Goal: Task Accomplishment & Management: Use online tool/utility

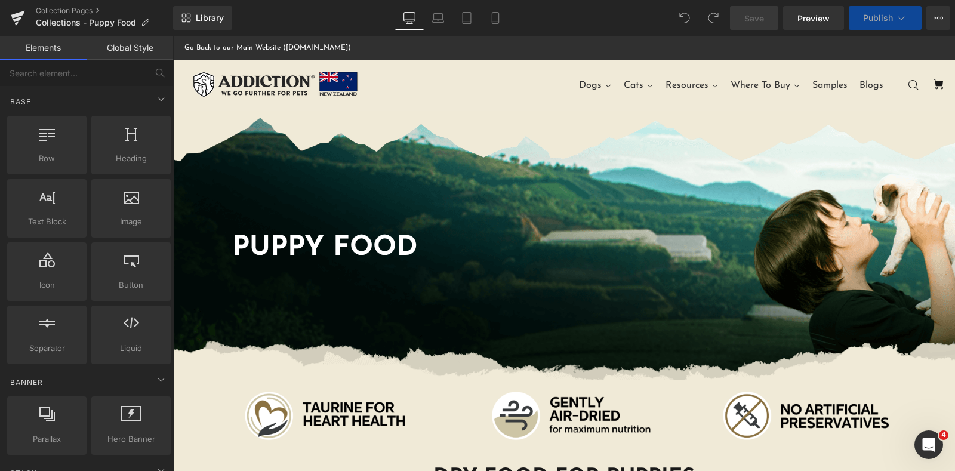
scroll to position [298, 0]
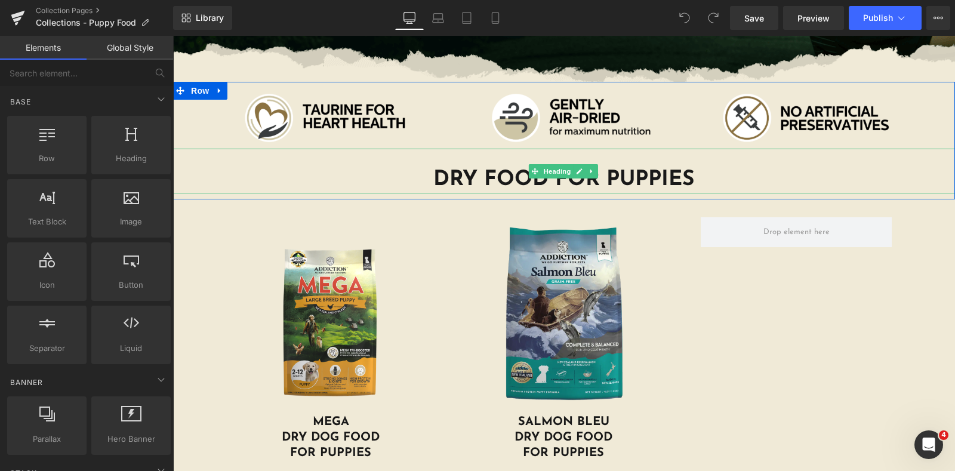
scroll to position [373, 0]
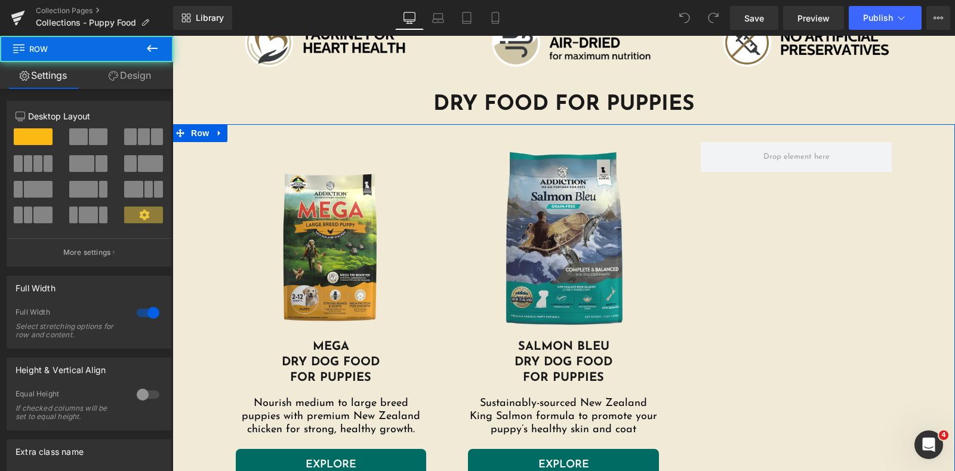
click at [139, 72] on link "Design" at bounding box center [130, 75] width 87 height 27
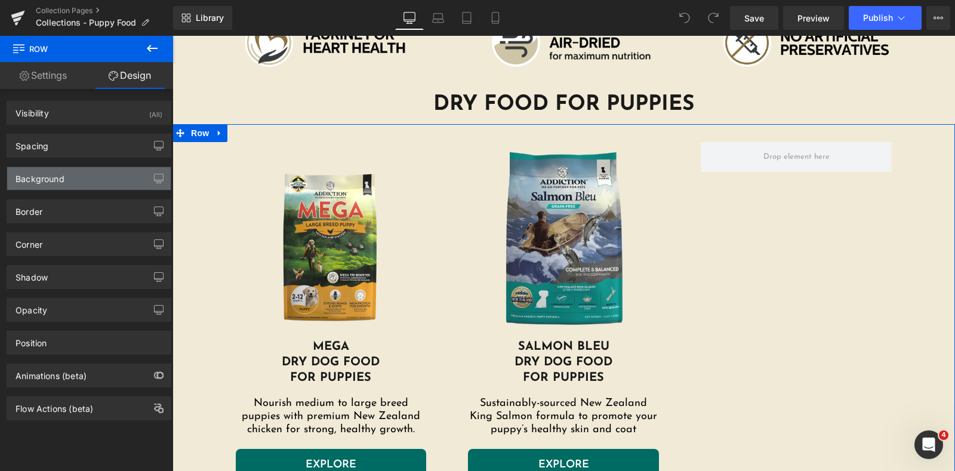
click at [107, 179] on div "Background" at bounding box center [89, 178] width 164 height 23
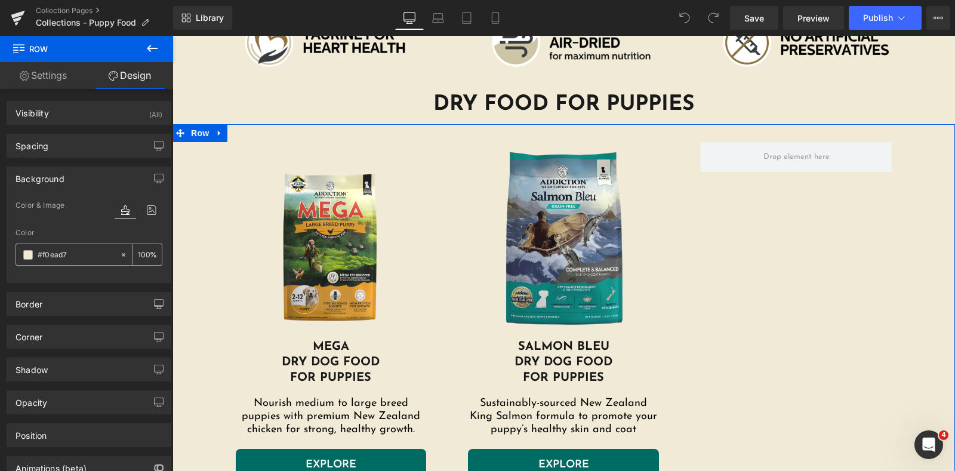
click at [88, 257] on input "text" at bounding box center [76, 254] width 76 height 13
type input "#f0ead7"
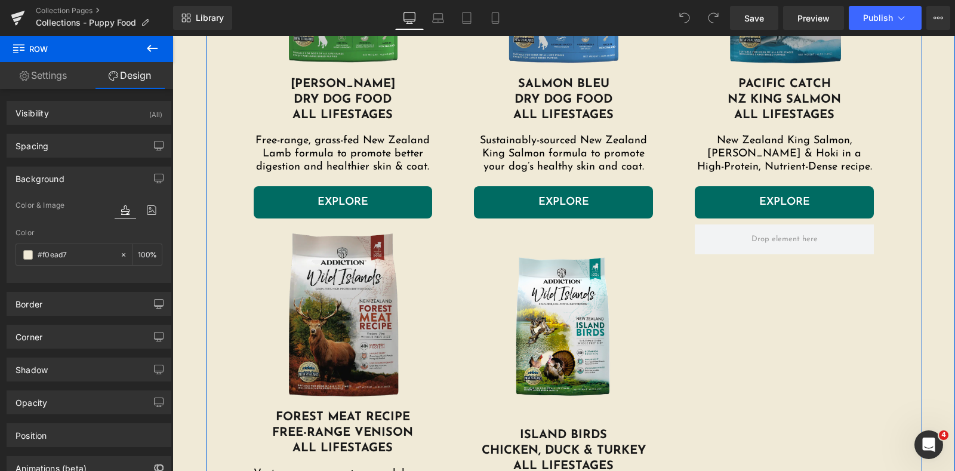
scroll to position [1493, 0]
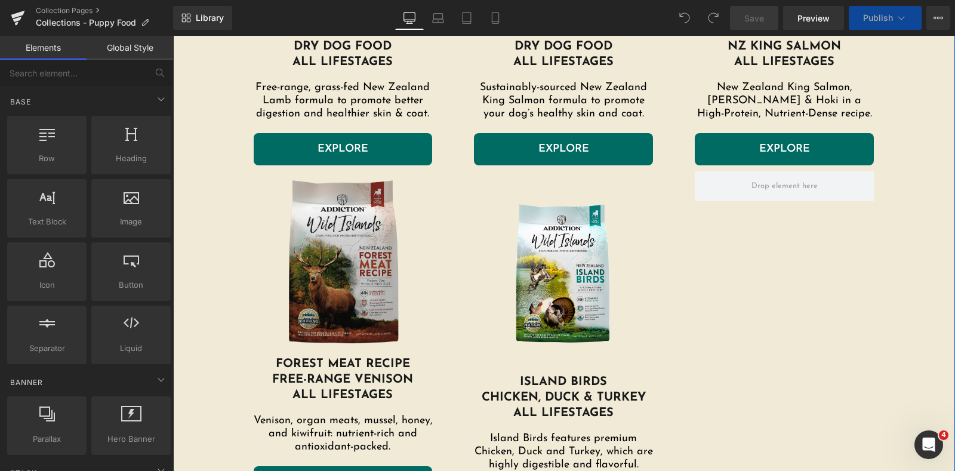
scroll to position [1493, 0]
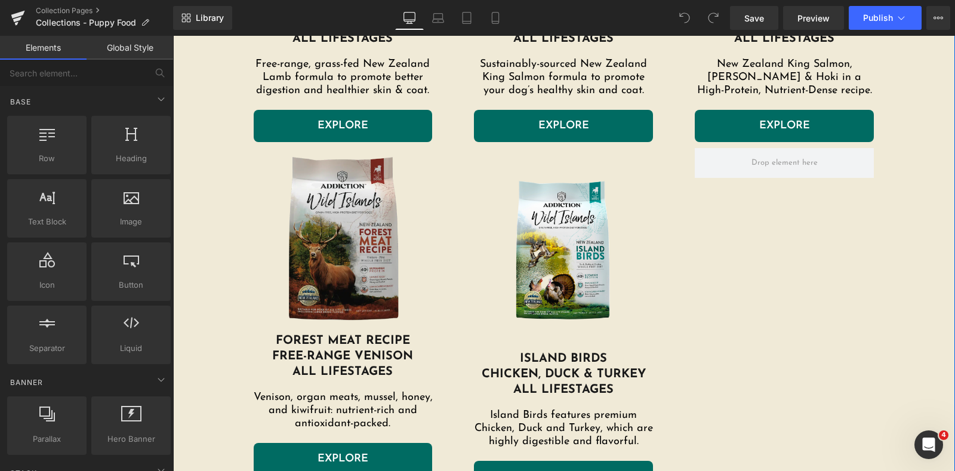
click at [552, 213] on img at bounding box center [563, 249] width 167 height 167
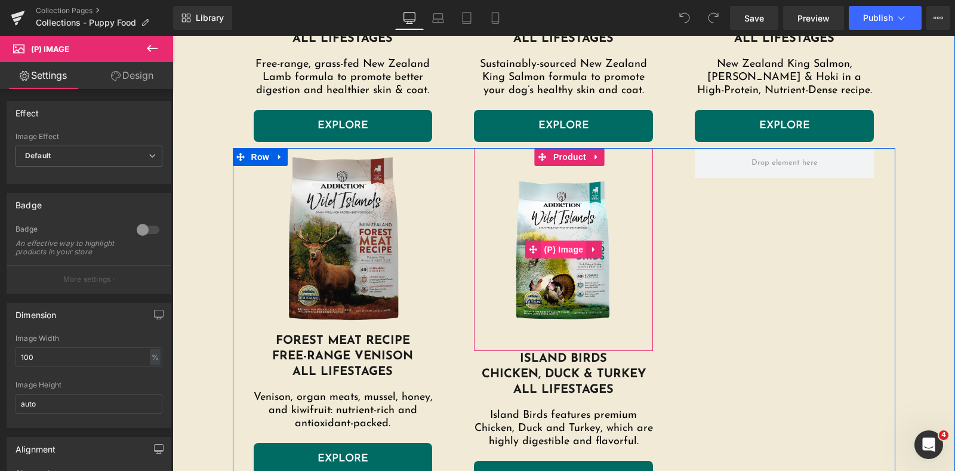
click at [546, 247] on span "(P) Image" at bounding box center [564, 250] width 45 height 18
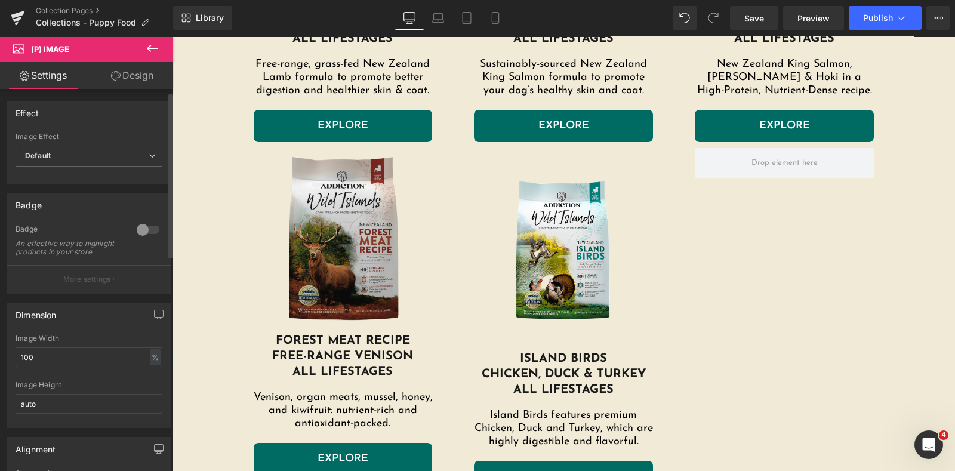
scroll to position [224, 0]
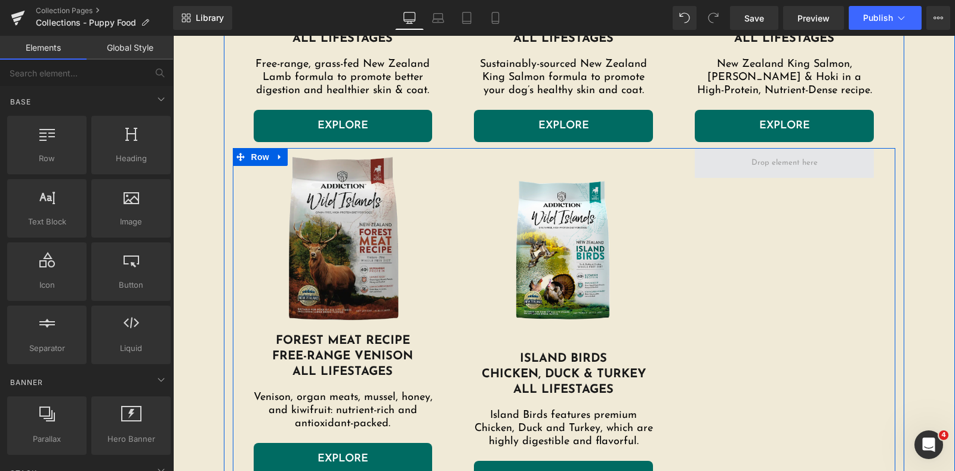
click at [779, 165] on span at bounding box center [785, 162] width 75 height 19
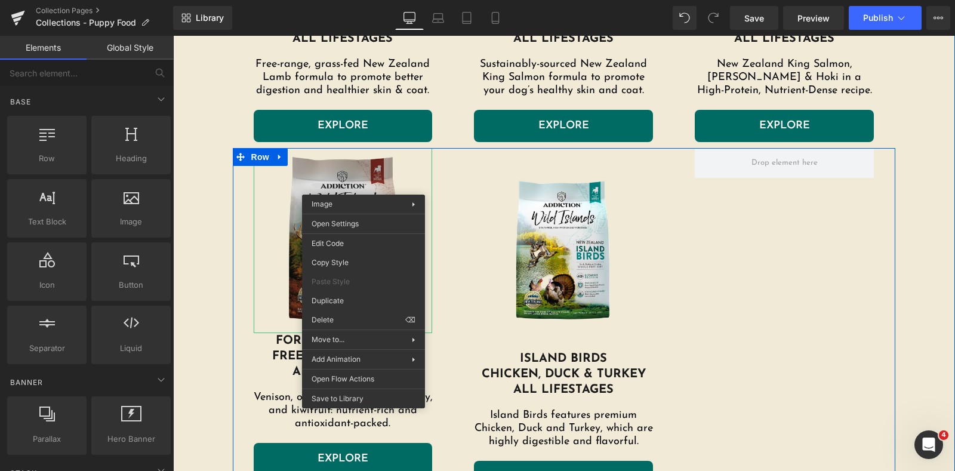
click at [337, 164] on img at bounding box center [343, 240] width 179 height 185
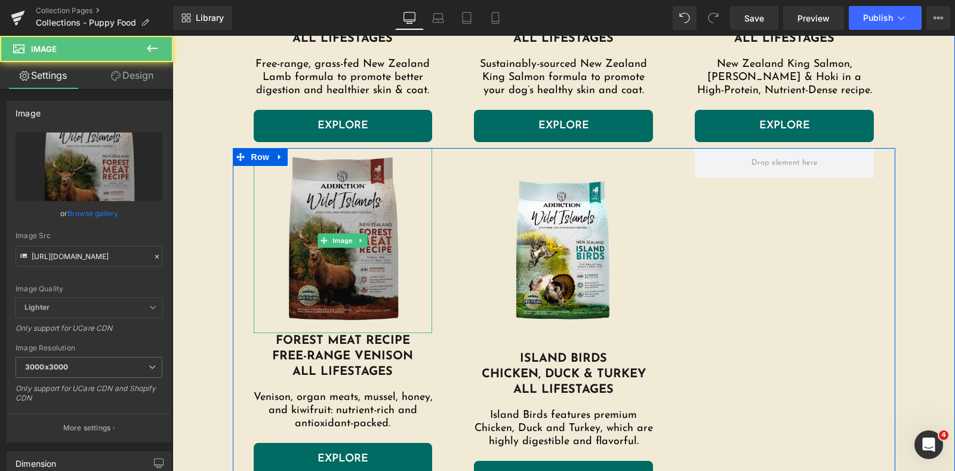
click at [274, 186] on img at bounding box center [343, 240] width 179 height 185
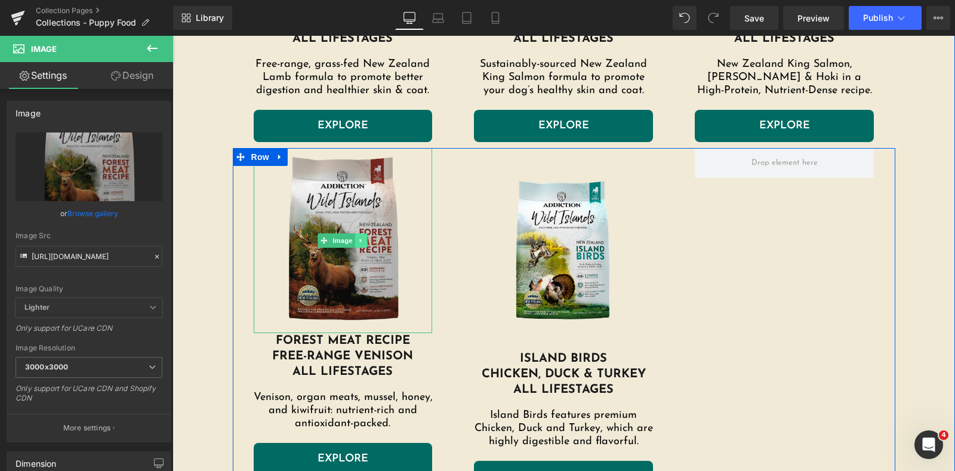
click at [360, 239] on icon at bounding box center [361, 241] width 2 height 4
click at [352, 239] on icon at bounding box center [355, 240] width 7 height 7
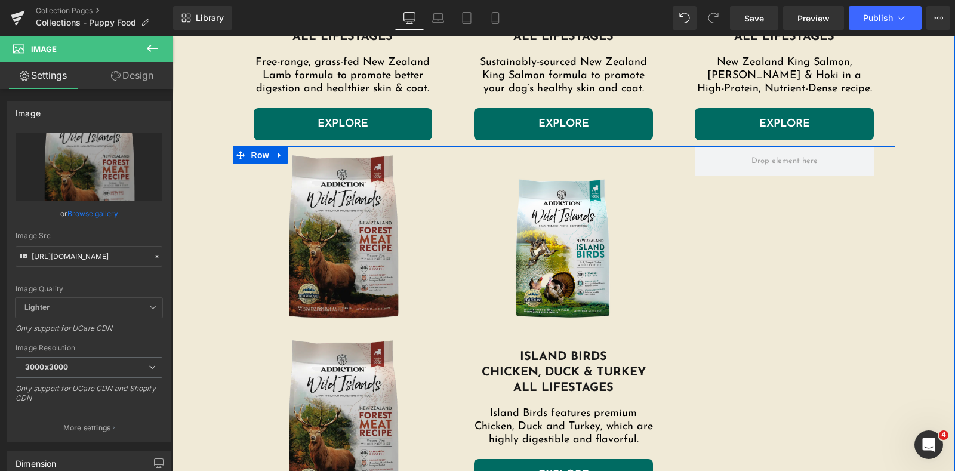
scroll to position [1518, 0]
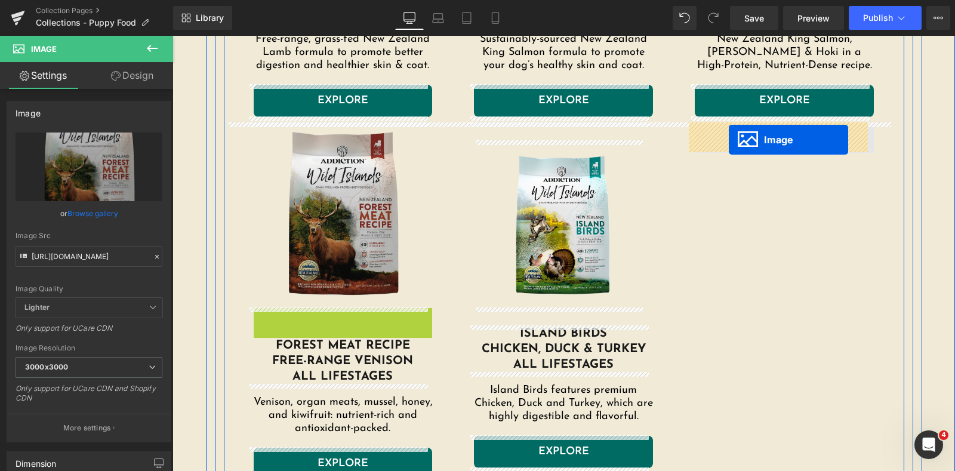
drag, startPoint x: 316, startPoint y: 398, endPoint x: 729, endPoint y: 139, distance: 487.4
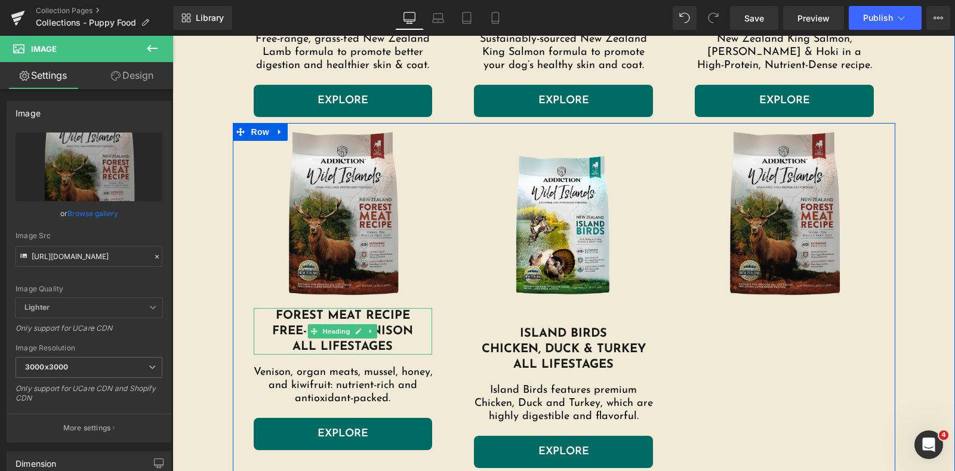
click at [386, 321] on span "Forest meat recipe" at bounding box center [343, 316] width 134 height 12
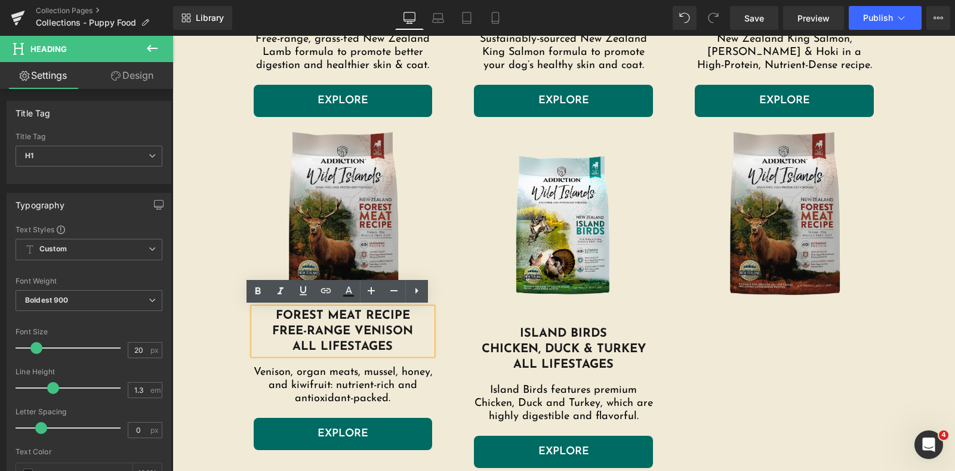
click at [439, 319] on div "Image Forest meat recipe Free-Range Venison All Lifestages Heading Venison, org…" at bounding box center [343, 286] width 221 height 327
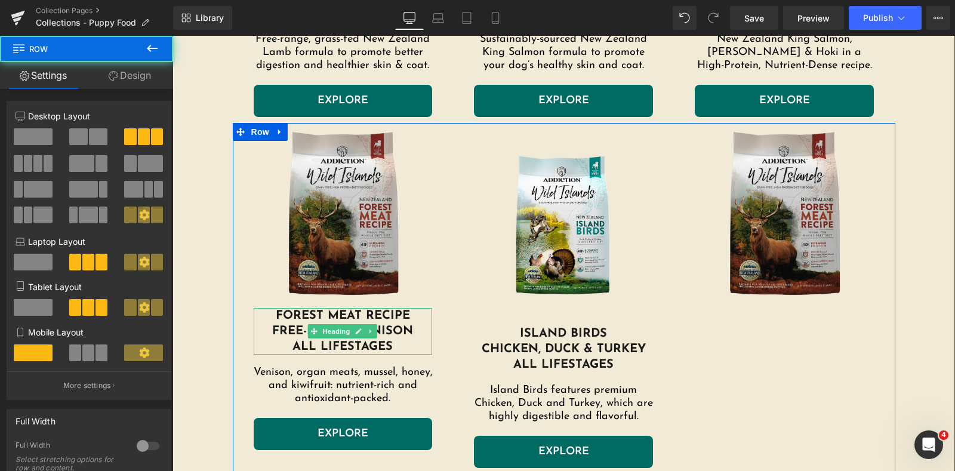
click at [368, 329] on icon at bounding box center [371, 331] width 7 height 7
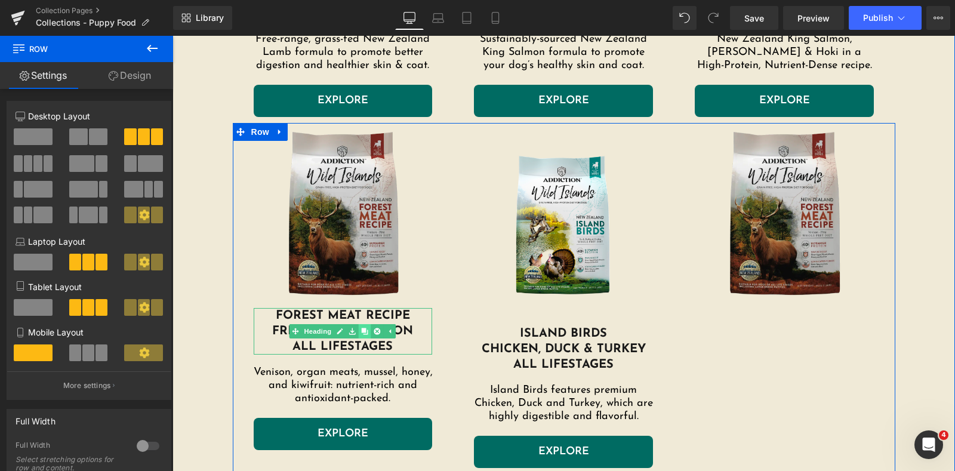
click at [363, 329] on icon at bounding box center [365, 331] width 7 height 7
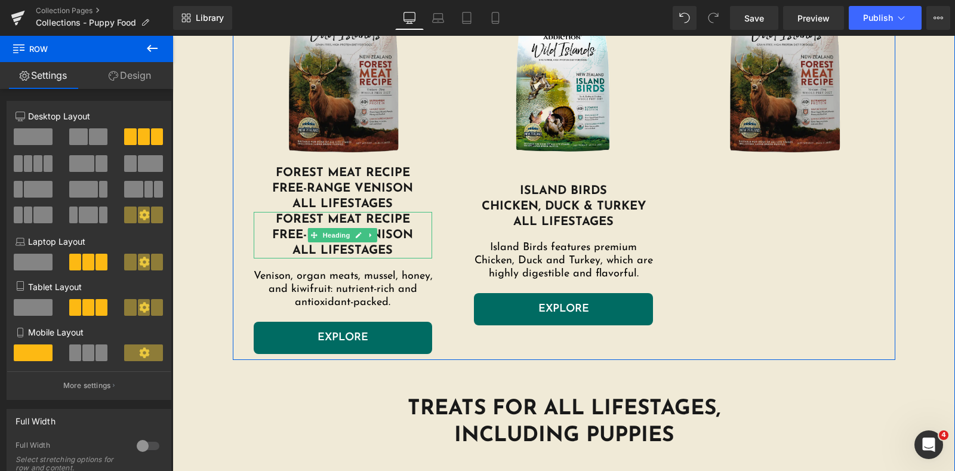
scroll to position [1639, 0]
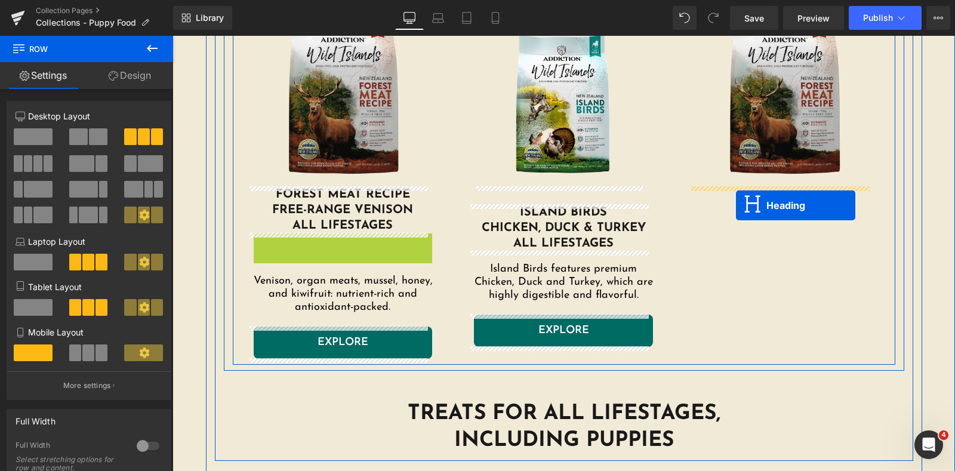
drag, startPoint x: 312, startPoint y: 255, endPoint x: 736, endPoint y: 205, distance: 426.8
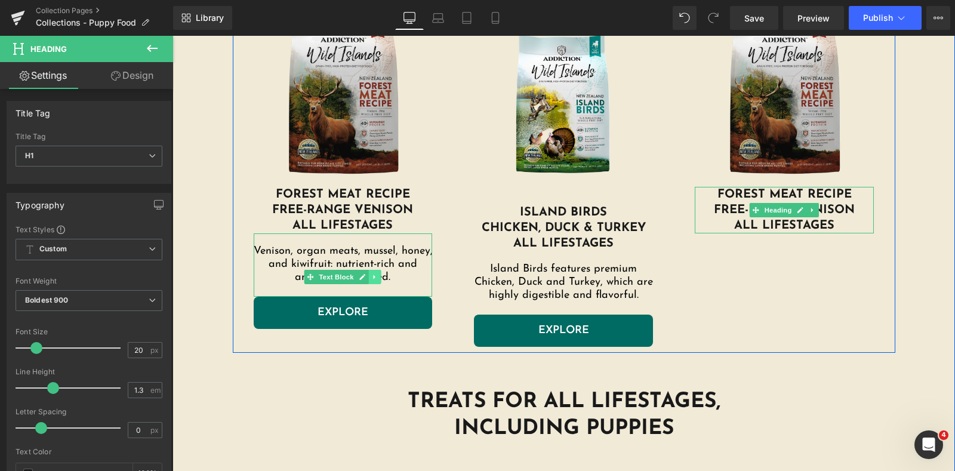
click at [372, 274] on icon at bounding box center [375, 276] width 7 height 7
click at [365, 276] on icon at bounding box center [368, 276] width 7 height 7
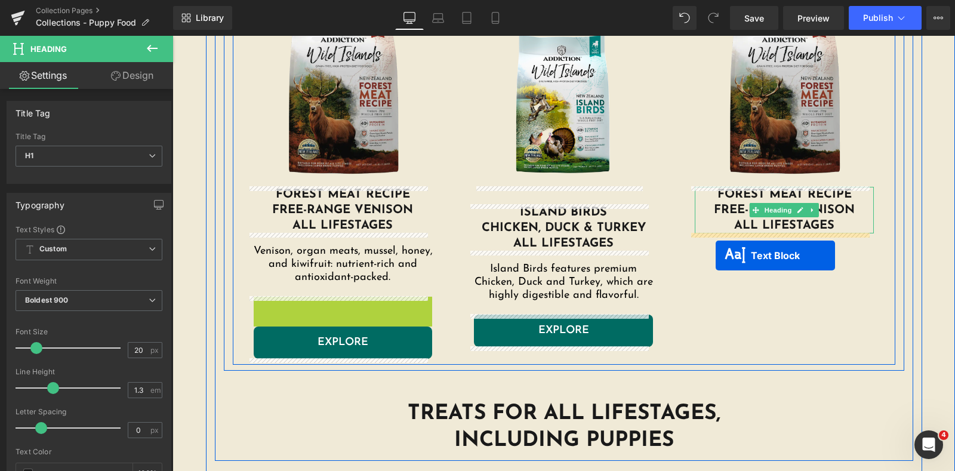
drag, startPoint x: 305, startPoint y: 340, endPoint x: 718, endPoint y: 252, distance: 422.4
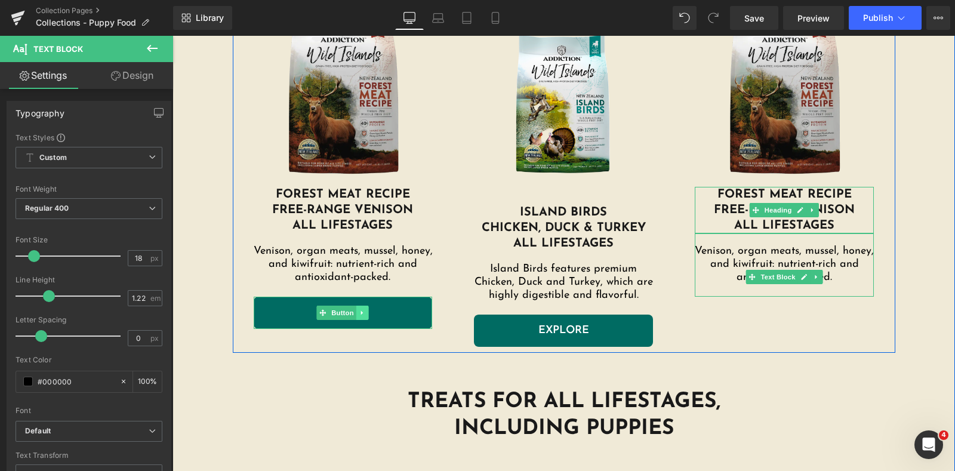
click at [359, 314] on icon at bounding box center [362, 312] width 7 height 7
click at [353, 313] on icon at bounding box center [356, 312] width 7 height 7
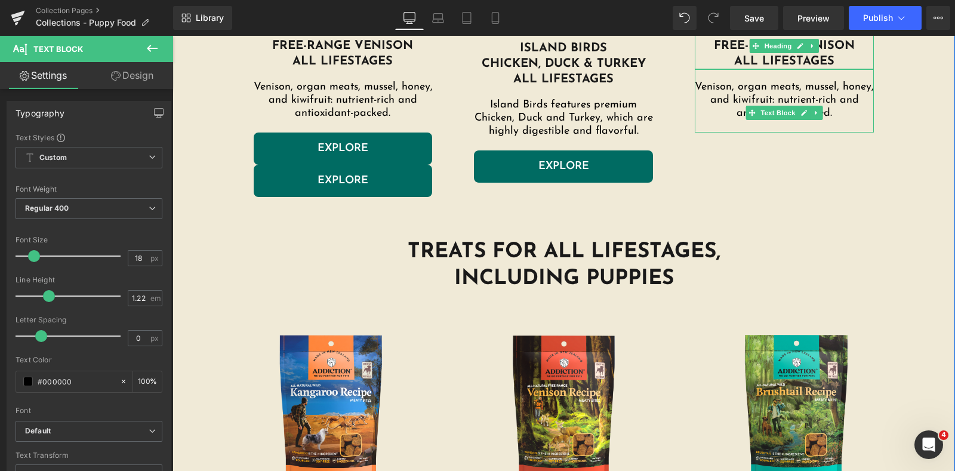
scroll to position [1735, 0]
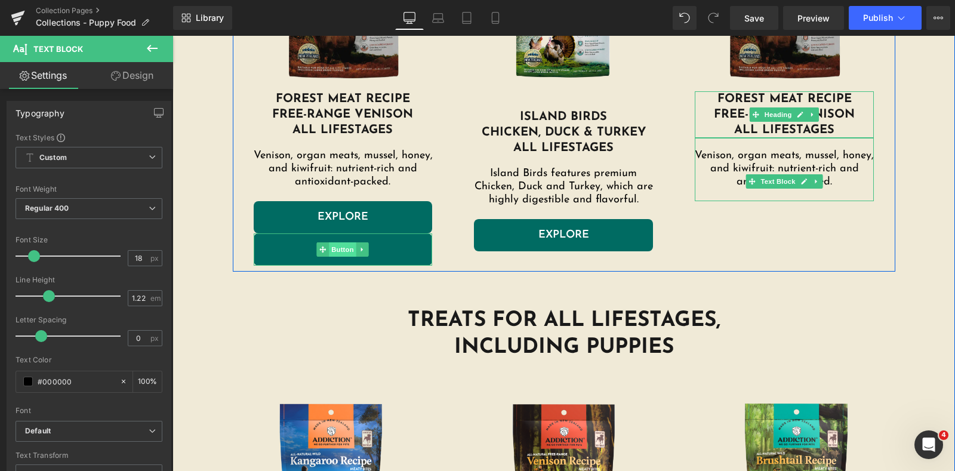
click at [350, 251] on span "Button" at bounding box center [343, 249] width 27 height 14
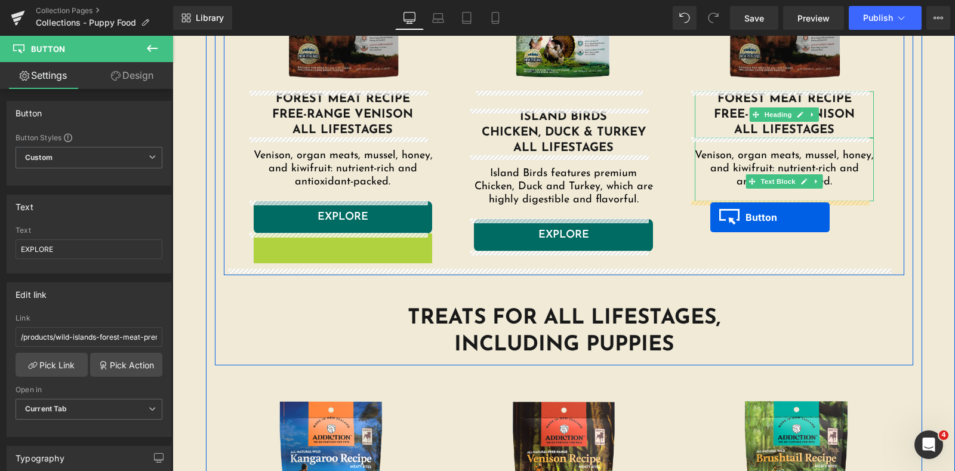
drag, startPoint x: 310, startPoint y: 247, endPoint x: 711, endPoint y: 217, distance: 401.8
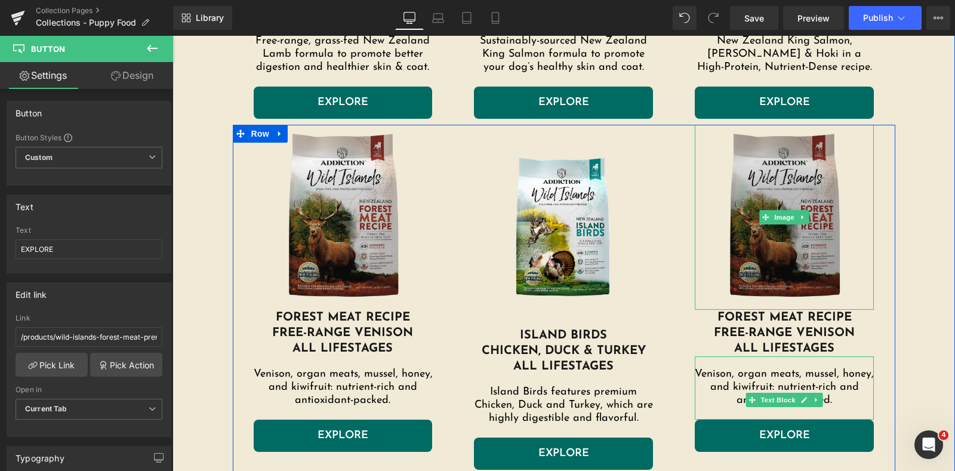
scroll to position [1585, 0]
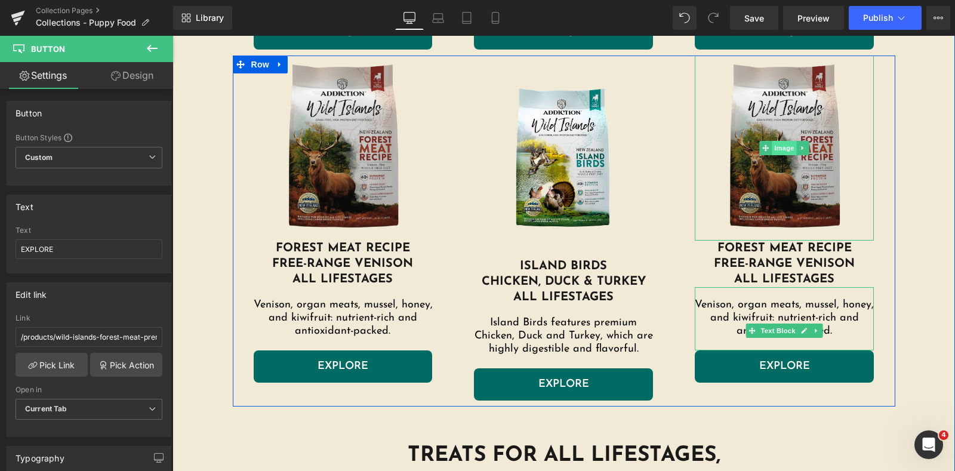
click at [784, 146] on span "Image" at bounding box center [785, 148] width 25 height 14
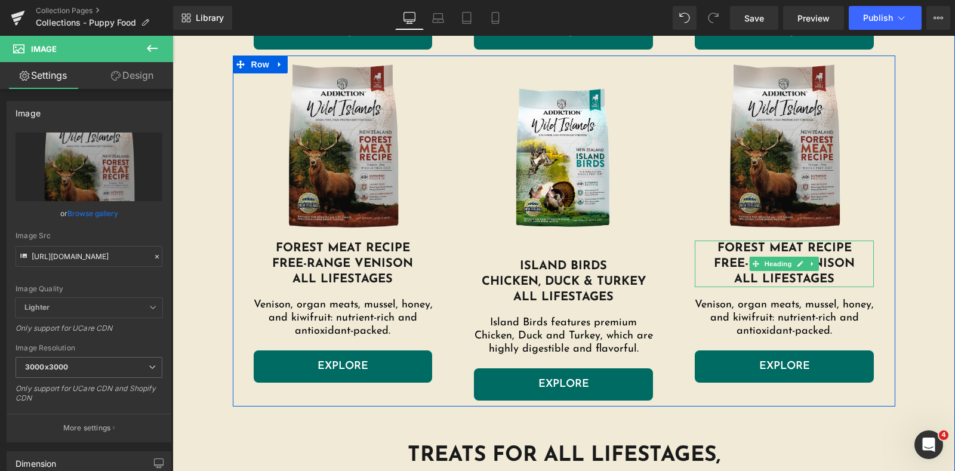
click at [760, 253] on span "Forest meat recipe" at bounding box center [785, 248] width 134 height 12
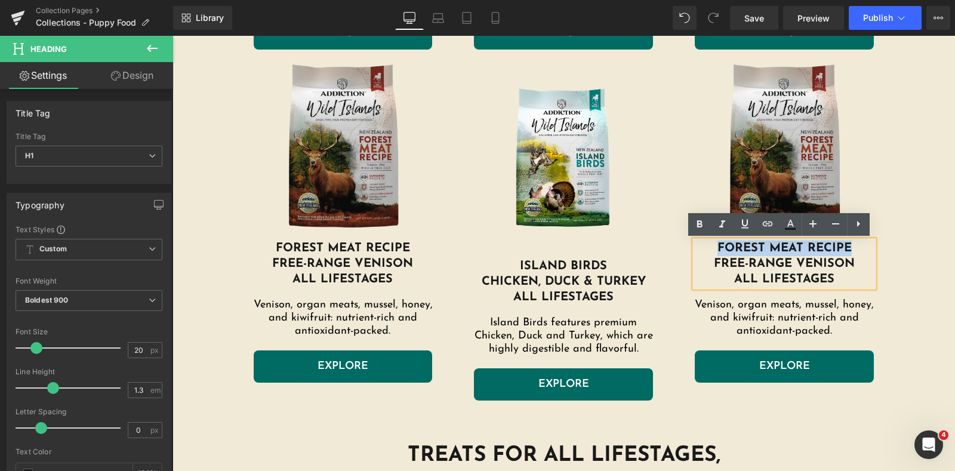
drag, startPoint x: 715, startPoint y: 248, endPoint x: 849, endPoint y: 244, distance: 133.2
click at [849, 244] on h1 "Forest meat recipe" at bounding box center [784, 249] width 179 height 16
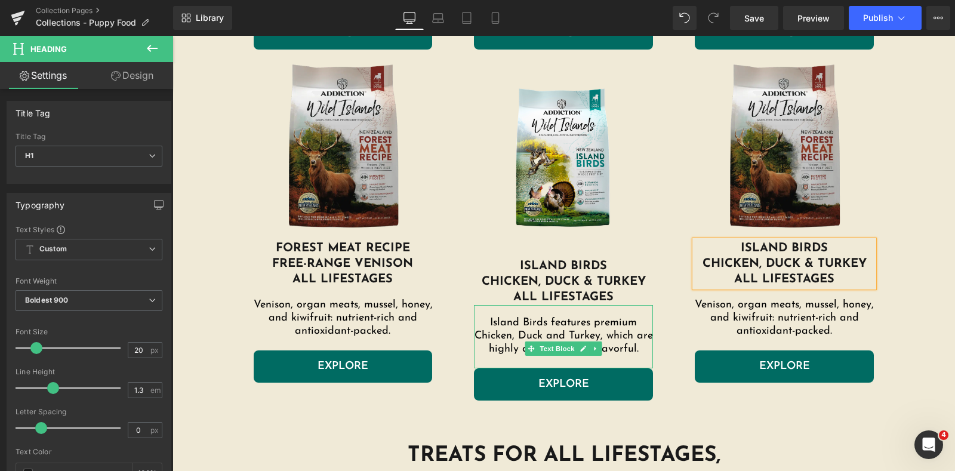
click at [602, 328] on p "Island Birds features premium Chicken, Duck and Turkey, which are highly digest…" at bounding box center [563, 336] width 179 height 39
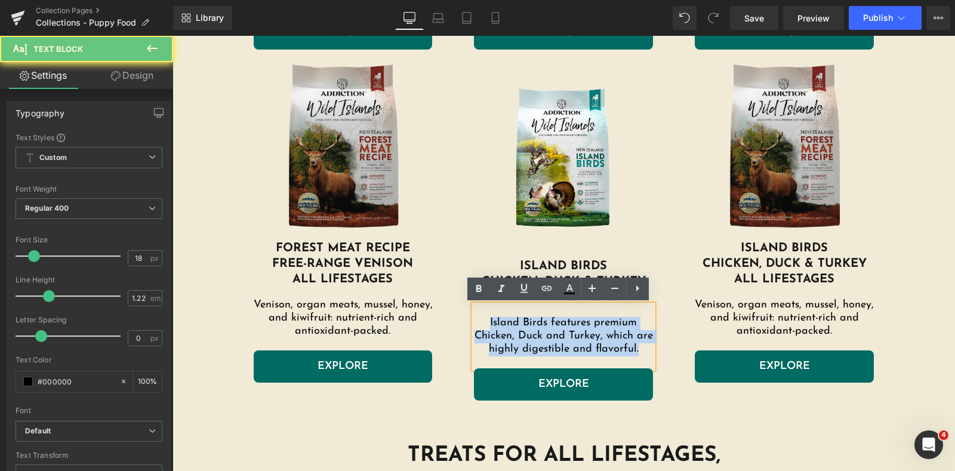
click at [602, 328] on p "Island Birds features premium Chicken, Duck and Turkey, which are highly digest…" at bounding box center [563, 336] width 179 height 39
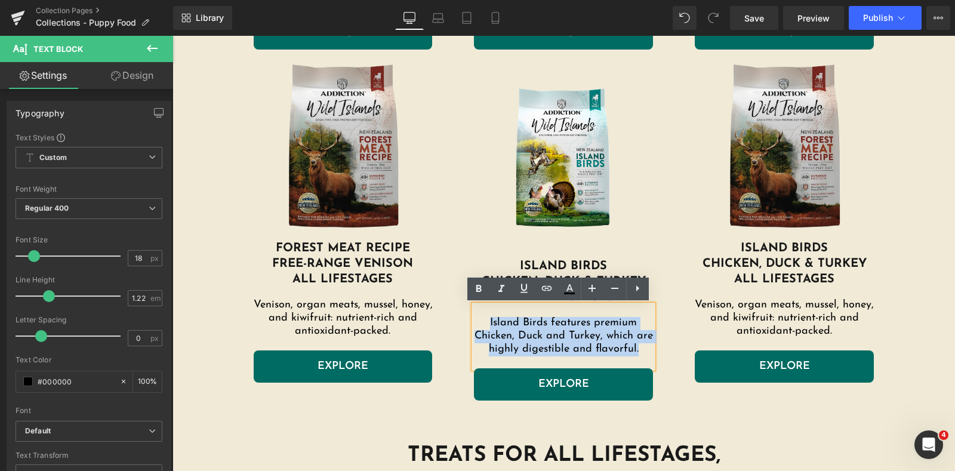
copy p "Island Birds features premium Chicken, Duck and Turkey, which are highly digest…"
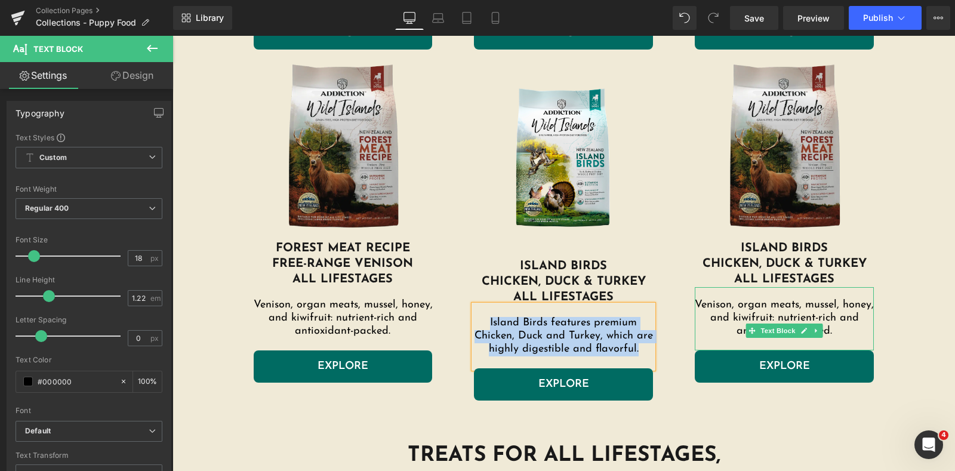
click at [827, 311] on p "Venison, organ meats, mussel, honey, and kiwifruit: nutrient-rich and antioxida…" at bounding box center [784, 318] width 179 height 39
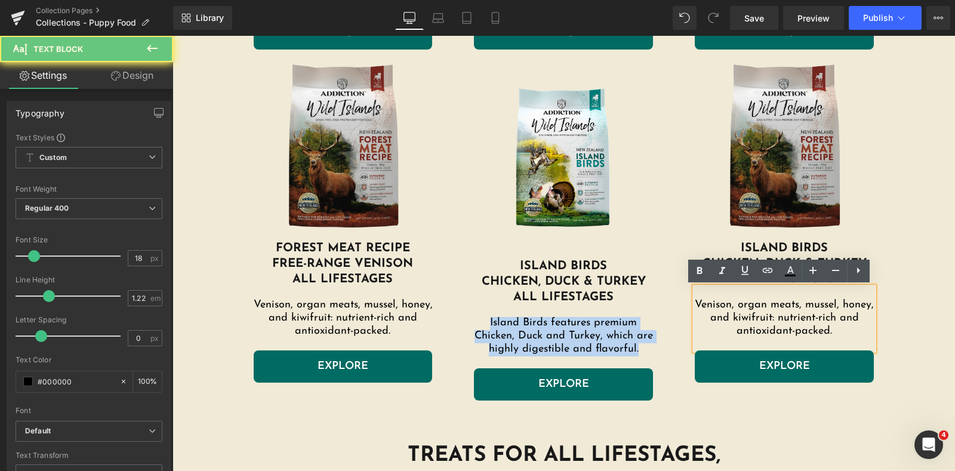
click at [827, 311] on p "Venison, organ meats, mussel, honey, and kiwifruit: nutrient-rich and antioxida…" at bounding box center [784, 318] width 179 height 39
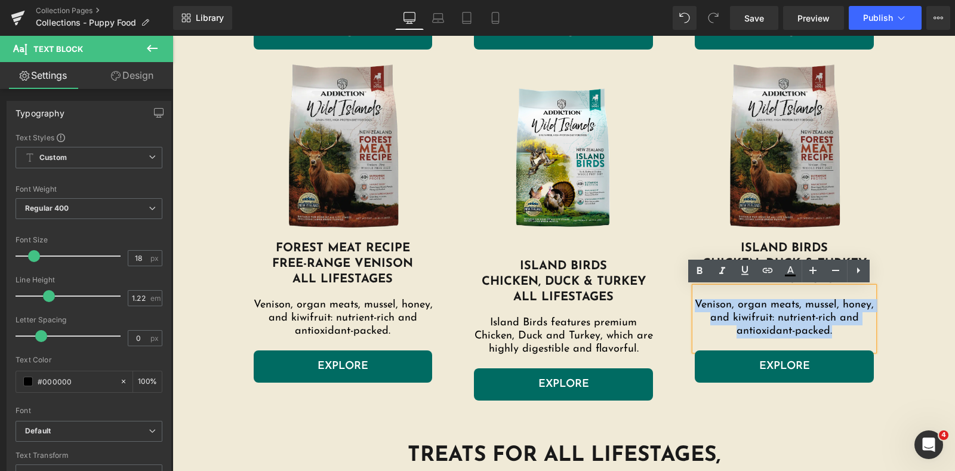
drag, startPoint x: 836, startPoint y: 330, endPoint x: 682, endPoint y: 308, distance: 155.7
click at [682, 308] on div "Image Island birds chicken, duck & turkey All Lifestages Heading Venison, organ…" at bounding box center [784, 219] width 221 height 327
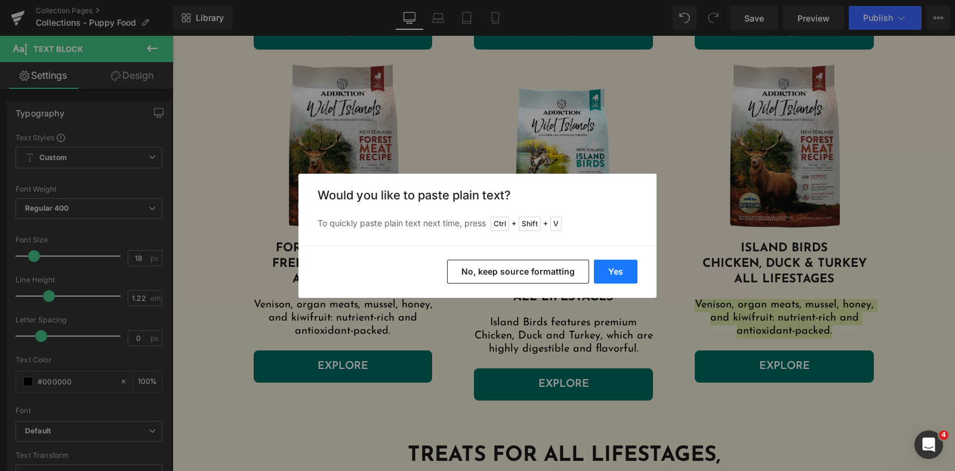
click at [614, 273] on button "Yes" at bounding box center [616, 272] width 44 height 24
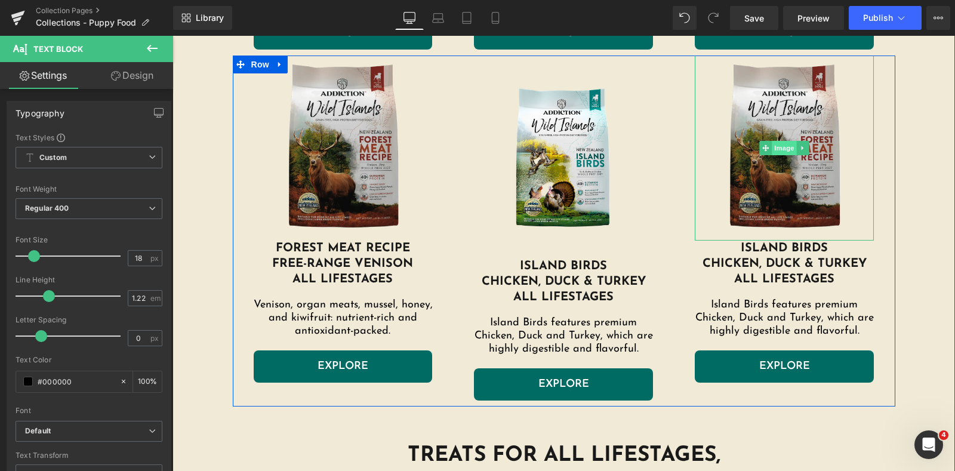
click at [777, 147] on span "Image" at bounding box center [785, 148] width 25 height 14
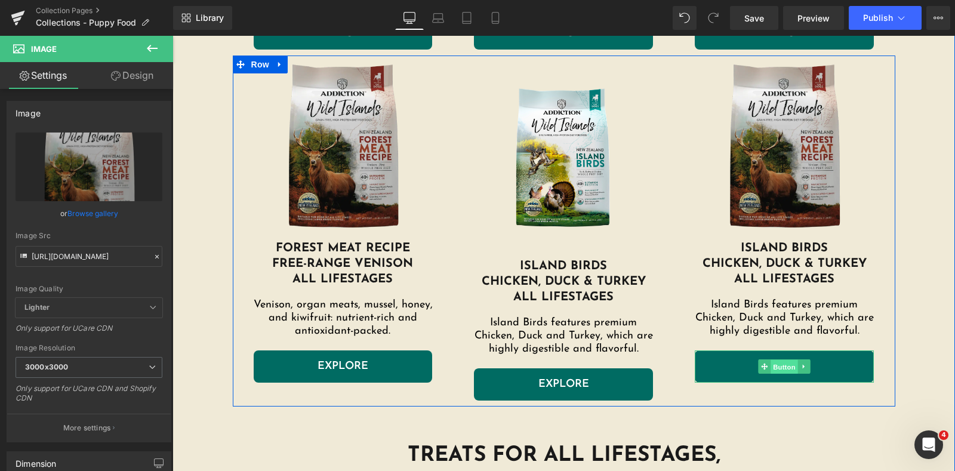
click at [782, 365] on span "Button" at bounding box center [784, 367] width 27 height 14
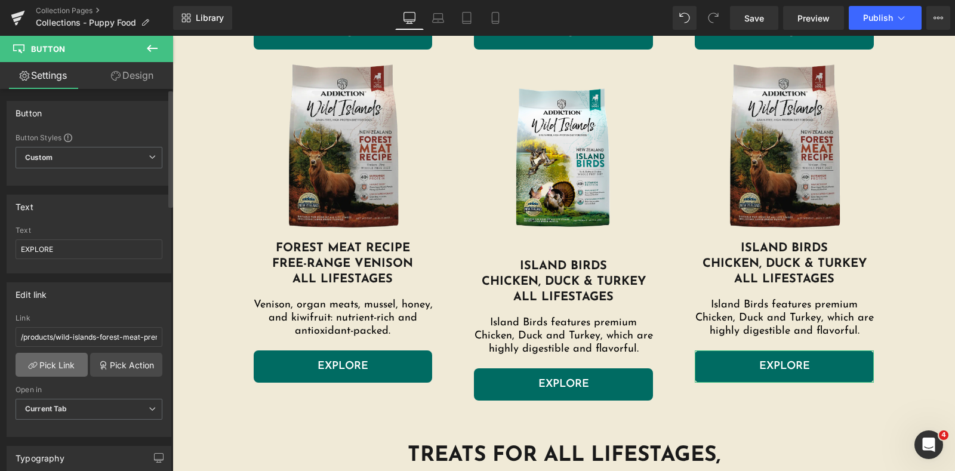
click at [63, 367] on link "Pick Link" at bounding box center [52, 365] width 72 height 24
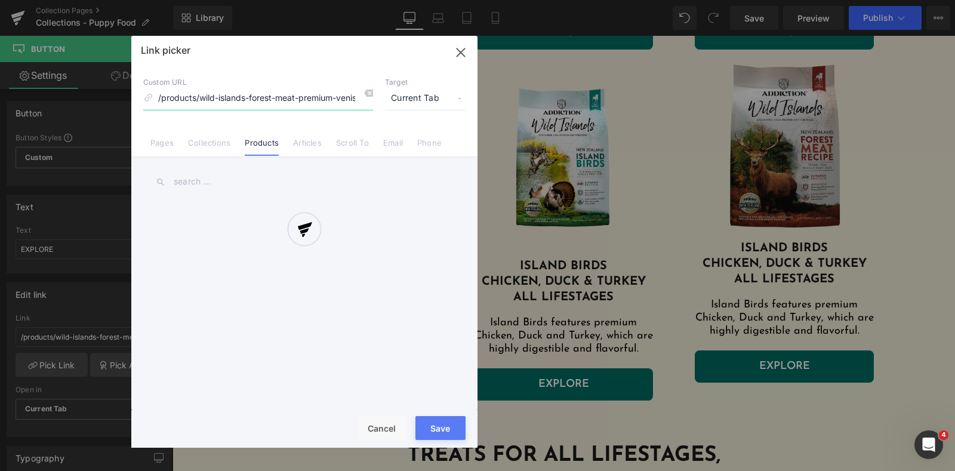
scroll to position [0, 60]
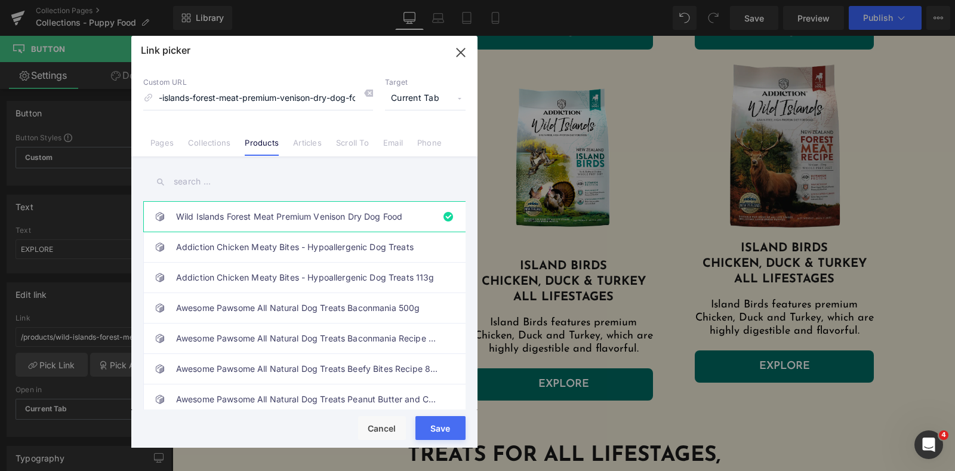
click at [275, 192] on input "text" at bounding box center [304, 181] width 322 height 27
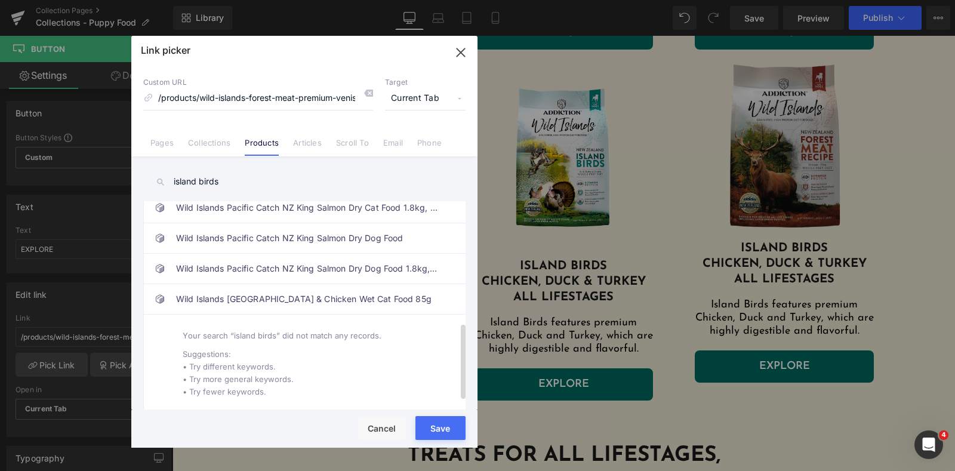
scroll to position [278, 0]
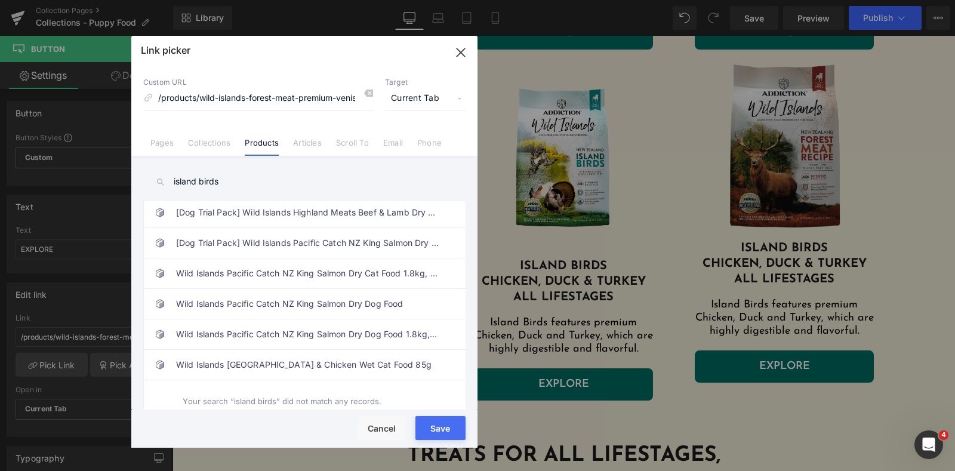
drag, startPoint x: 269, startPoint y: 182, endPoint x: 140, endPoint y: 186, distance: 129.6
click at [140, 186] on div "island birds Wild Islands Forest Meat Premium Venison Dry Dog [MEDICAL_DATA] Ch…" at bounding box center [304, 284] width 346 height 256
type input "i"
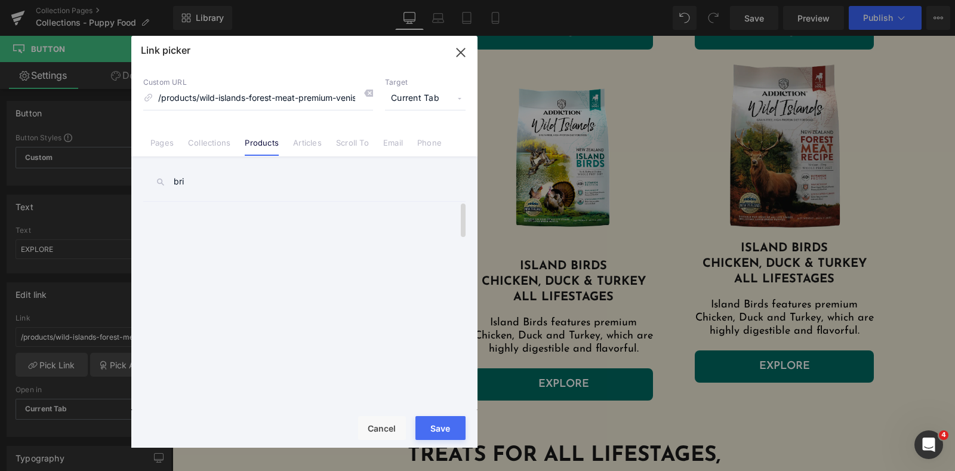
scroll to position [0, 0]
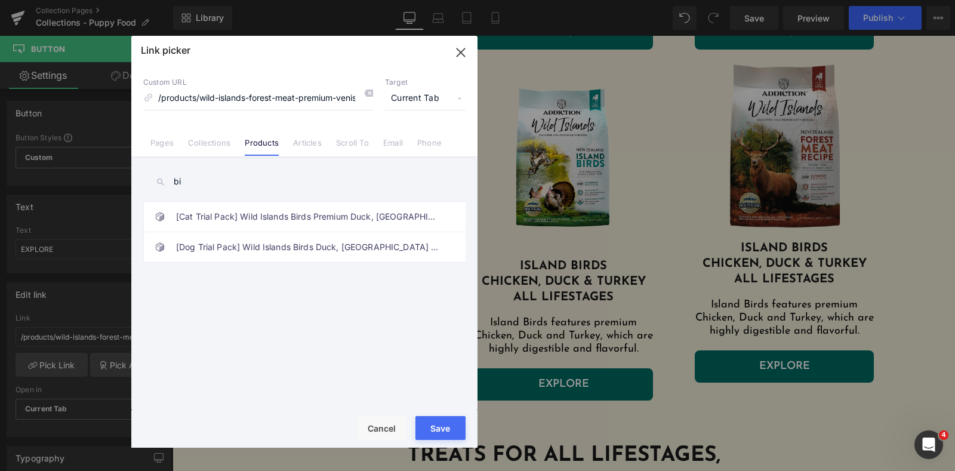
type input "b"
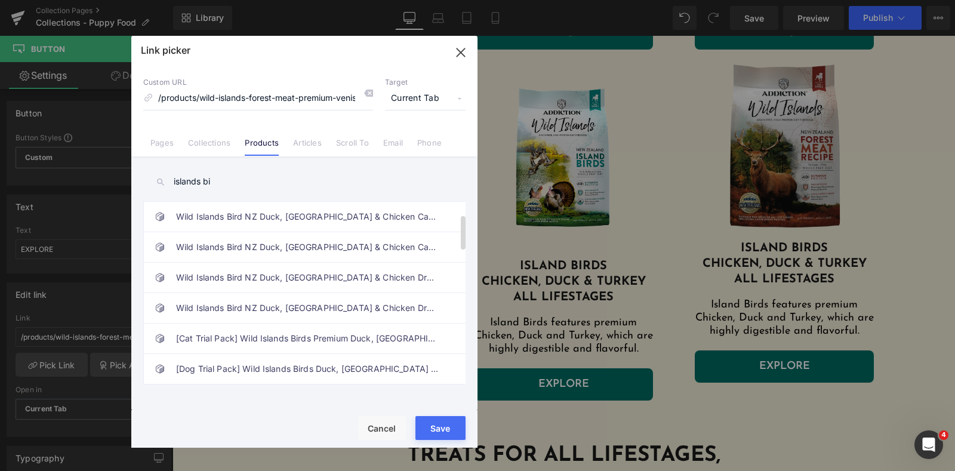
type input "islands bir"
click at [456, 47] on icon "button" at bounding box center [460, 52] width 19 height 19
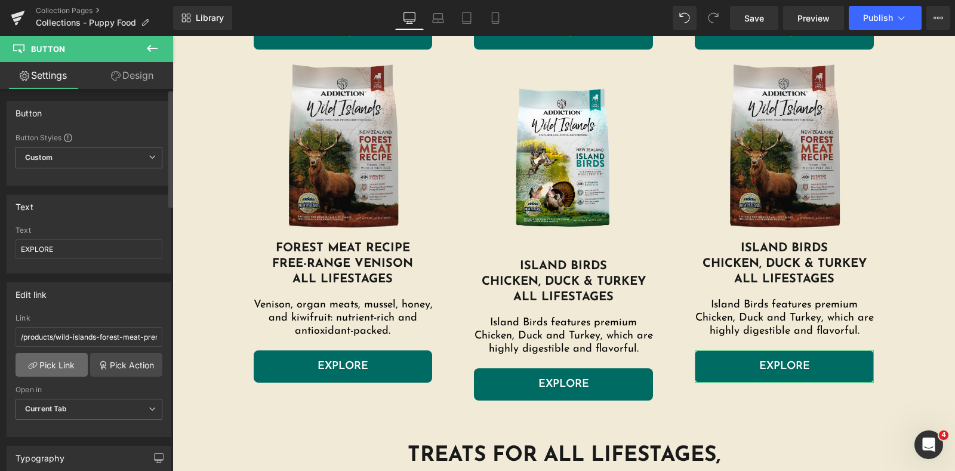
click at [59, 361] on link "Pick Link" at bounding box center [52, 365] width 72 height 24
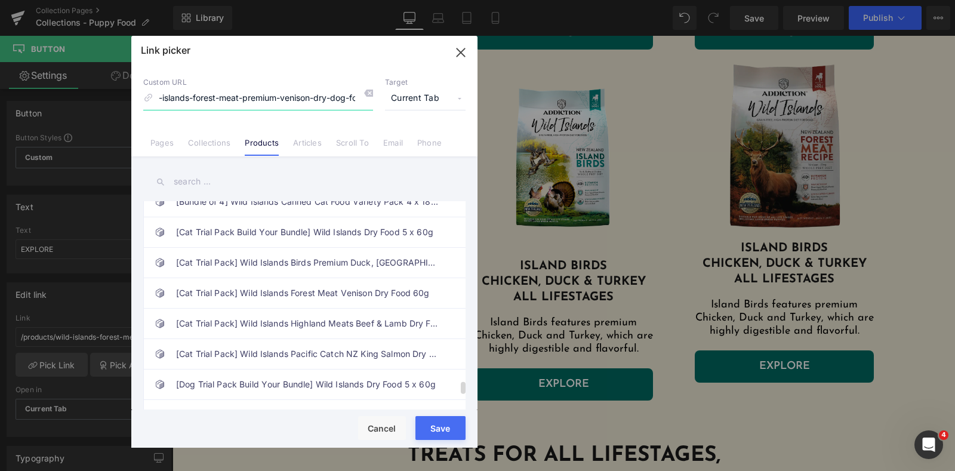
scroll to position [2836, 0]
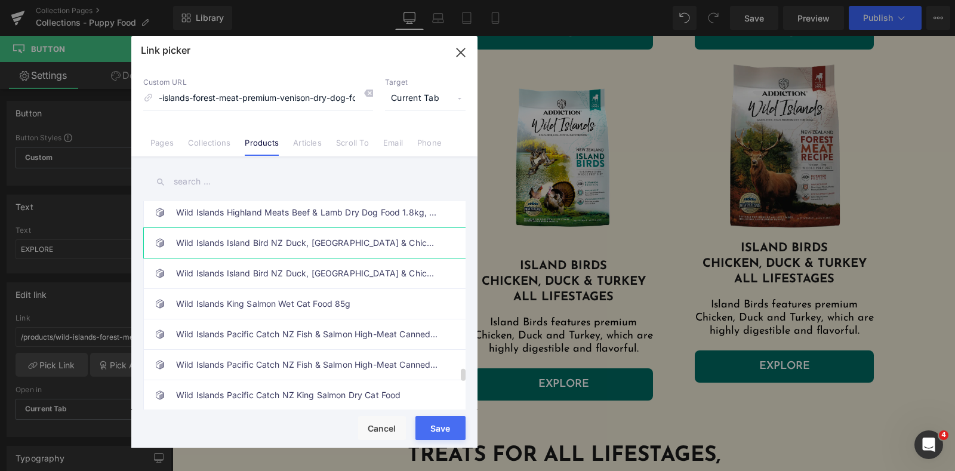
click at [238, 240] on link "Wild Islands Island Bird NZ Duck, [GEOGRAPHIC_DATA] & Chicken Dry Dog Food" at bounding box center [307, 243] width 263 height 30
click at [426, 428] on button "Save" at bounding box center [441, 428] width 50 height 24
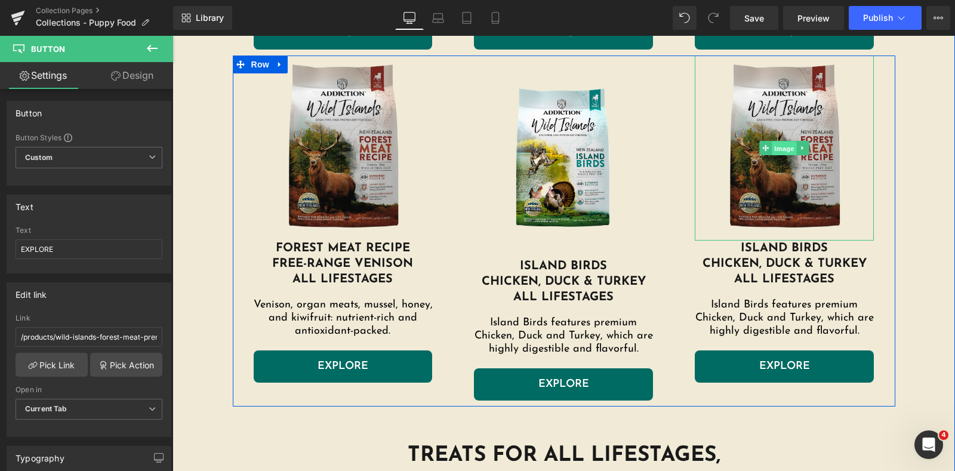
click at [781, 147] on span "Image" at bounding box center [785, 149] width 25 height 14
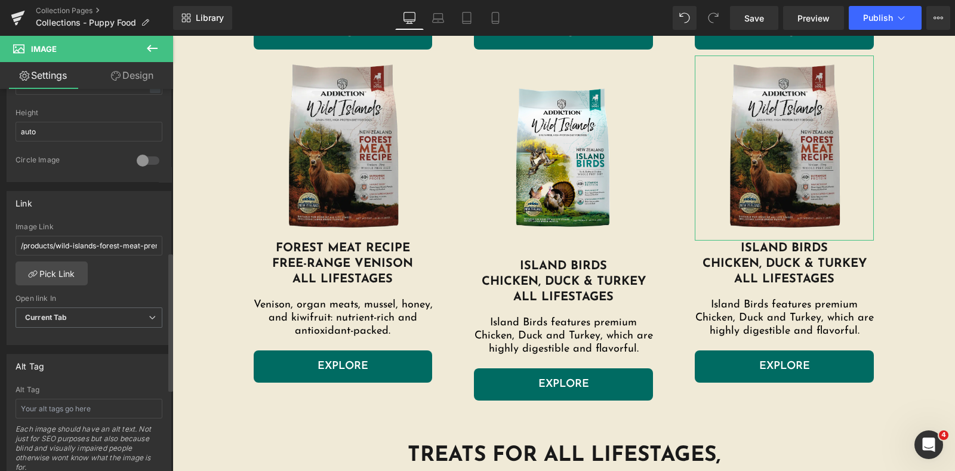
scroll to position [448, 0]
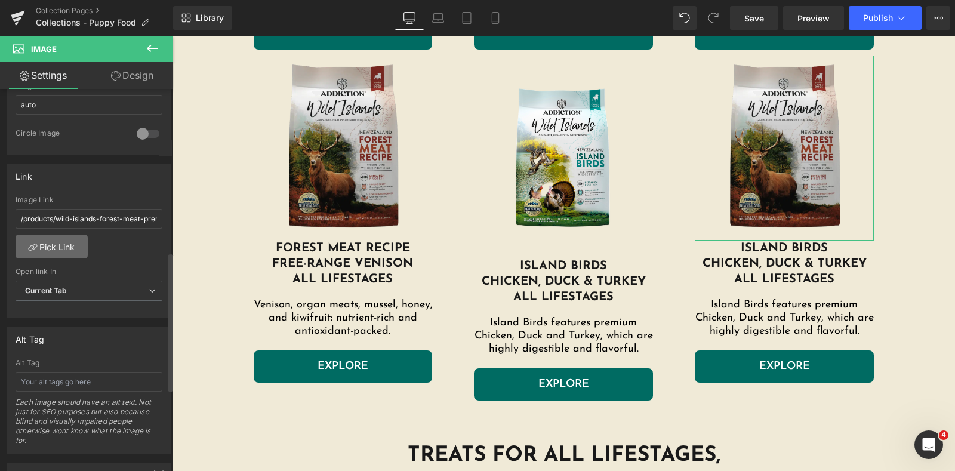
click at [48, 245] on link "Pick Link" at bounding box center [52, 247] width 72 height 24
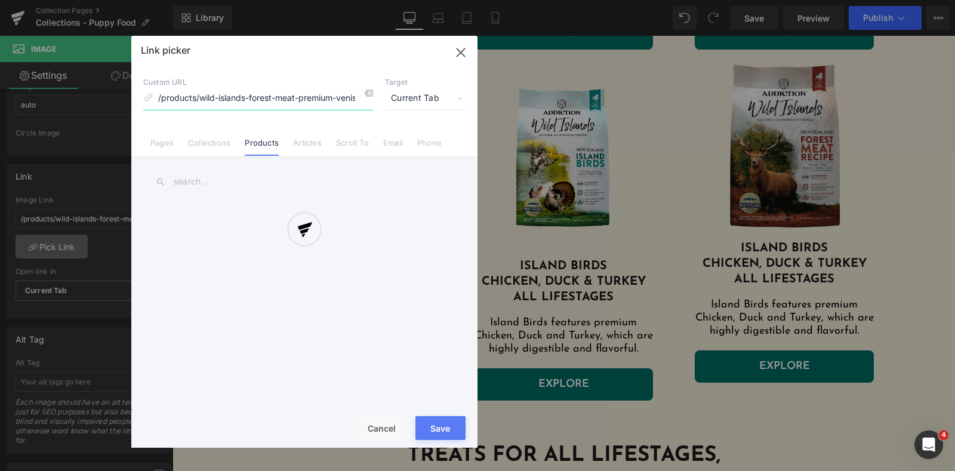
scroll to position [0, 60]
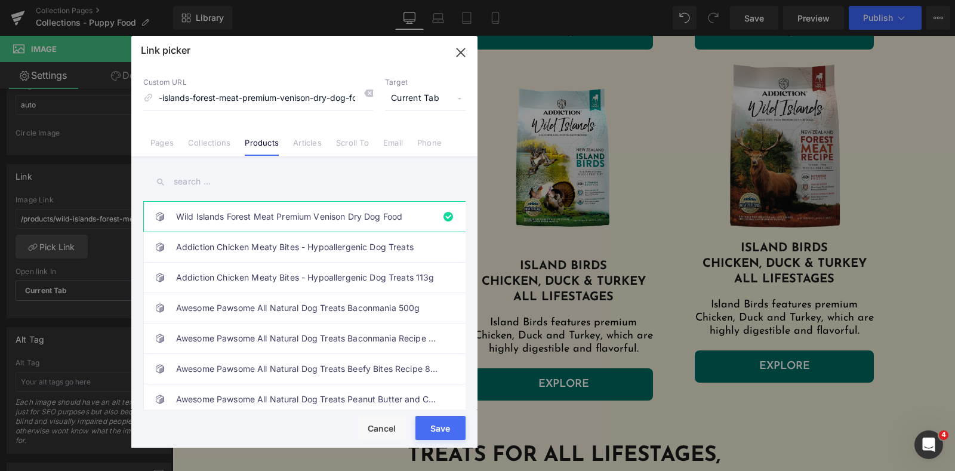
click at [284, 185] on input "text" at bounding box center [304, 181] width 322 height 27
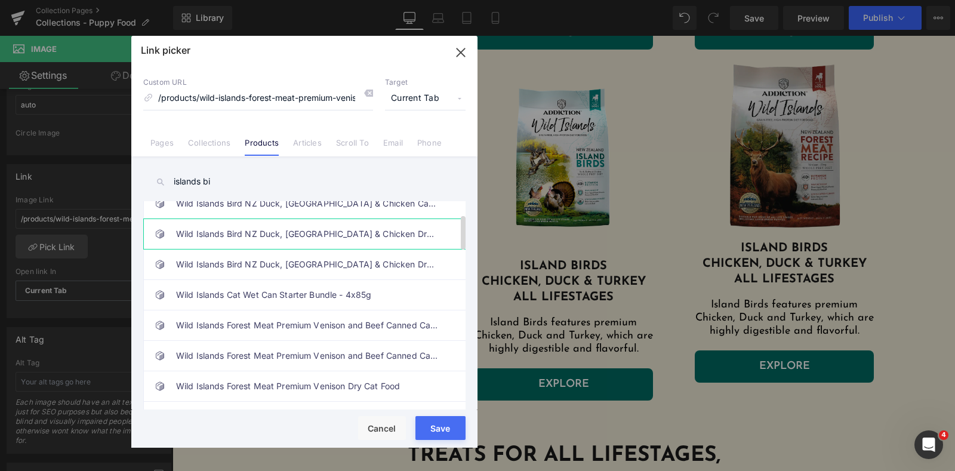
scroll to position [0, 0]
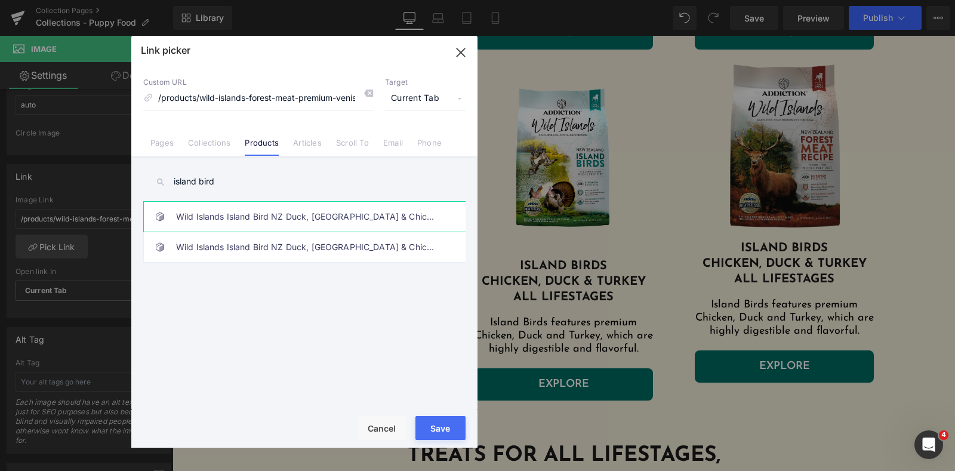
type input "island bird"
click at [321, 214] on link "Wild Islands Island Bird NZ Duck, [GEOGRAPHIC_DATA] & Chicken Dry Dog Food" at bounding box center [307, 217] width 263 height 30
click at [432, 425] on button "Save" at bounding box center [441, 428] width 50 height 24
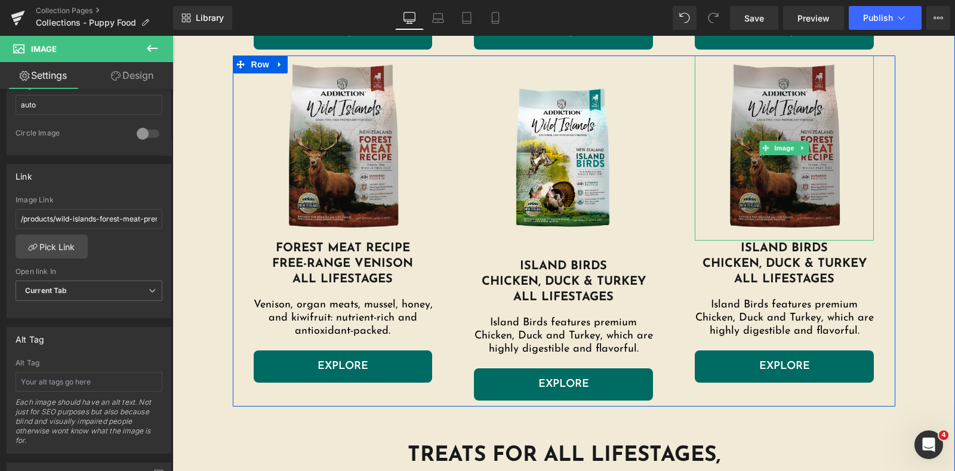
click at [803, 103] on img at bounding box center [784, 148] width 179 height 185
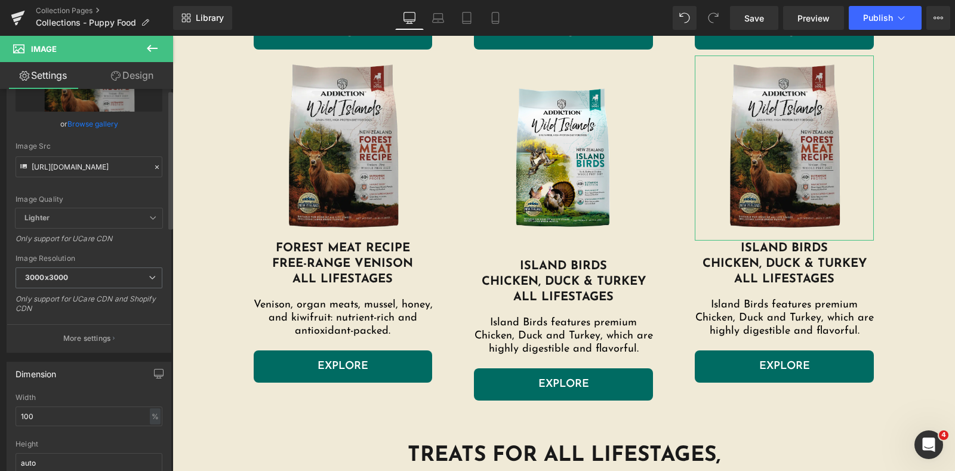
scroll to position [2, 0]
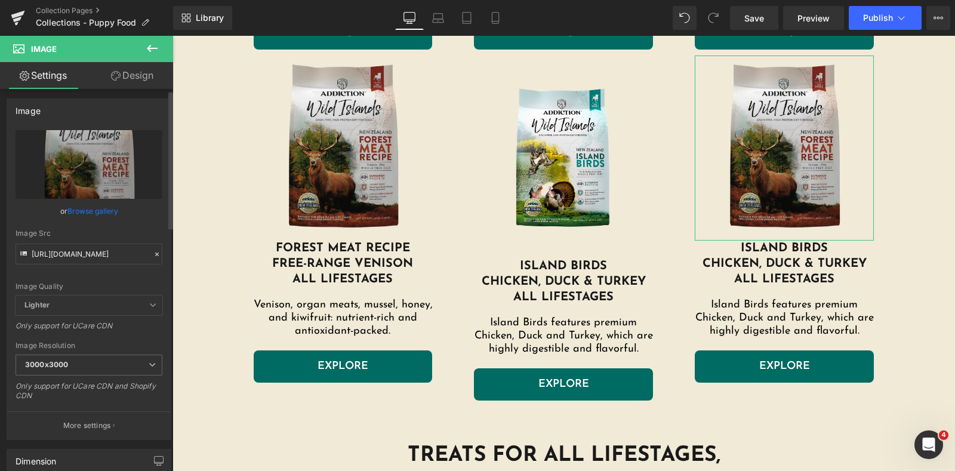
click at [95, 211] on link "Browse gallery" at bounding box center [92, 211] width 51 height 21
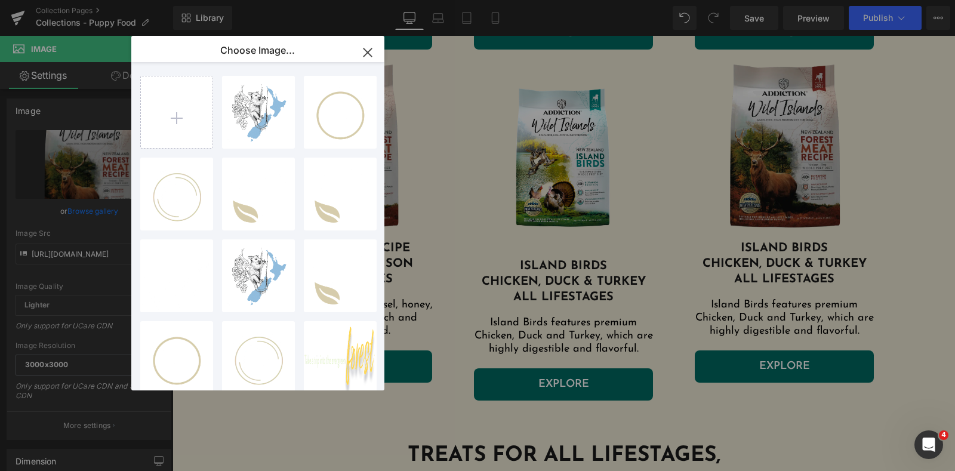
click at [374, 48] on icon "button" at bounding box center [367, 52] width 19 height 19
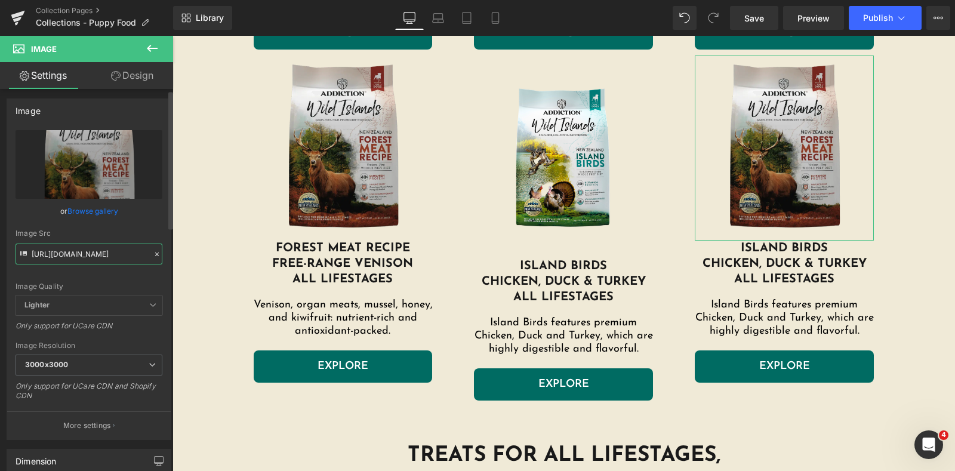
click at [90, 248] on input "[URL][DOMAIN_NAME]" at bounding box center [89, 254] width 147 height 21
click at [109, 213] on link "Browse gallery" at bounding box center [92, 211] width 51 height 21
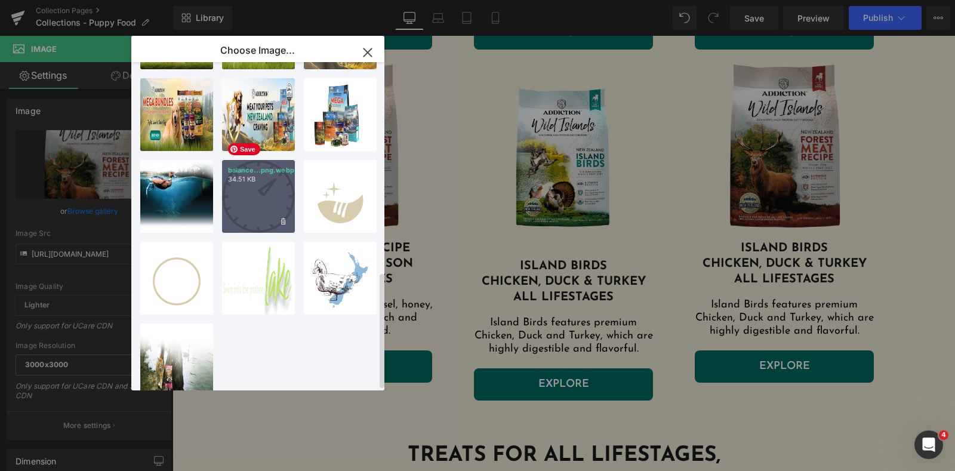
scroll to position [592, 0]
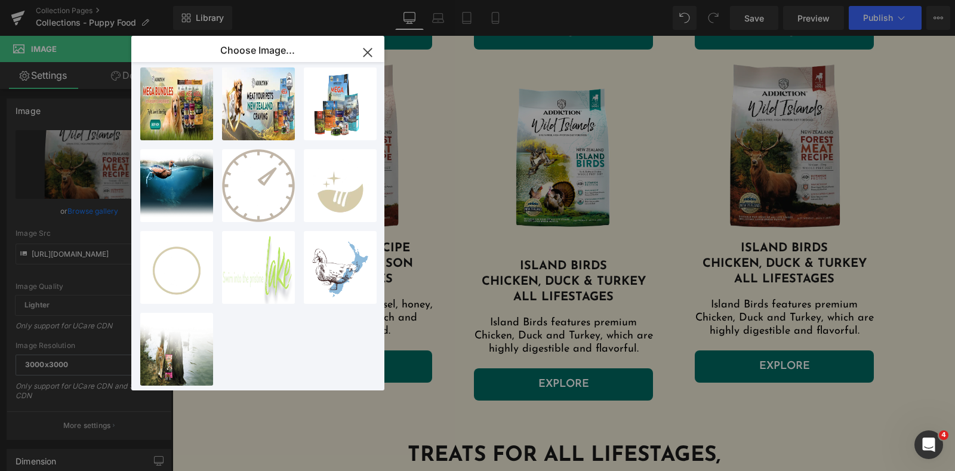
click at [375, 56] on icon "button" at bounding box center [367, 52] width 19 height 19
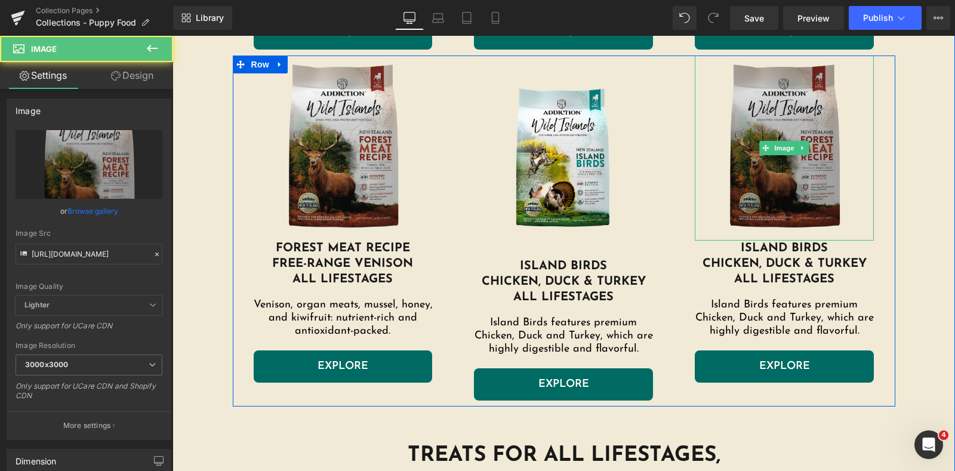
click at [813, 84] on img at bounding box center [784, 148] width 179 height 185
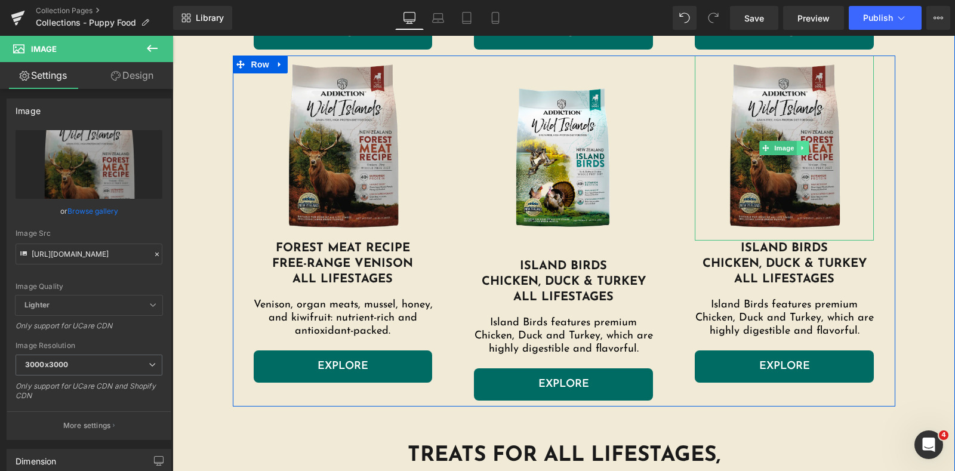
click at [800, 145] on icon at bounding box center [803, 148] width 7 height 7
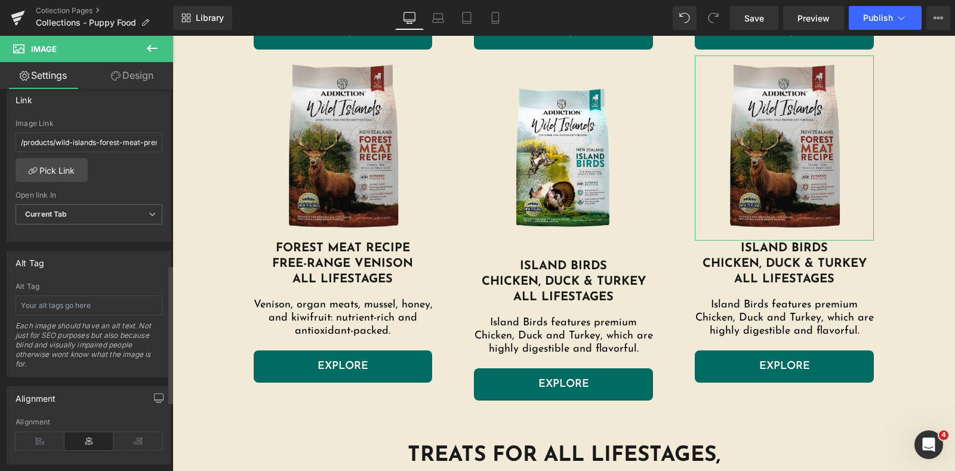
scroll to position [525, 0]
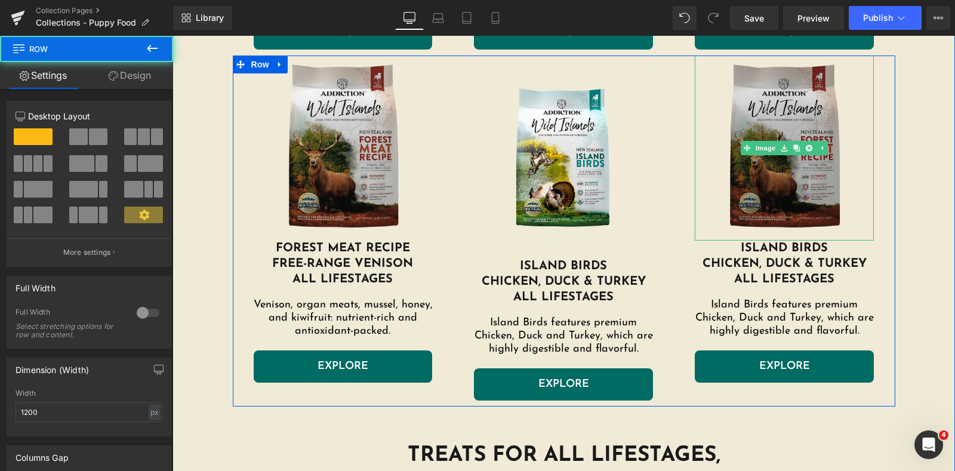
click at [785, 207] on img at bounding box center [784, 148] width 179 height 185
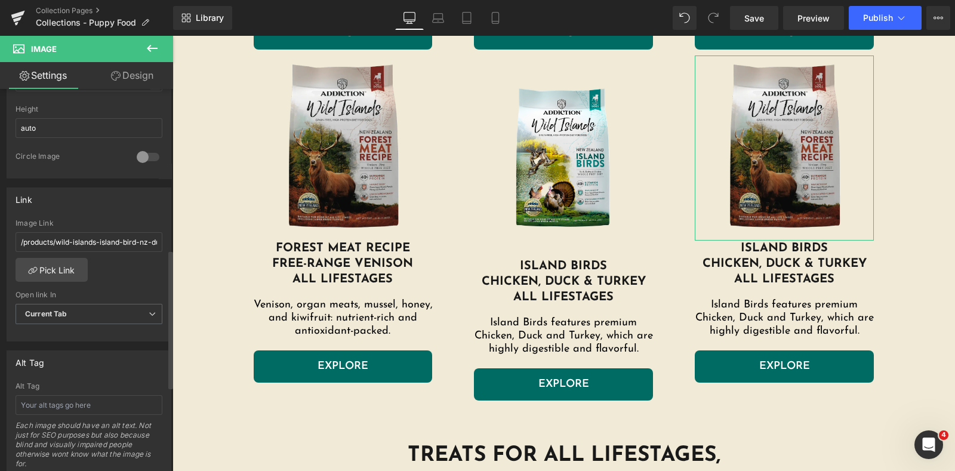
scroll to position [448, 0]
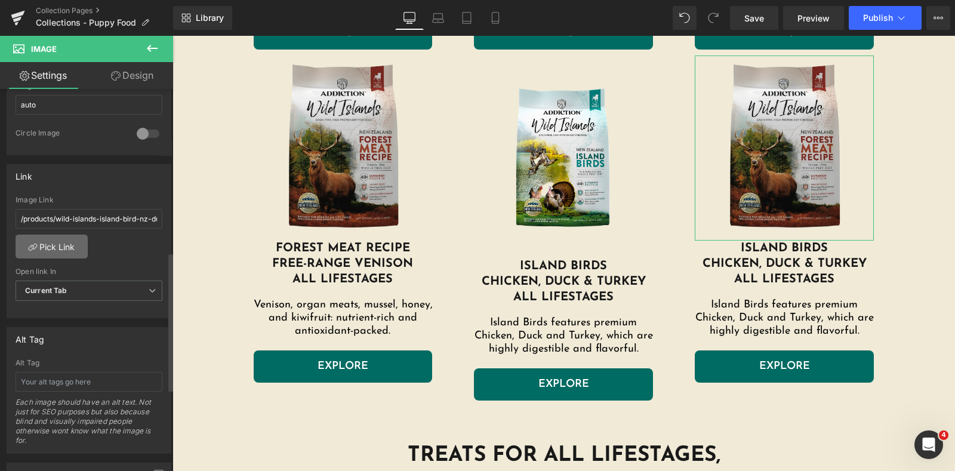
click at [60, 245] on link "Pick Link" at bounding box center [52, 247] width 72 height 24
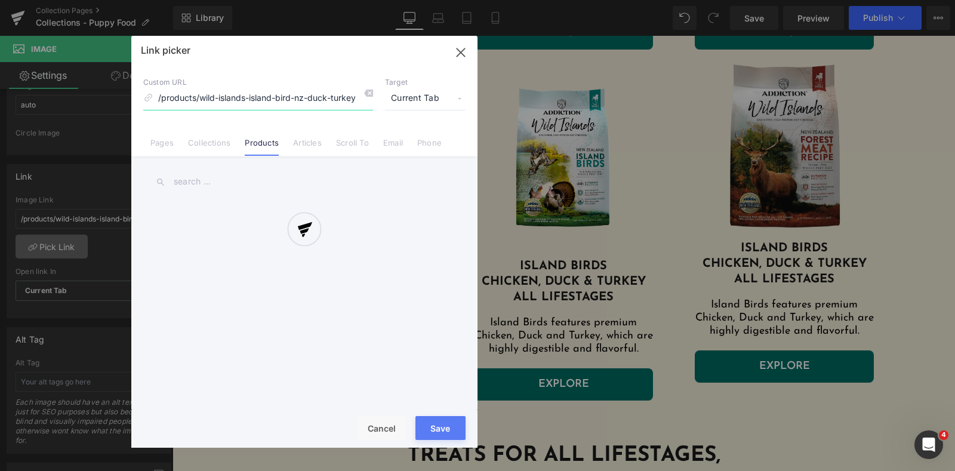
scroll to position [0, 82]
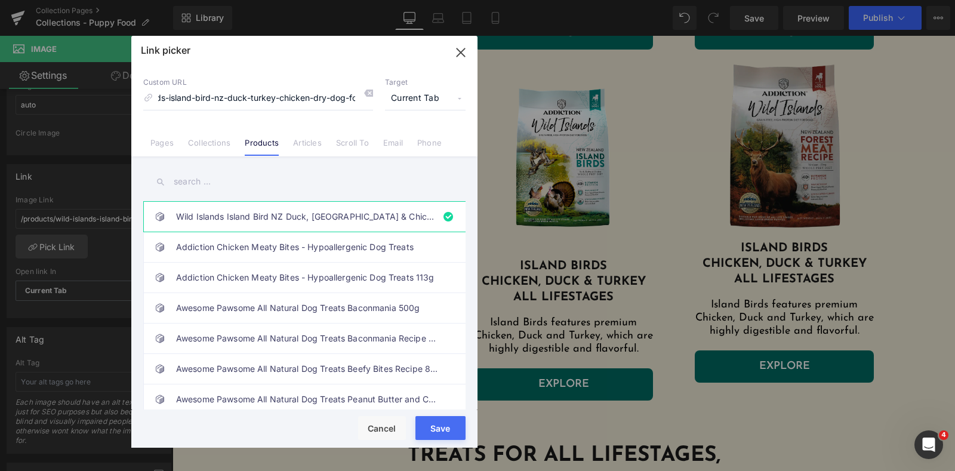
click at [448, 424] on div "Rendering Content" at bounding box center [477, 423] width 73 height 13
click at [441, 431] on button "Save" at bounding box center [441, 428] width 50 height 24
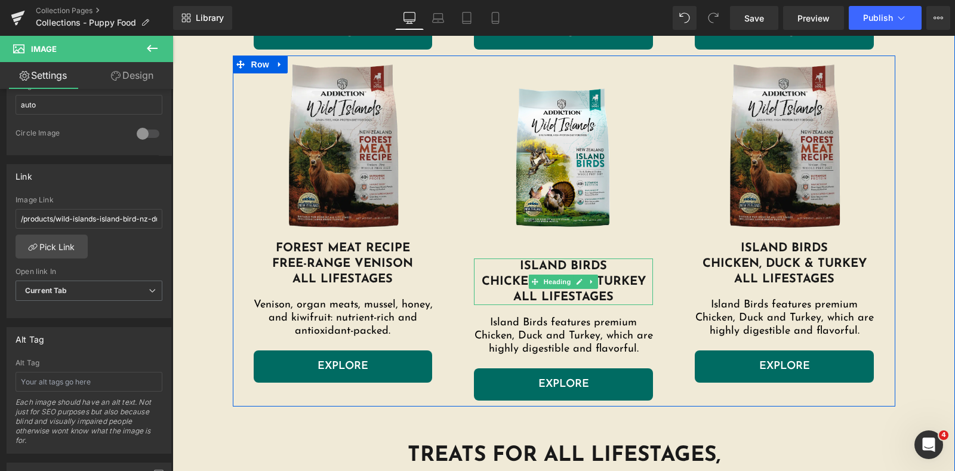
scroll to position [1660, 0]
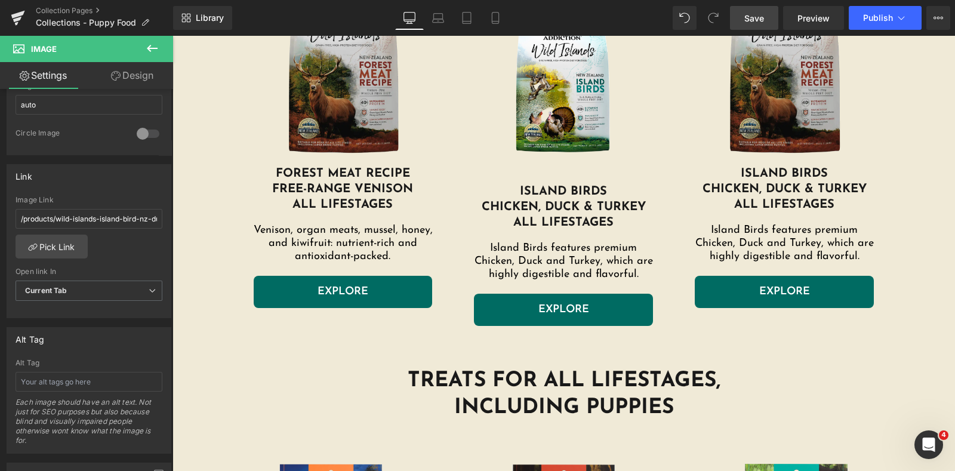
click at [753, 22] on span "Save" at bounding box center [755, 18] width 20 height 13
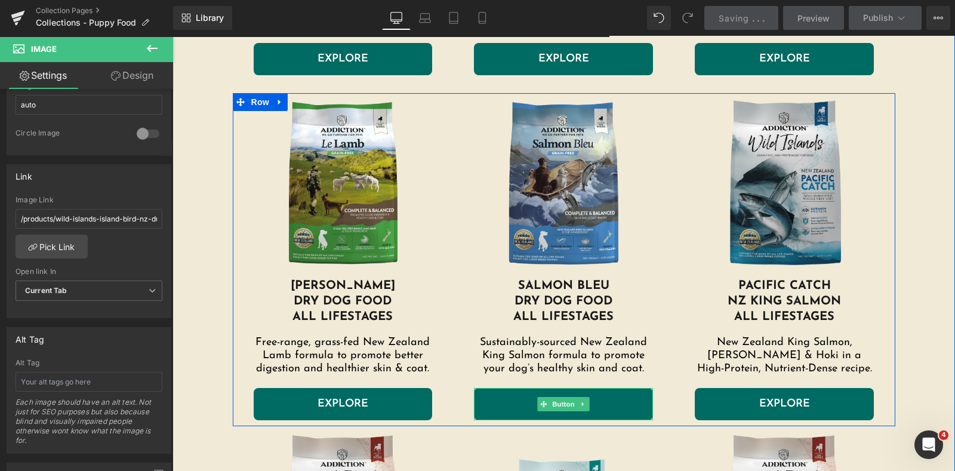
scroll to position [1137, 0]
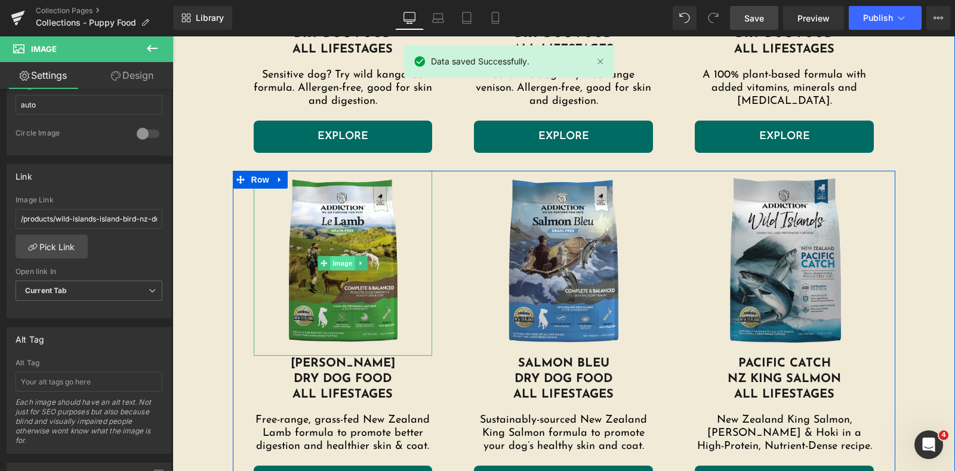
click at [342, 259] on span "Image" at bounding box center [343, 263] width 25 height 14
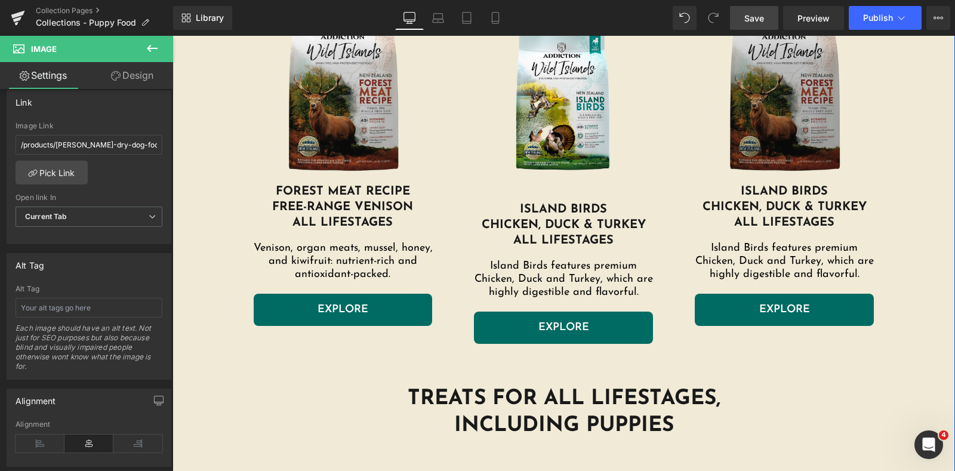
scroll to position [1660, 0]
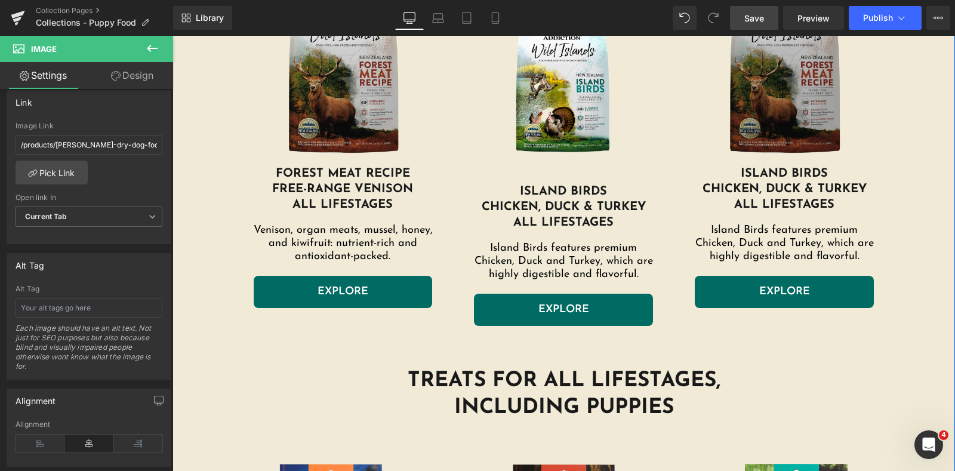
click at [777, 110] on img at bounding box center [784, 73] width 179 height 185
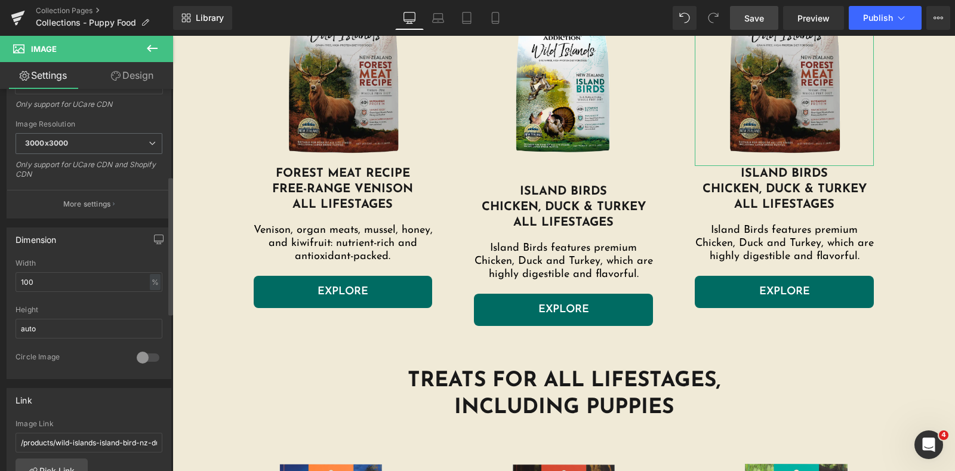
scroll to position [373, 0]
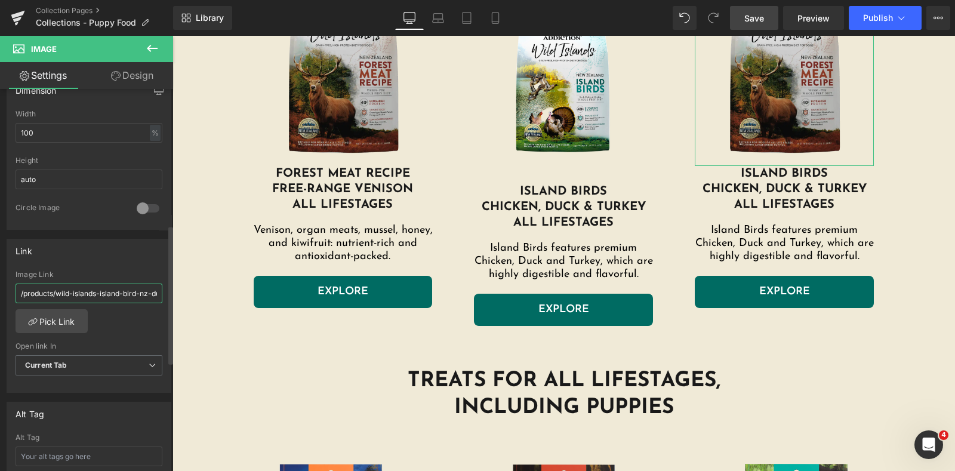
click at [88, 284] on input "/products/wild-islands-island-bird-nz-duck-turkey-chicken-dry-dog-food" at bounding box center [89, 294] width 147 height 20
click at [54, 314] on link "Pick Link" at bounding box center [52, 321] width 72 height 24
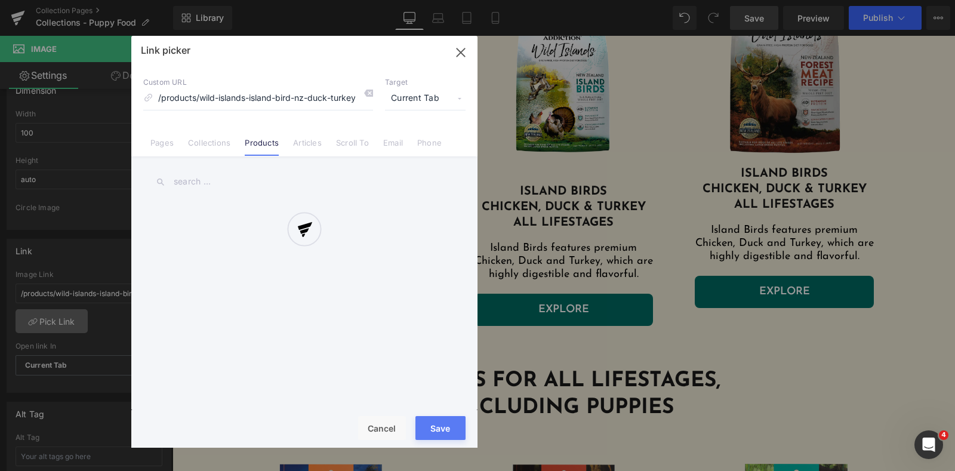
scroll to position [0, 82]
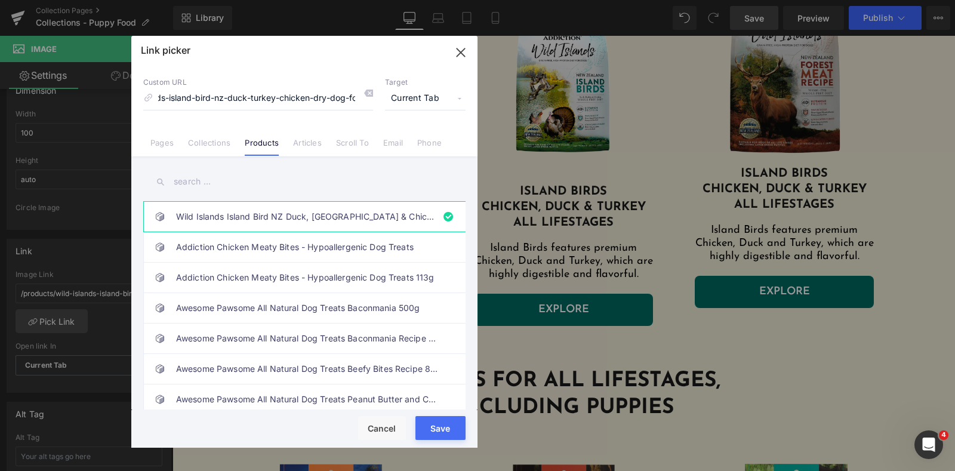
click at [423, 425] on button "Save" at bounding box center [441, 428] width 50 height 24
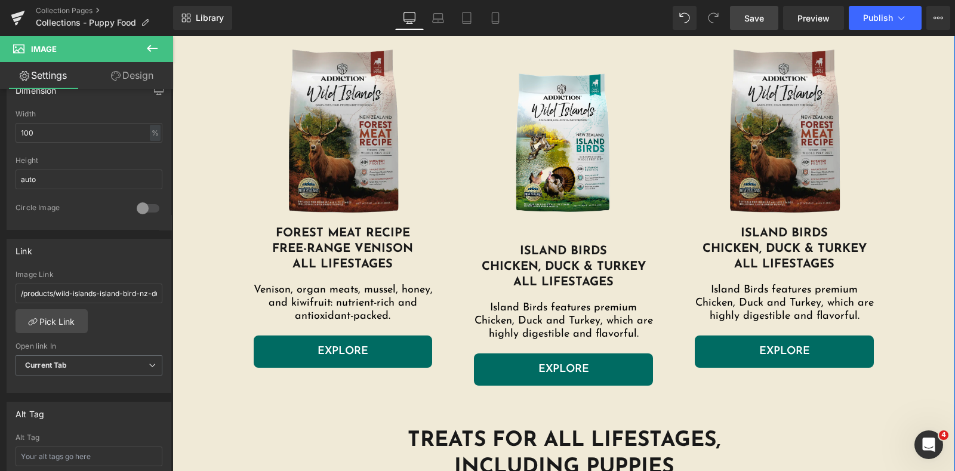
scroll to position [1511, 0]
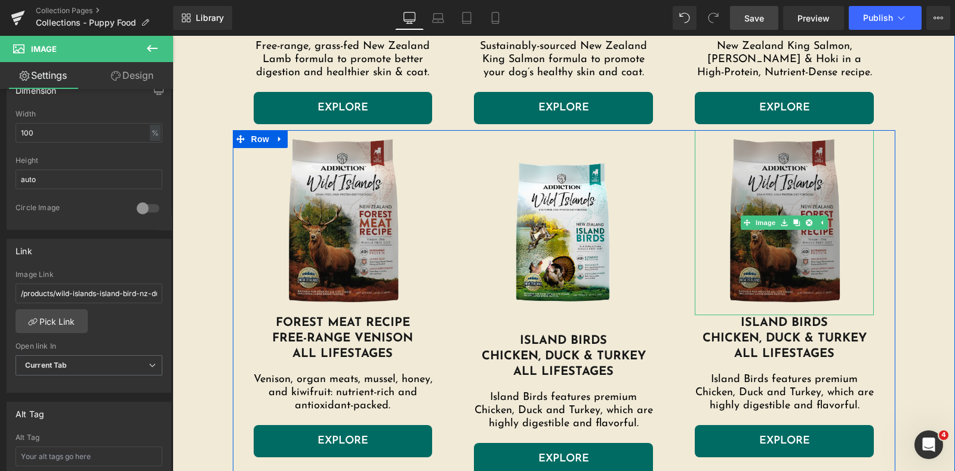
click at [764, 231] on img at bounding box center [784, 222] width 179 height 185
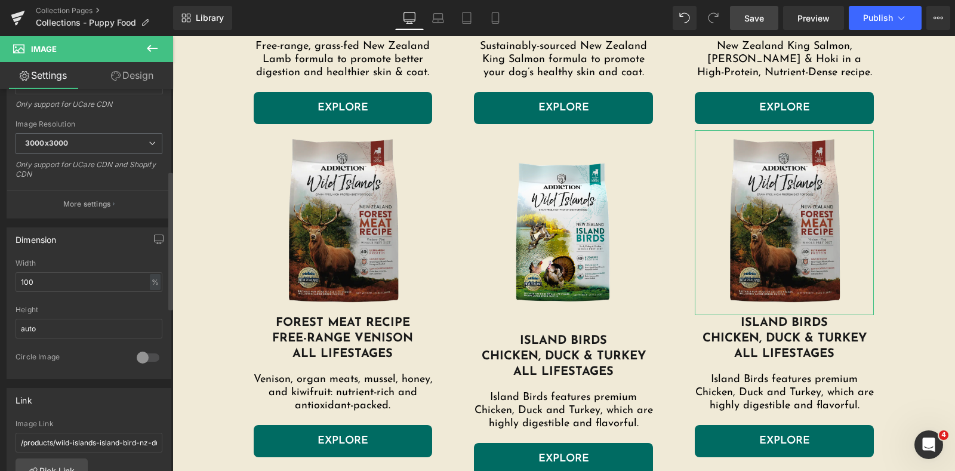
scroll to position [0, 0]
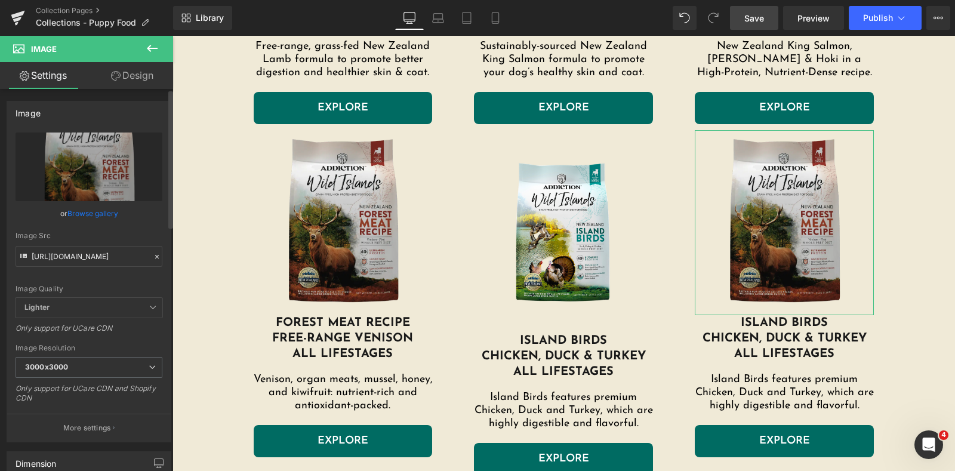
click at [102, 213] on link "Browse gallery" at bounding box center [92, 213] width 51 height 21
click at [82, 0] on div "Image You are previewing how the will restyle your page. You can not edit Eleme…" at bounding box center [477, 0] width 955 height 0
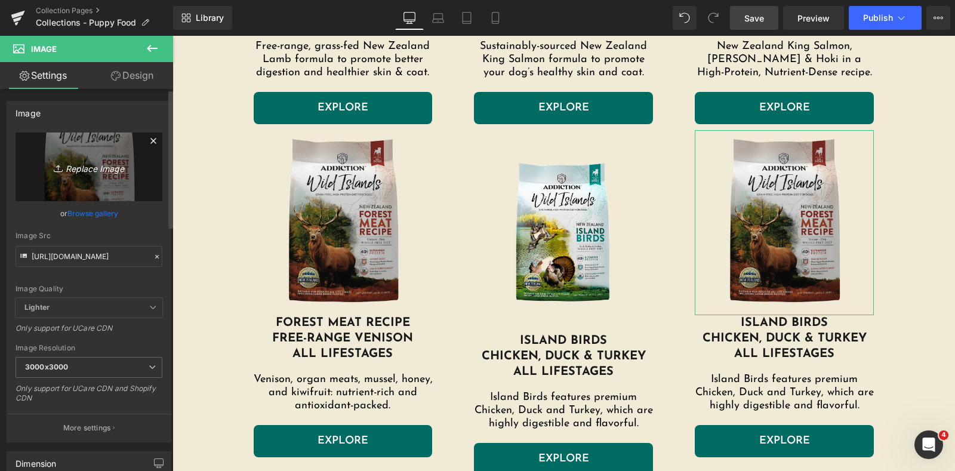
click at [107, 170] on icon "Replace Image" at bounding box center [89, 166] width 96 height 15
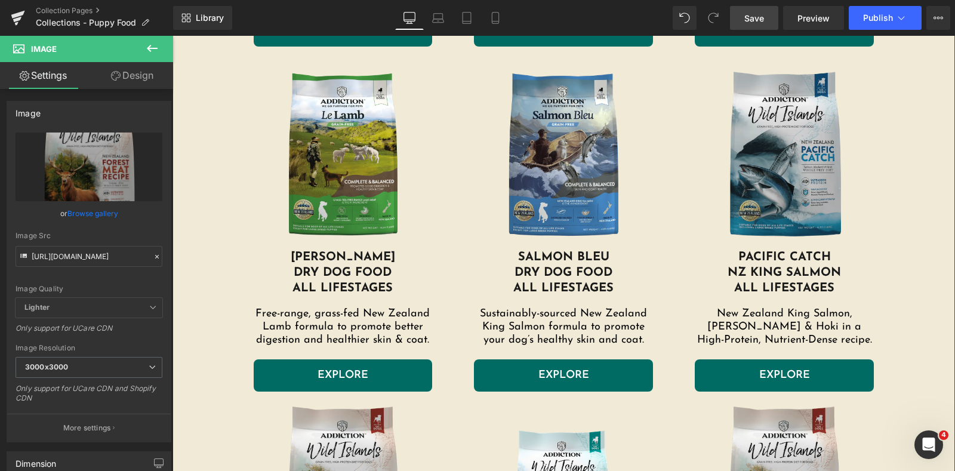
scroll to position [1062, 0]
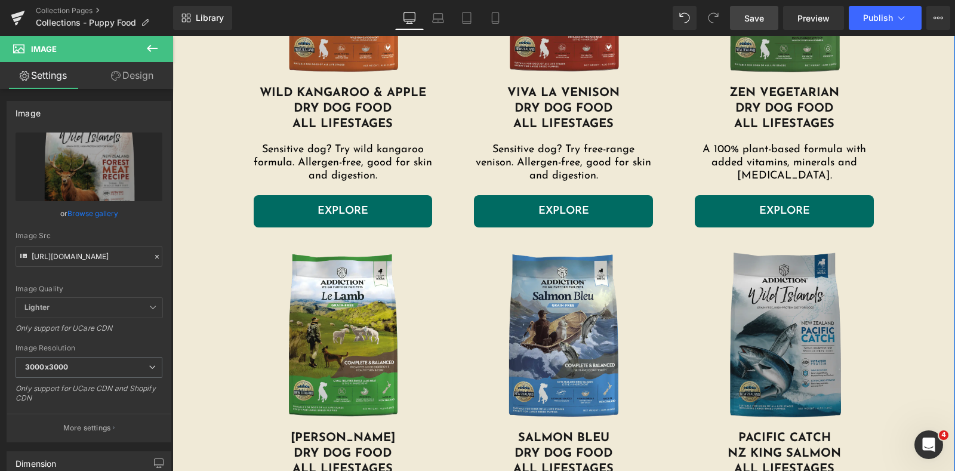
click at [797, 305] on img at bounding box center [784, 337] width 179 height 185
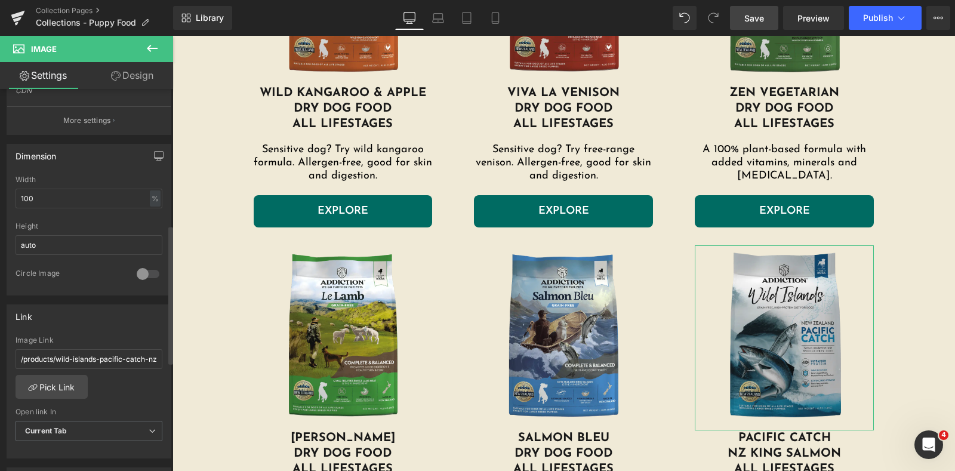
scroll to position [373, 0]
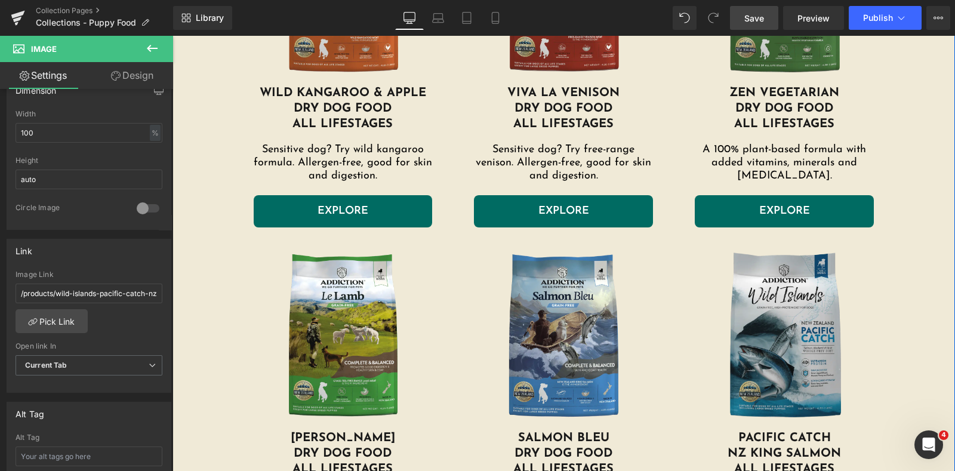
click at [880, 266] on div "Image PACIFIC CATCh NZ King Salmon all lifestages Heading New Zealand King Salm…" at bounding box center [784, 408] width 221 height 327
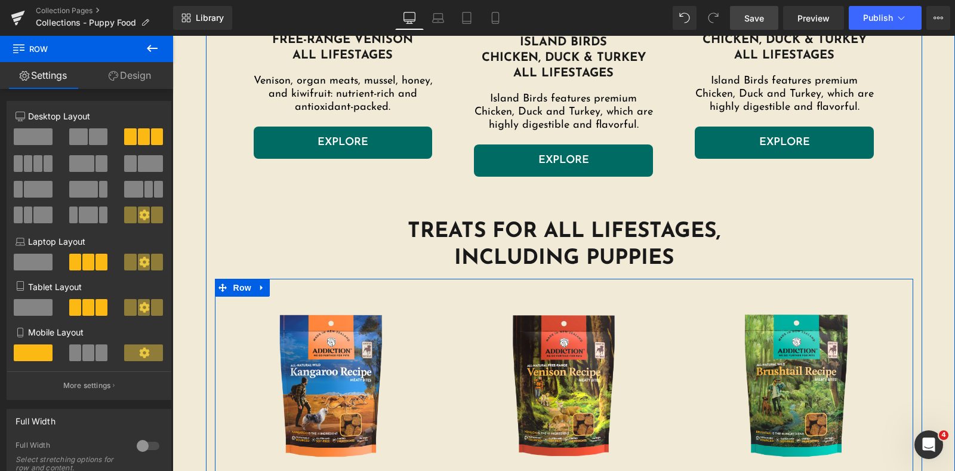
scroll to position [1511, 0]
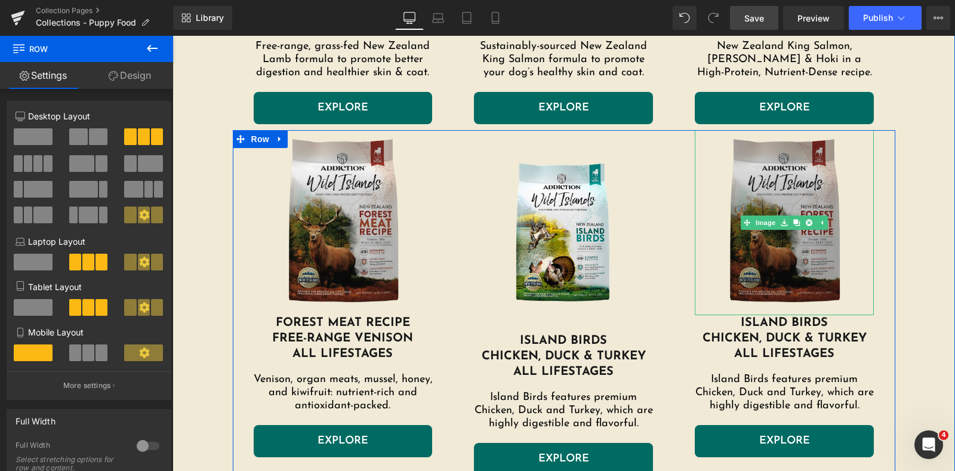
click at [763, 245] on img at bounding box center [784, 222] width 179 height 185
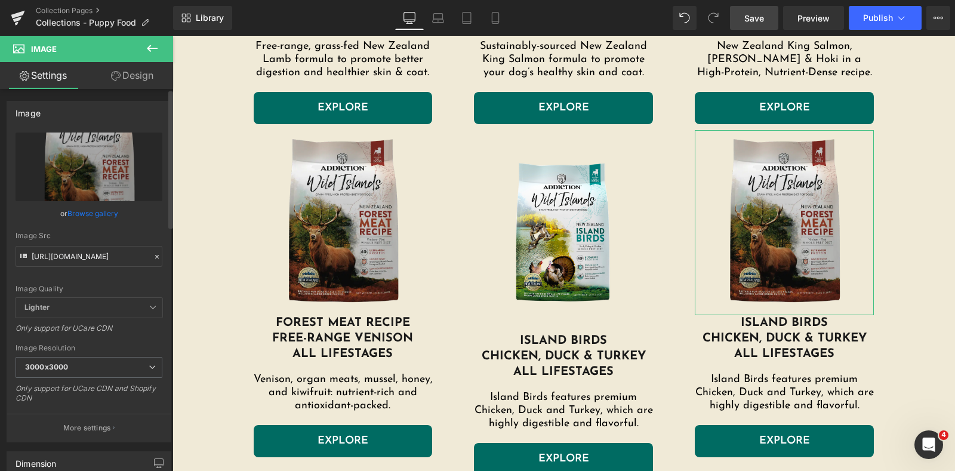
click at [113, 216] on link "Browse gallery" at bounding box center [92, 213] width 51 height 21
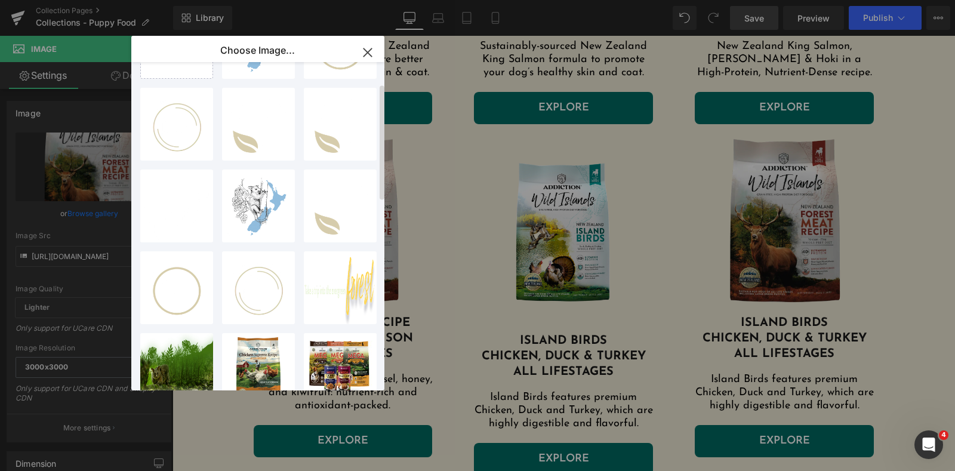
scroll to position [0, 0]
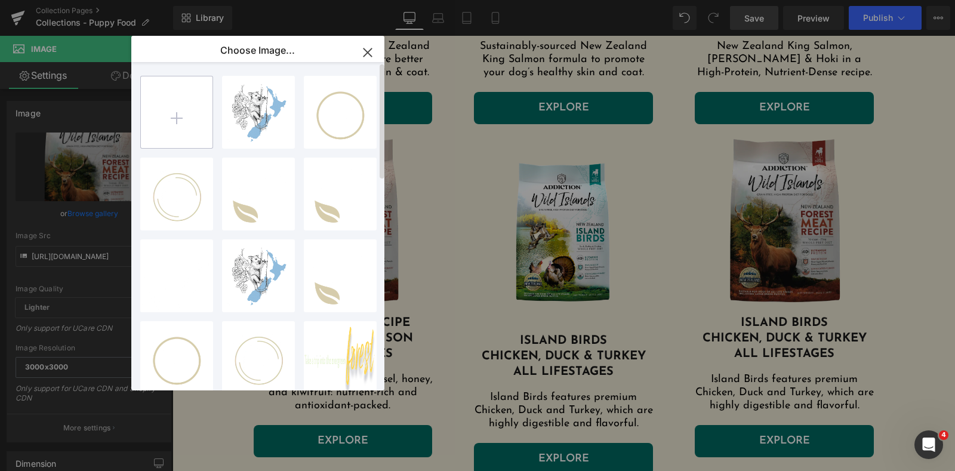
click at [198, 118] on input "file" at bounding box center [177, 112] width 72 height 72
click at [173, 110] on input "file" at bounding box center [177, 112] width 72 height 72
type input "C:\fakepath\Wild Islands Island Birds Dog.png"
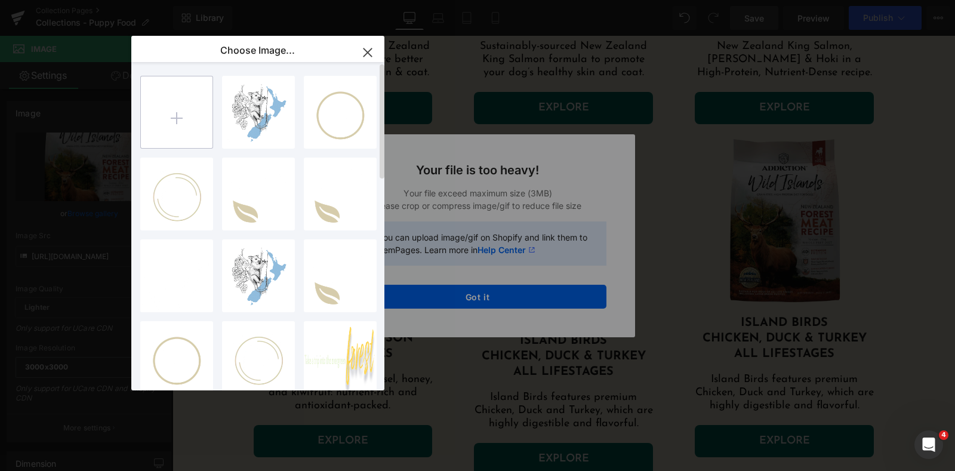
click at [169, 105] on input "file" at bounding box center [177, 112] width 72 height 72
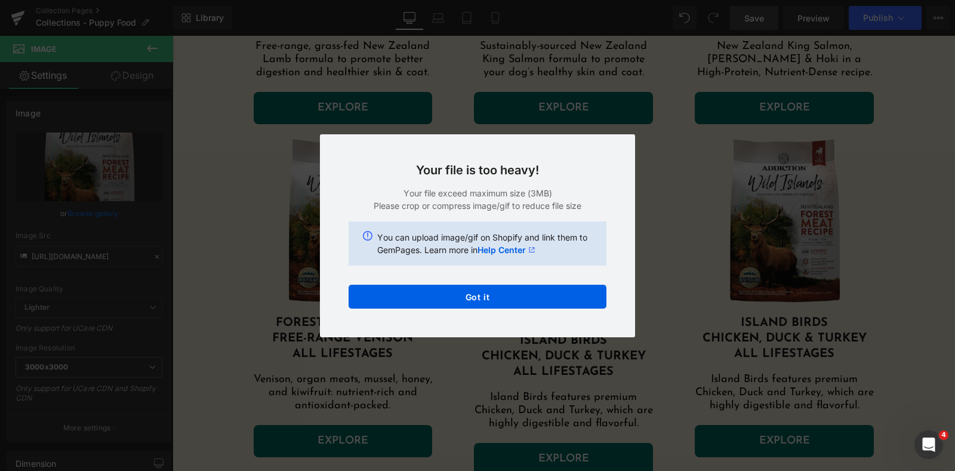
click at [534, 0] on div "Text Color Highlight Color #333333 Edit or remove link: Edit - Unlink - Cancel …" at bounding box center [477, 0] width 955 height 0
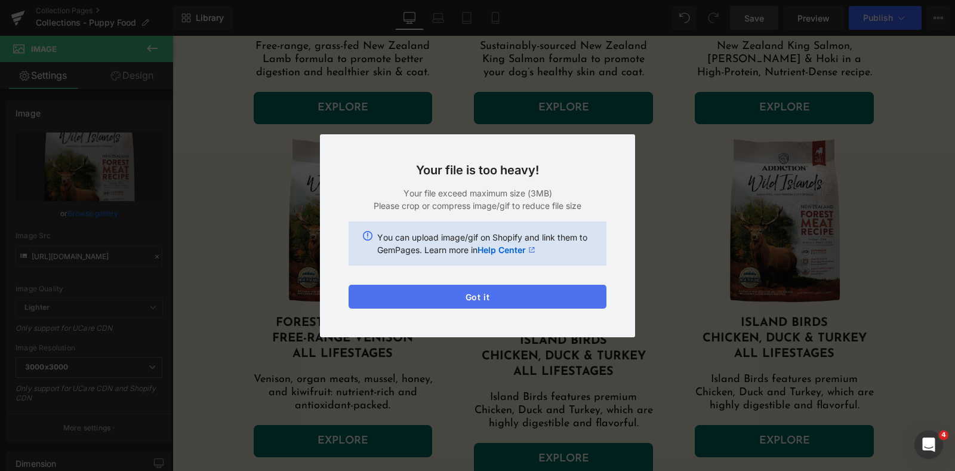
click at [490, 300] on button "Got it" at bounding box center [478, 297] width 258 height 24
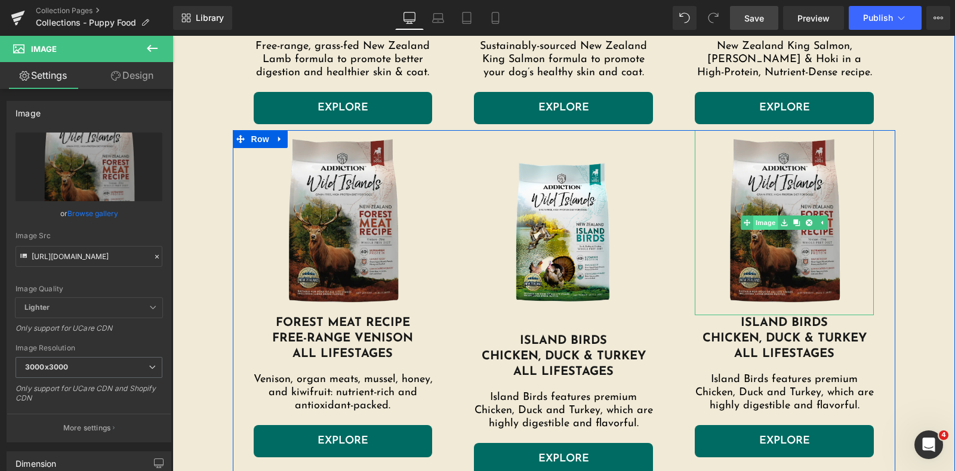
click at [755, 220] on link "Image" at bounding box center [760, 223] width 37 height 14
click at [773, 222] on span "Image" at bounding box center [785, 223] width 25 height 14
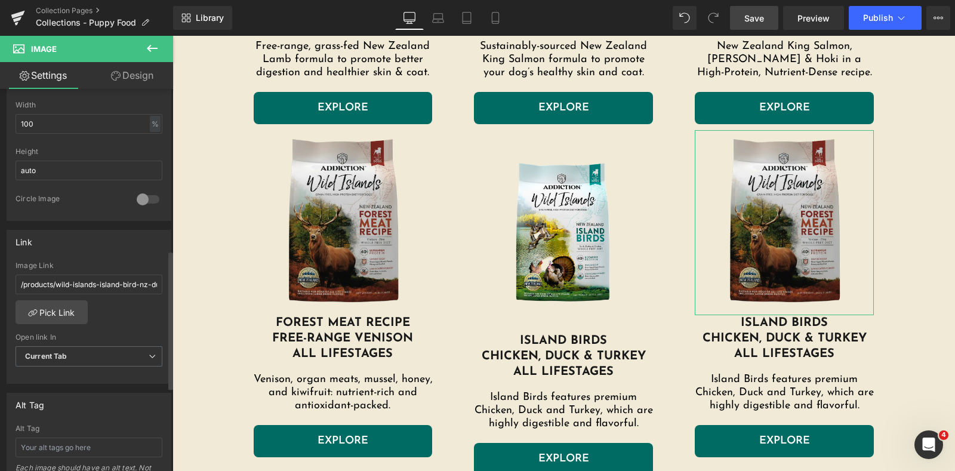
scroll to position [448, 0]
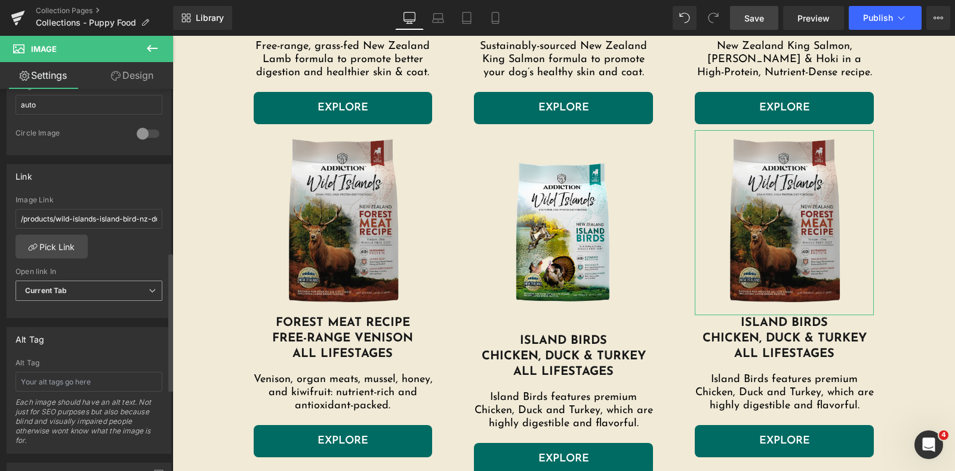
click at [78, 287] on span "Current Tab" at bounding box center [89, 291] width 147 height 21
click at [78, 287] on span "Current Tab" at bounding box center [87, 291] width 142 height 21
click at [72, 245] on link "Pick Link" at bounding box center [52, 247] width 72 height 24
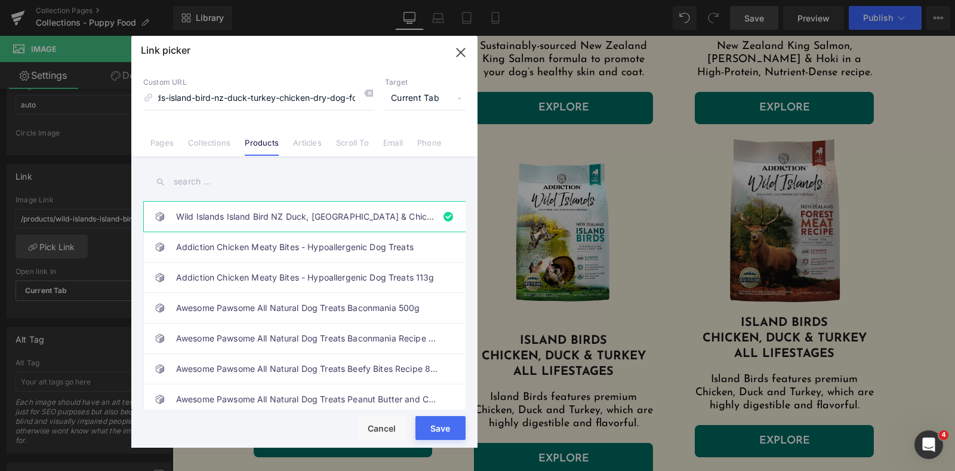
scroll to position [0, 0]
click at [431, 427] on button "Save" at bounding box center [441, 428] width 50 height 24
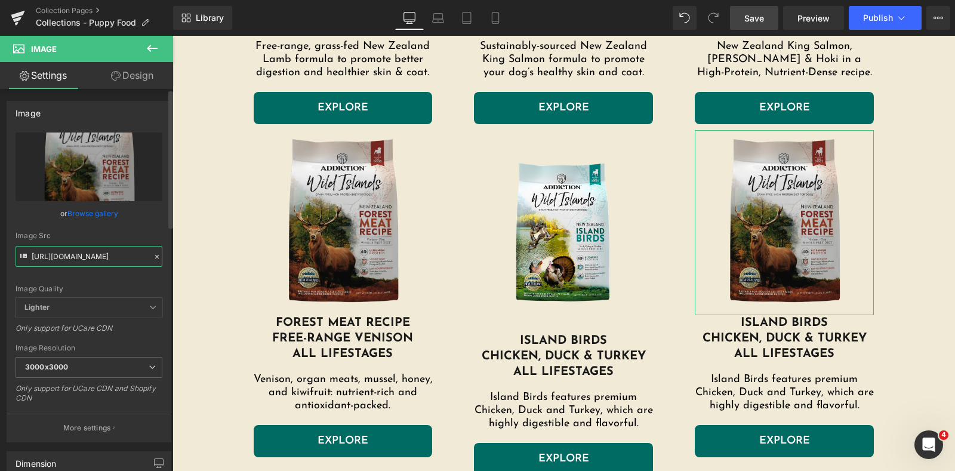
click at [104, 257] on input "[URL][DOMAIN_NAME]" at bounding box center [89, 256] width 147 height 21
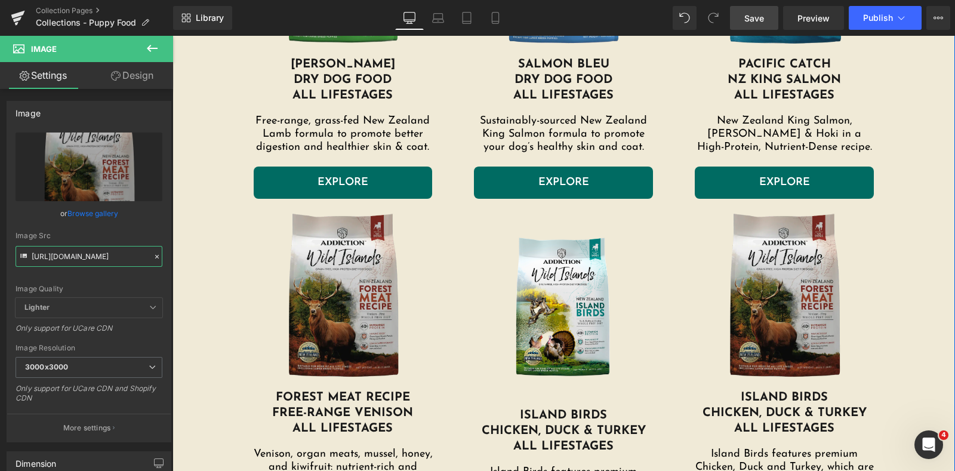
scroll to position [1137, 0]
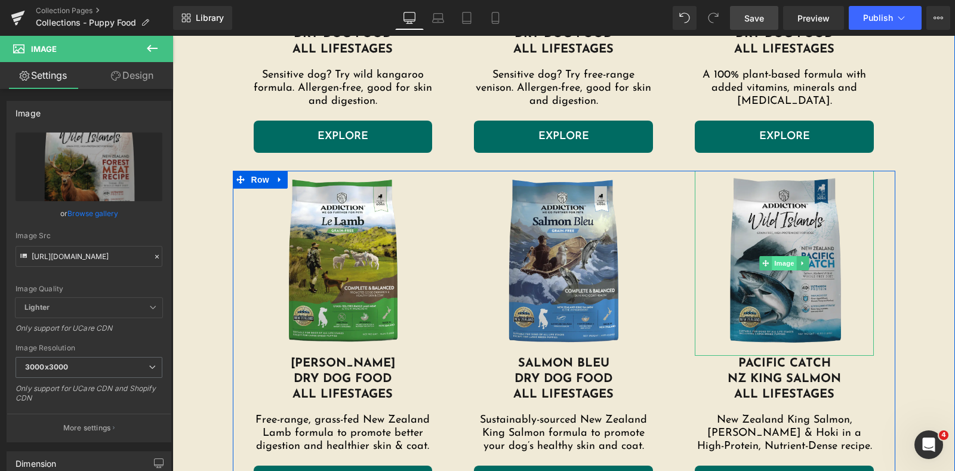
click at [785, 266] on span "Image" at bounding box center [785, 263] width 25 height 14
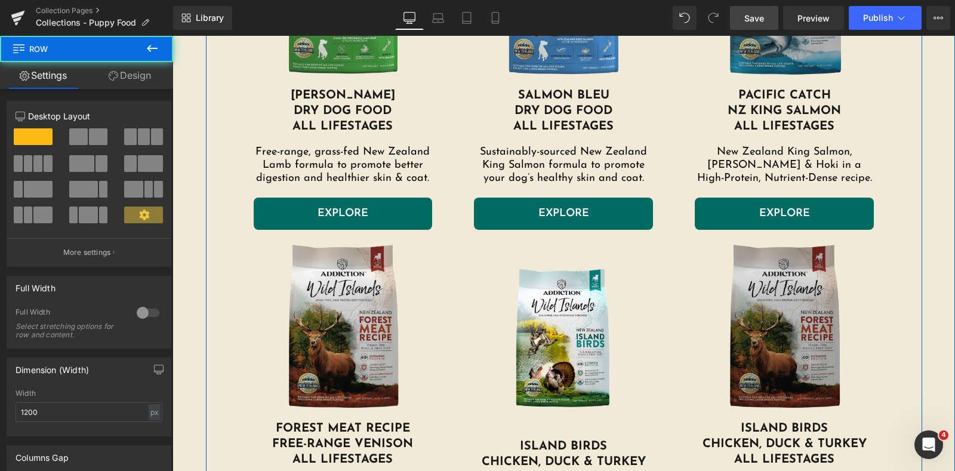
scroll to position [1436, 0]
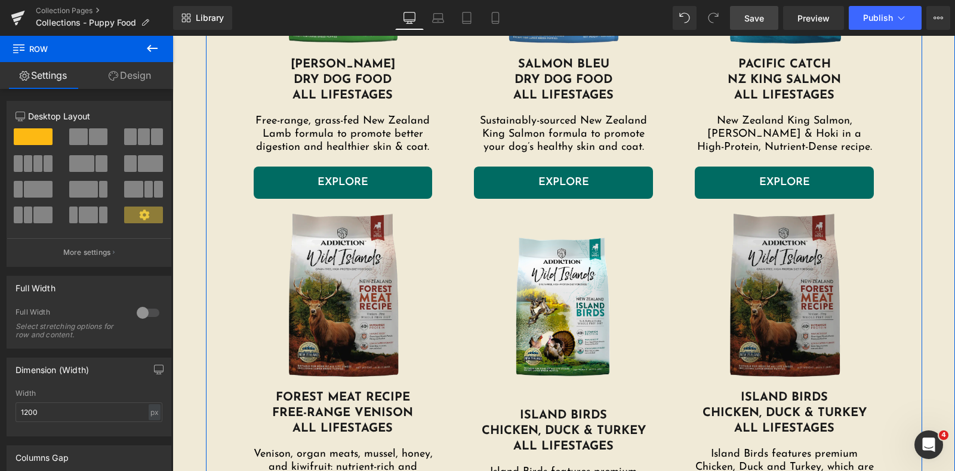
click at [798, 255] on img at bounding box center [784, 297] width 179 height 185
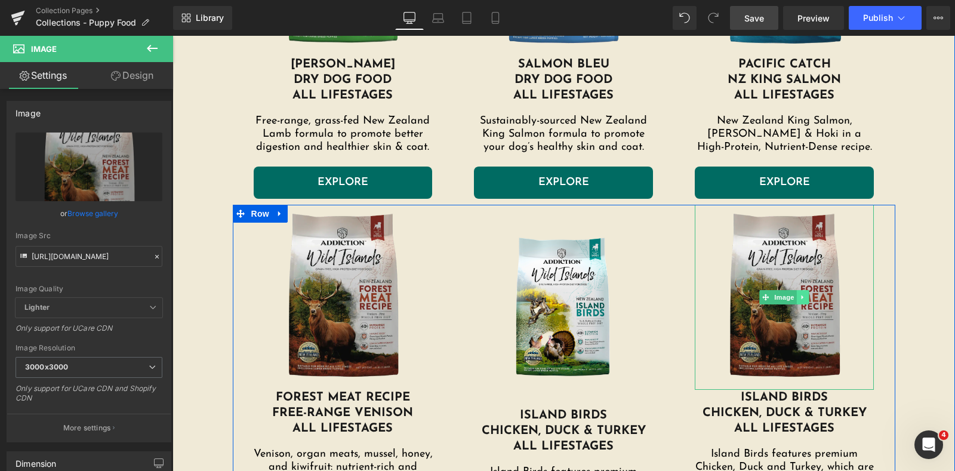
click at [800, 296] on icon at bounding box center [803, 297] width 7 height 7
click at [806, 296] on icon at bounding box center [809, 297] width 7 height 7
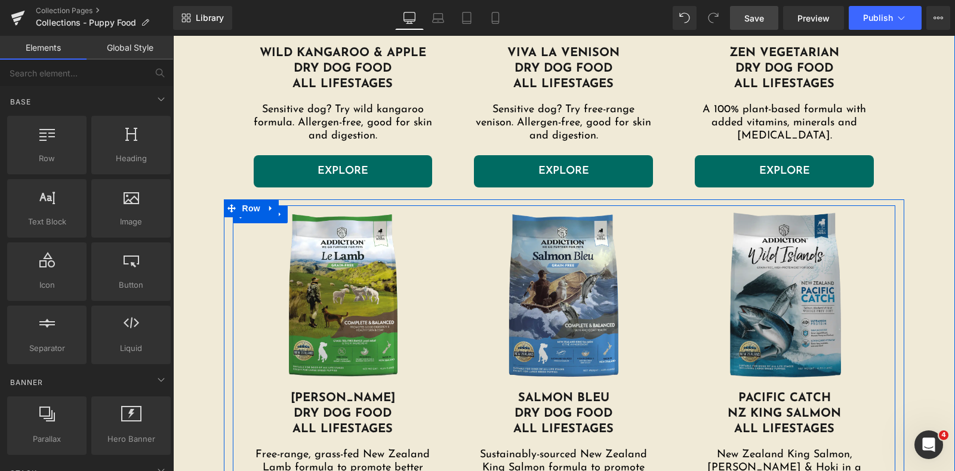
scroll to position [1062, 0]
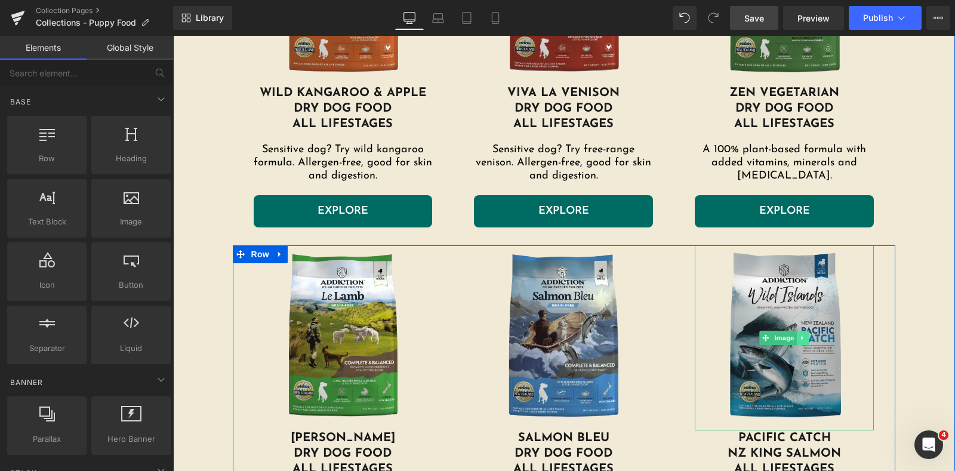
click at [802, 339] on icon at bounding box center [803, 338] width 2 height 4
click at [794, 340] on icon at bounding box center [797, 337] width 7 height 7
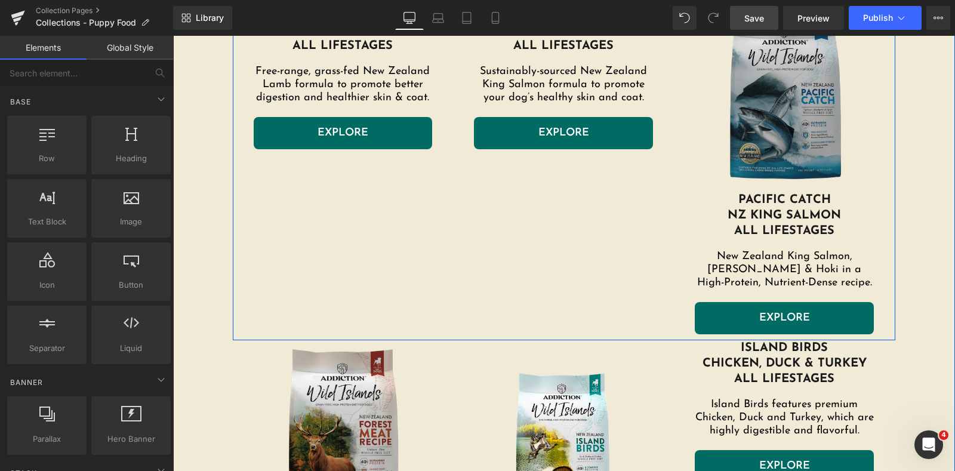
scroll to position [1483, 0]
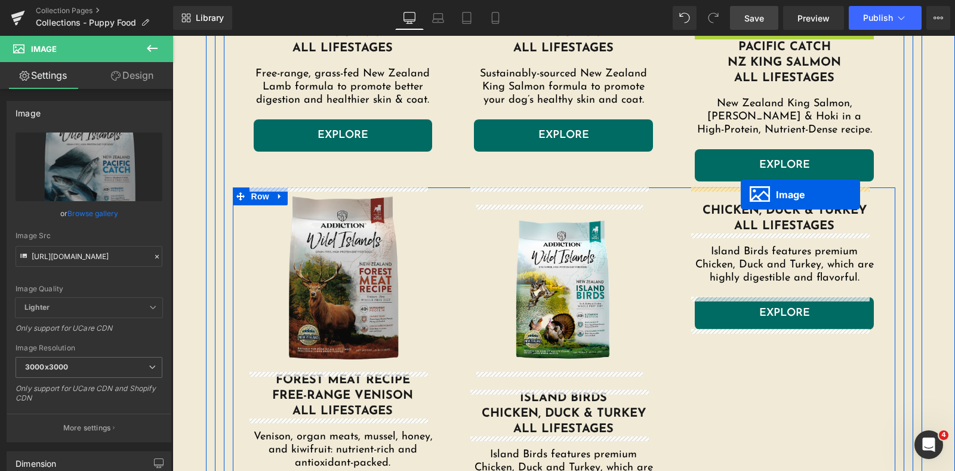
drag, startPoint x: 761, startPoint y: 134, endPoint x: 741, endPoint y: 195, distance: 64.0
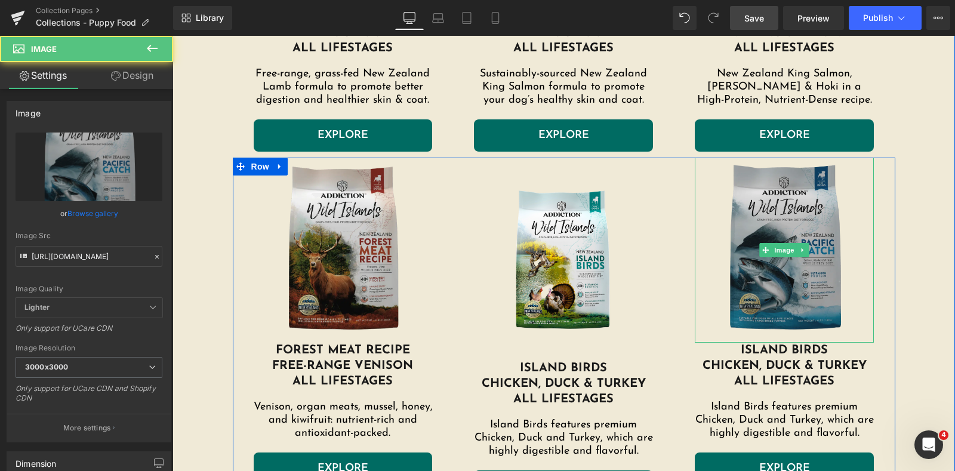
scroll to position [1558, 0]
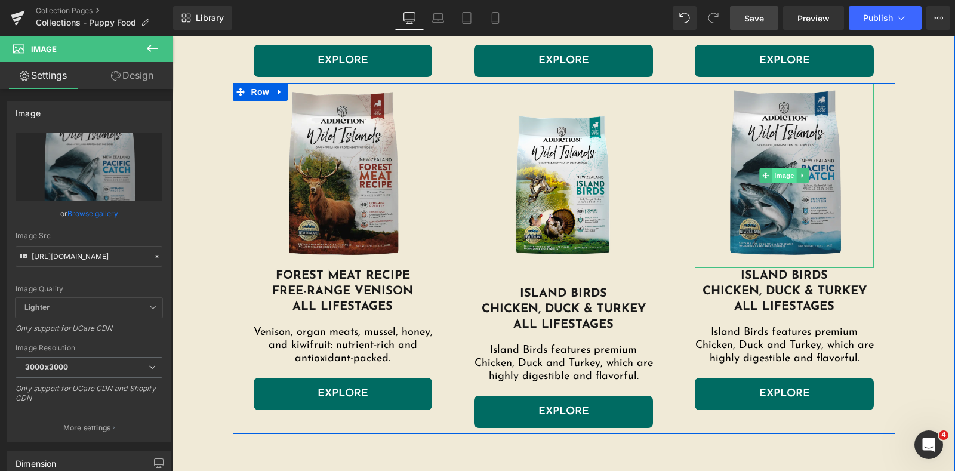
click at [773, 173] on span "Image" at bounding box center [785, 175] width 25 height 14
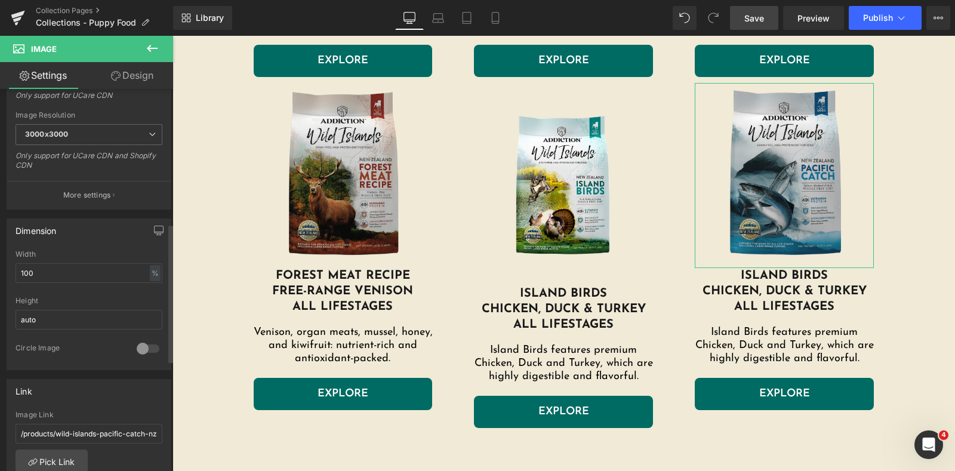
scroll to position [373, 0]
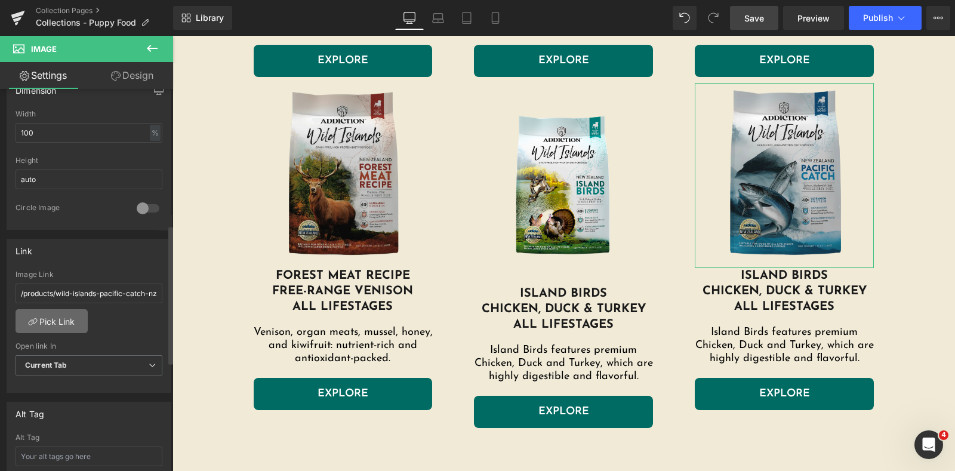
click at [55, 321] on link "Pick Link" at bounding box center [52, 321] width 72 height 24
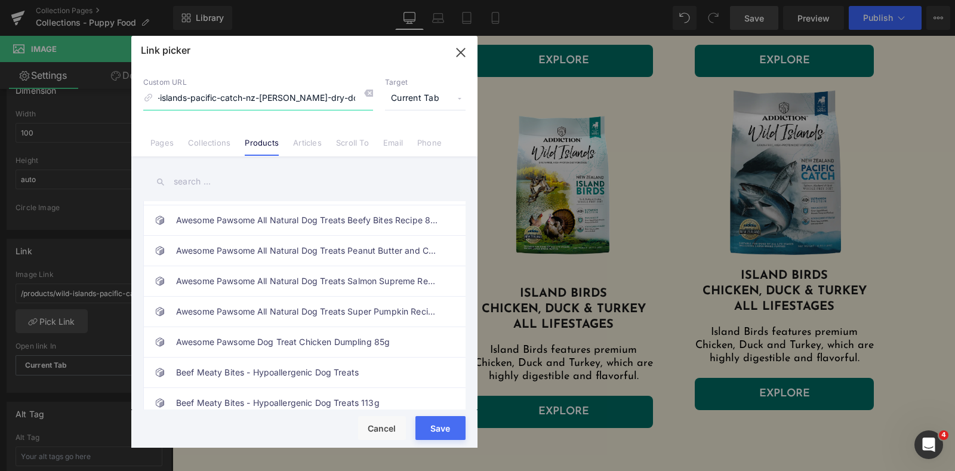
scroll to position [0, 63]
type input "/products/wild-islands-pacific-catch-nz-[PERSON_NAME]-dry-dog-foods"
click at [278, 189] on input "text" at bounding box center [304, 181] width 322 height 27
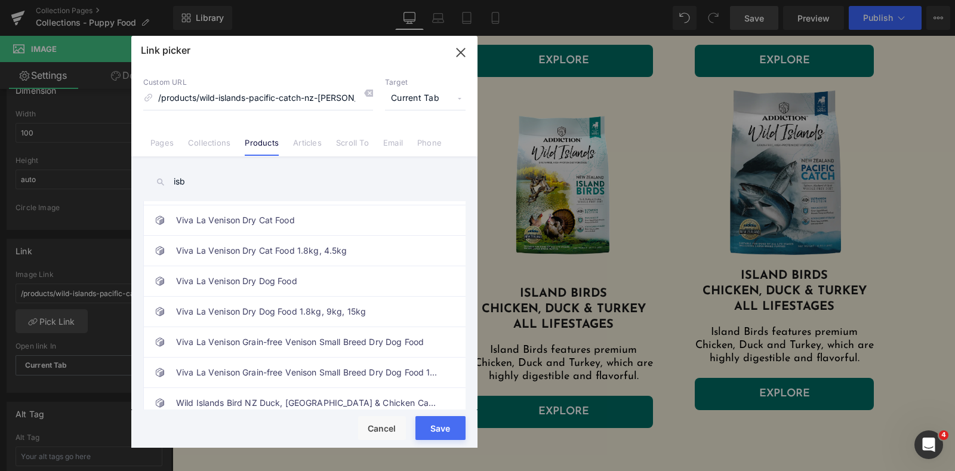
scroll to position [0, 0]
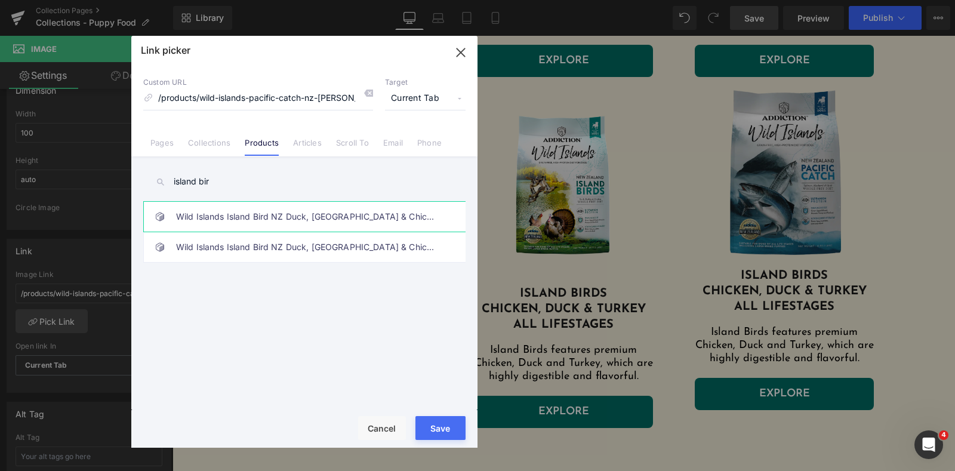
type input "island bir"
click at [287, 220] on link "Wild Islands Island Bird NZ Duck, [GEOGRAPHIC_DATA] & Chicken Dry Dog Food" at bounding box center [307, 217] width 263 height 30
click at [428, 426] on button "Save" at bounding box center [441, 428] width 50 height 24
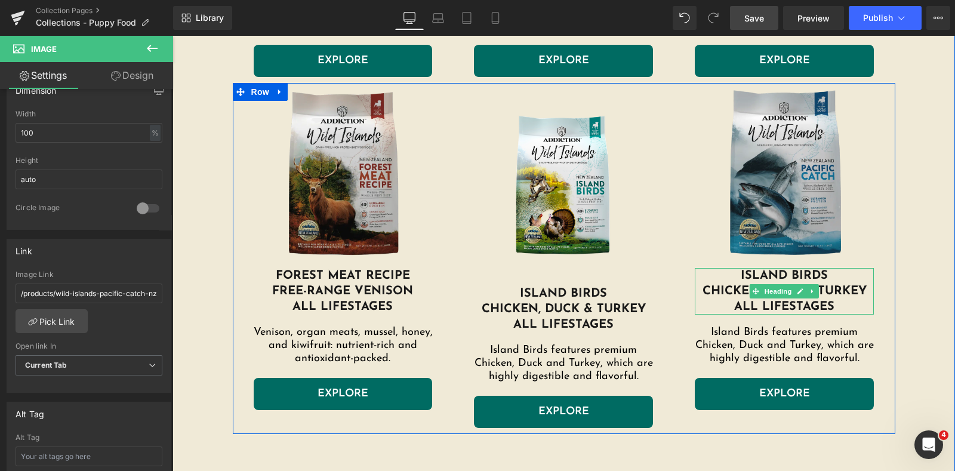
click at [764, 276] on span "Island birds" at bounding box center [784, 276] width 87 height 12
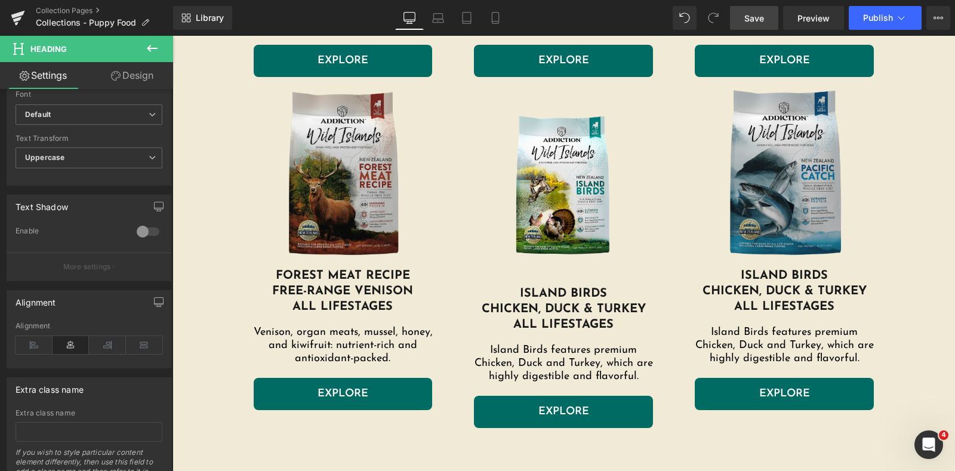
scroll to position [389, 0]
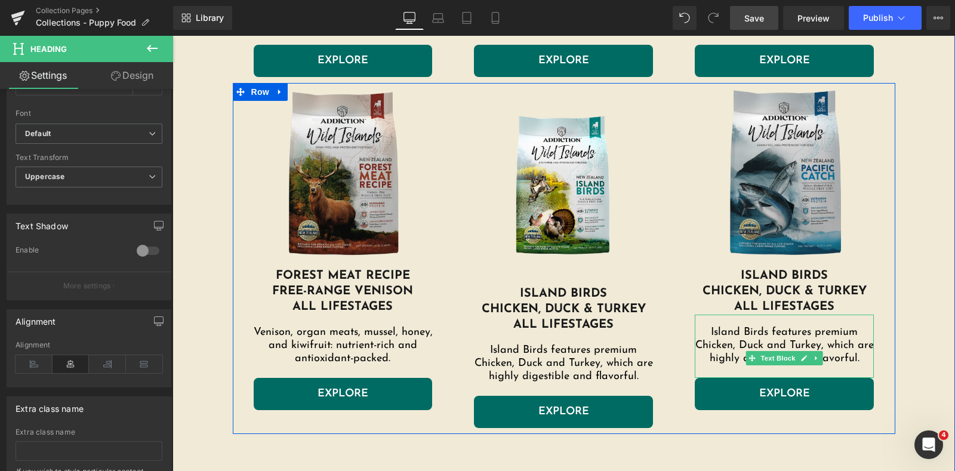
click at [741, 337] on p "Island Birds features premium Chicken, Duck and Turkey, which are highly digest…" at bounding box center [784, 346] width 179 height 39
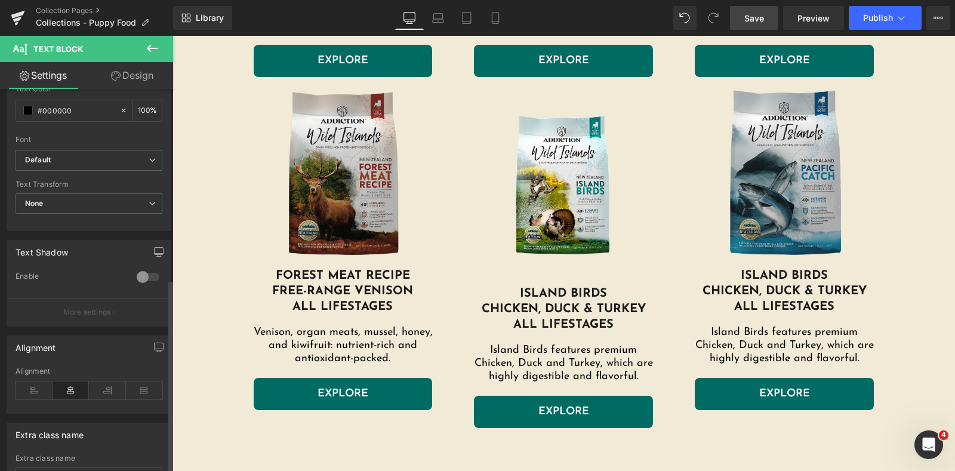
scroll to position [373, 0]
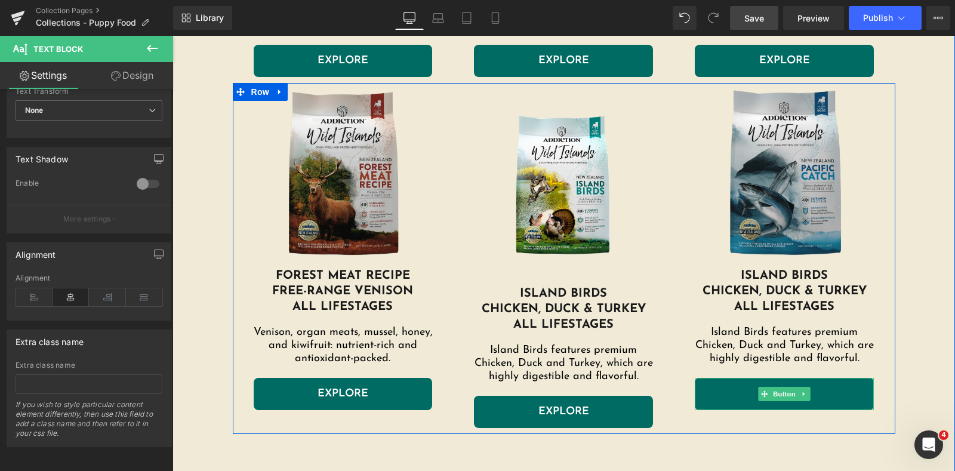
click at [829, 394] on link "EXPLORE" at bounding box center [784, 394] width 179 height 32
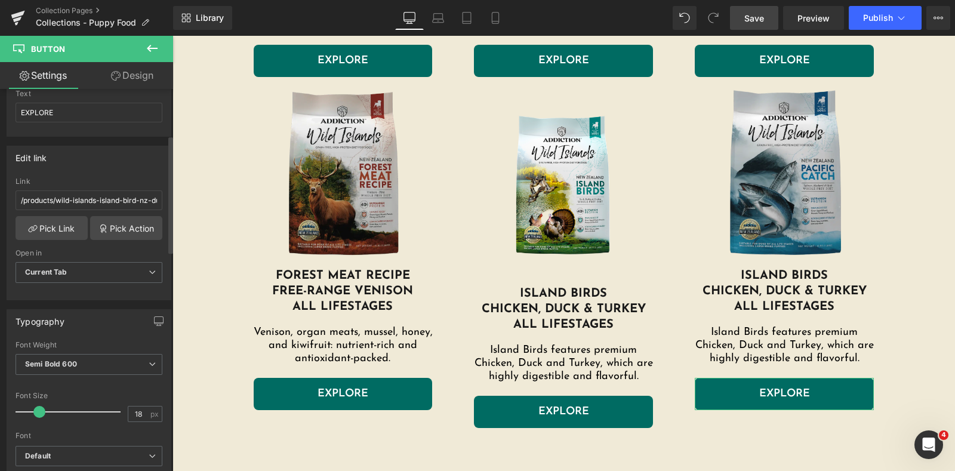
scroll to position [149, 0]
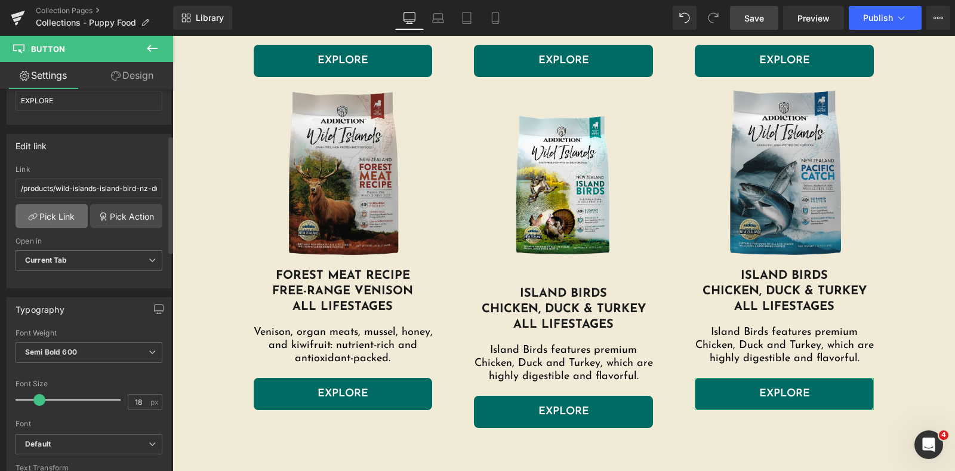
click at [56, 215] on link "Pick Link" at bounding box center [52, 216] width 72 height 24
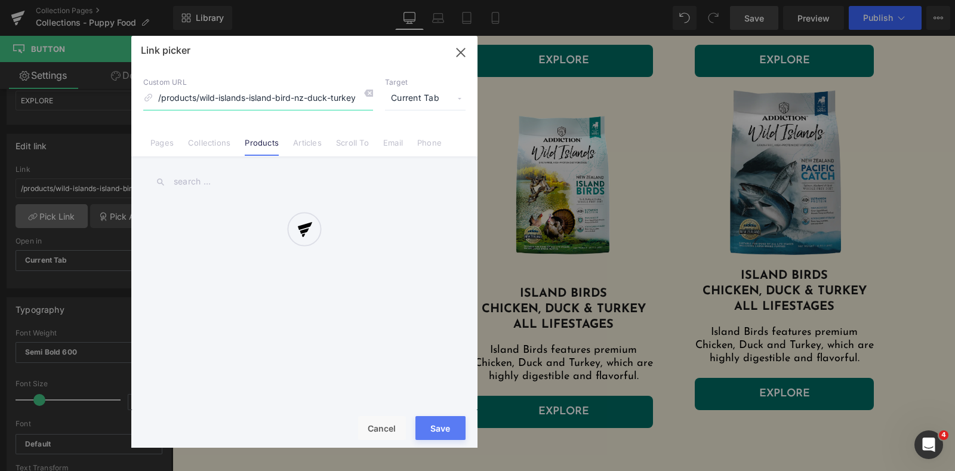
scroll to position [0, 82]
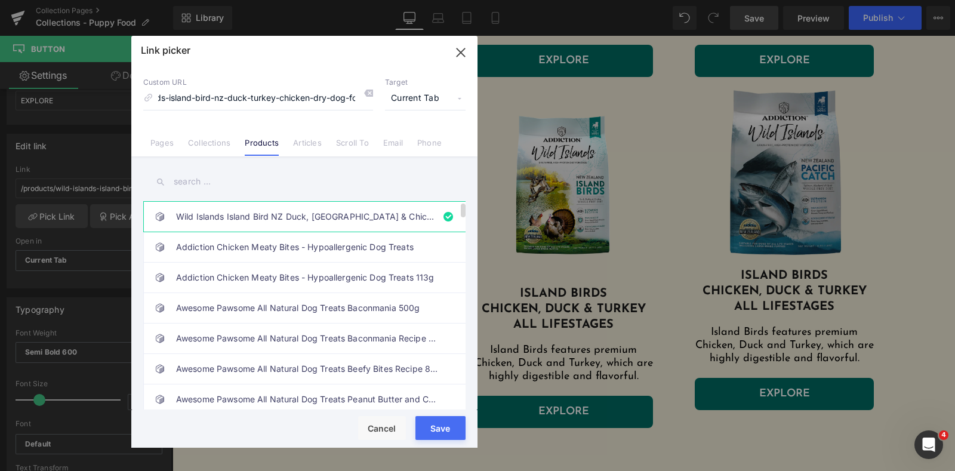
click at [308, 210] on link "Wild Islands Island Bird NZ Duck, [GEOGRAPHIC_DATA] & Chicken Dry Dog Food" at bounding box center [307, 217] width 263 height 30
click at [432, 434] on button "Save" at bounding box center [441, 428] width 50 height 24
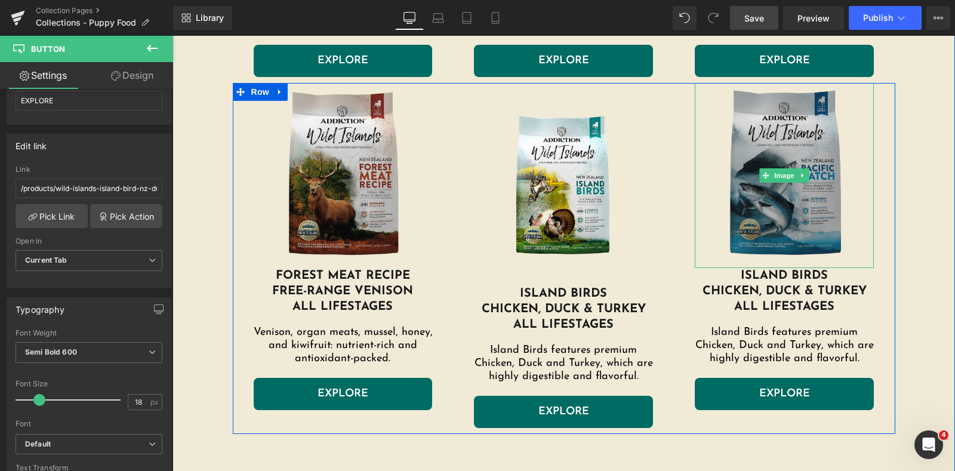
click at [733, 192] on img at bounding box center [784, 175] width 179 height 185
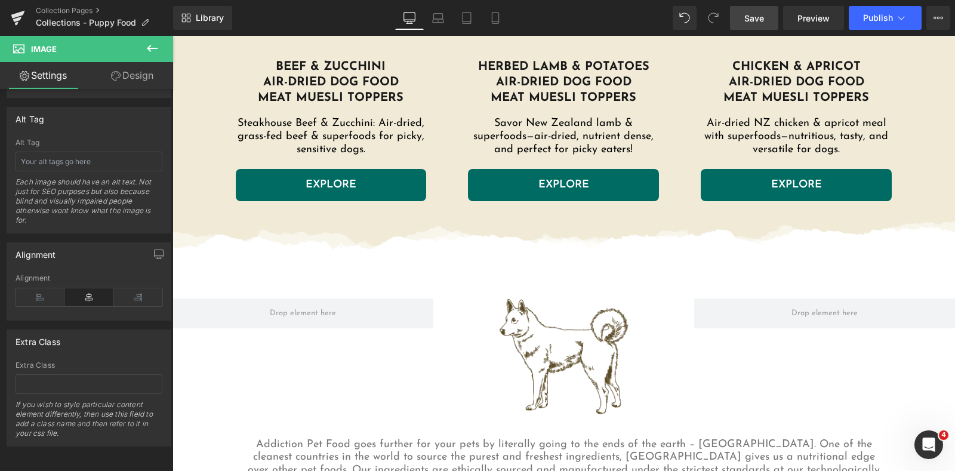
scroll to position [3499, 0]
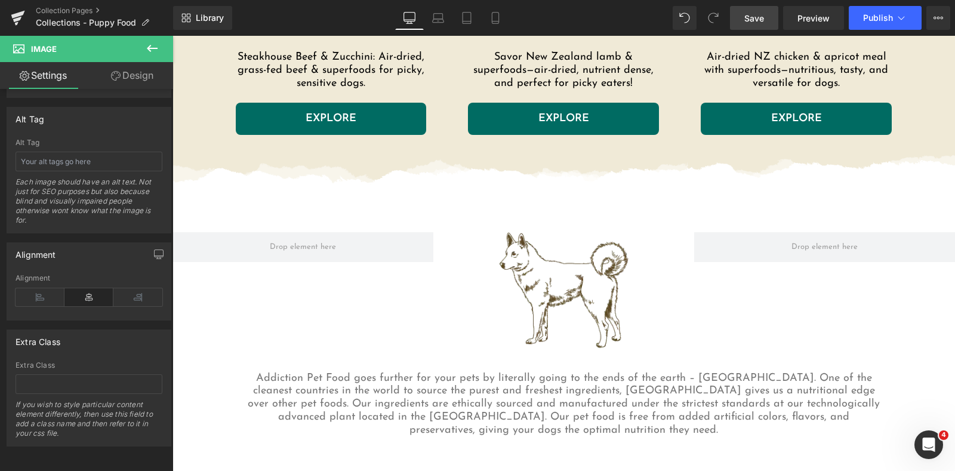
click at [749, 16] on span "Save" at bounding box center [755, 18] width 20 height 13
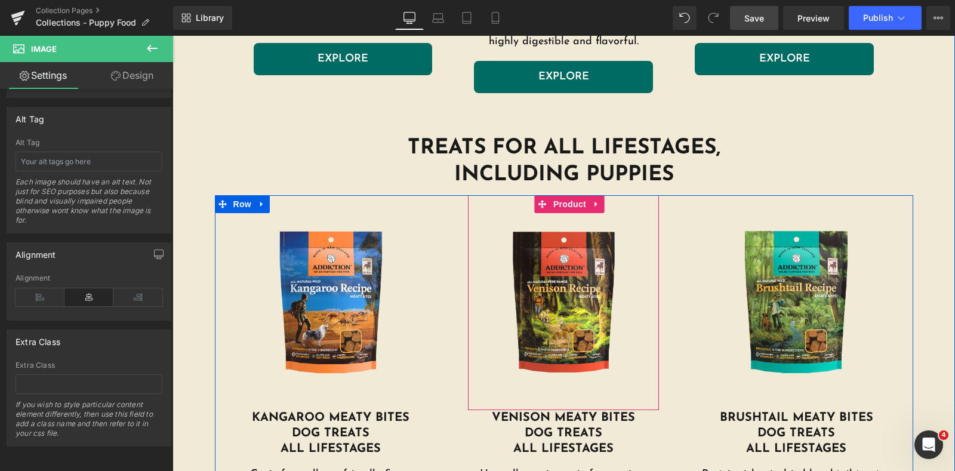
scroll to position [1856, 0]
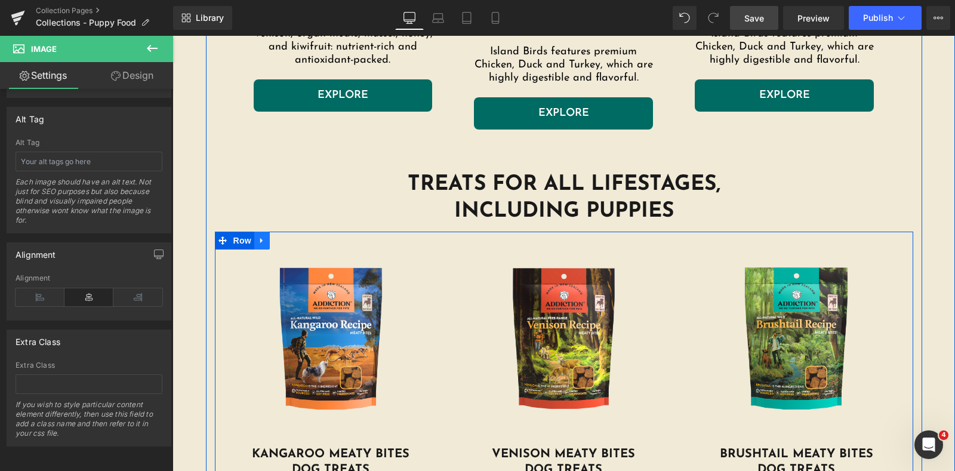
click at [258, 240] on icon at bounding box center [262, 240] width 8 height 9
click at [274, 238] on icon at bounding box center [277, 240] width 8 height 9
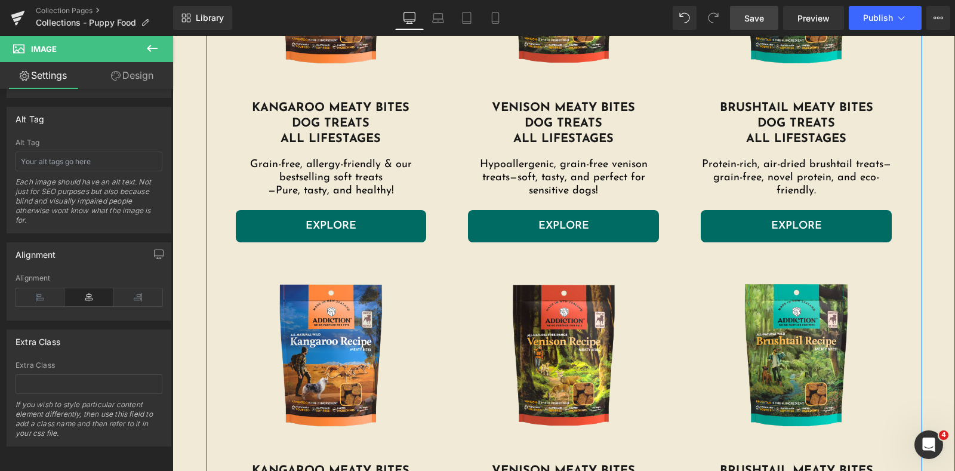
scroll to position [2218, 0]
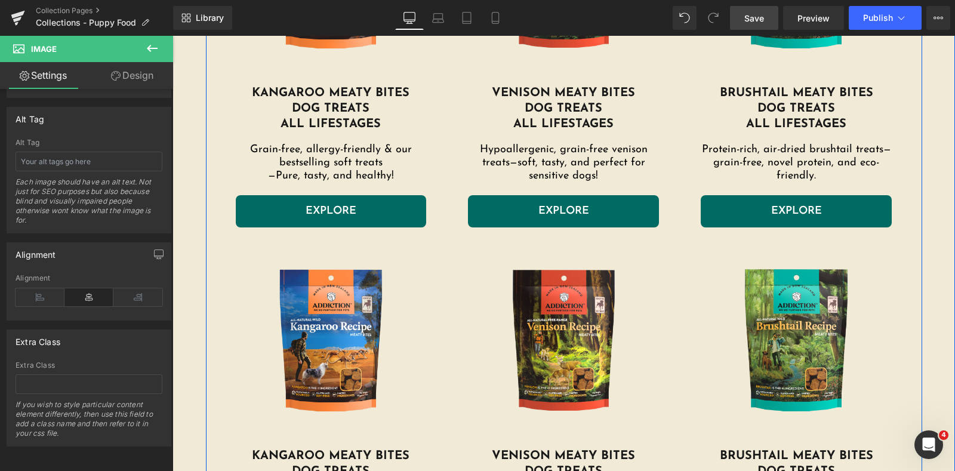
click at [355, 281] on img at bounding box center [331, 340] width 179 height 179
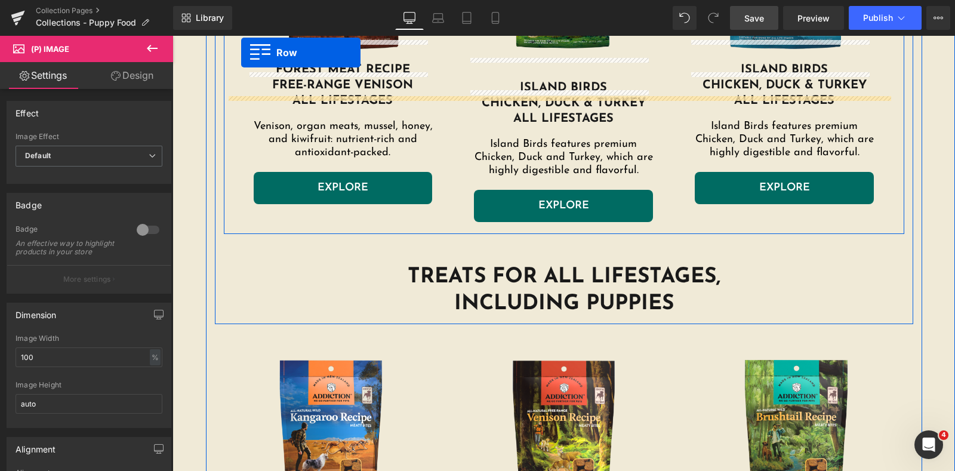
scroll to position [1716, 0]
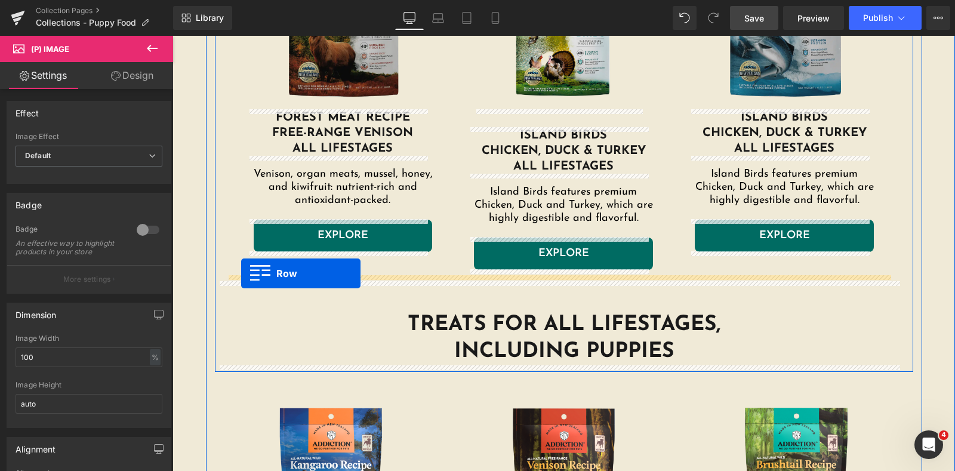
drag, startPoint x: 212, startPoint y: 243, endPoint x: 241, endPoint y: 273, distance: 41.8
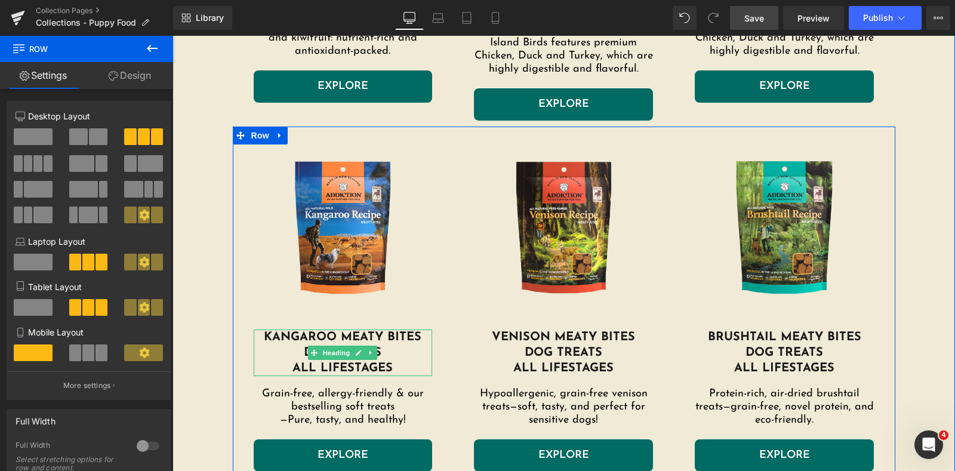
scroll to position [1940, 0]
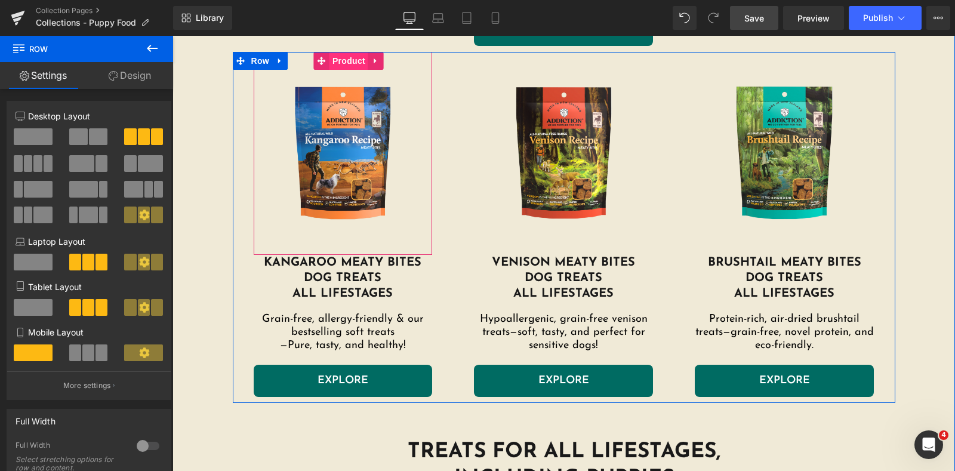
click at [348, 63] on span "Product" at bounding box center [349, 61] width 39 height 18
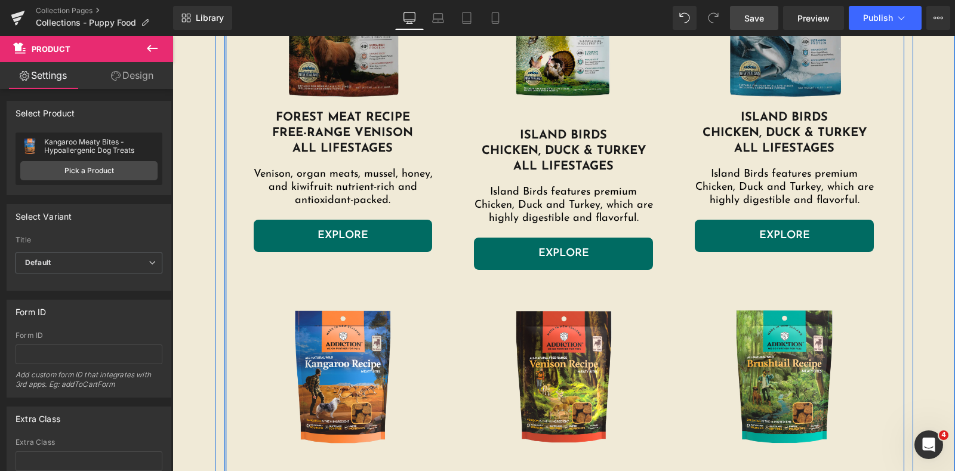
scroll to position [1492, 0]
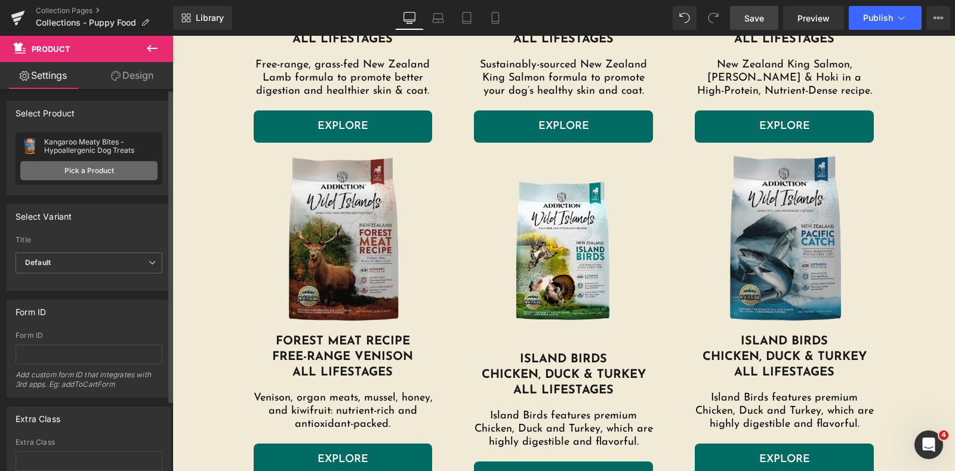
click at [95, 171] on link "Pick a Product" at bounding box center [88, 170] width 137 height 19
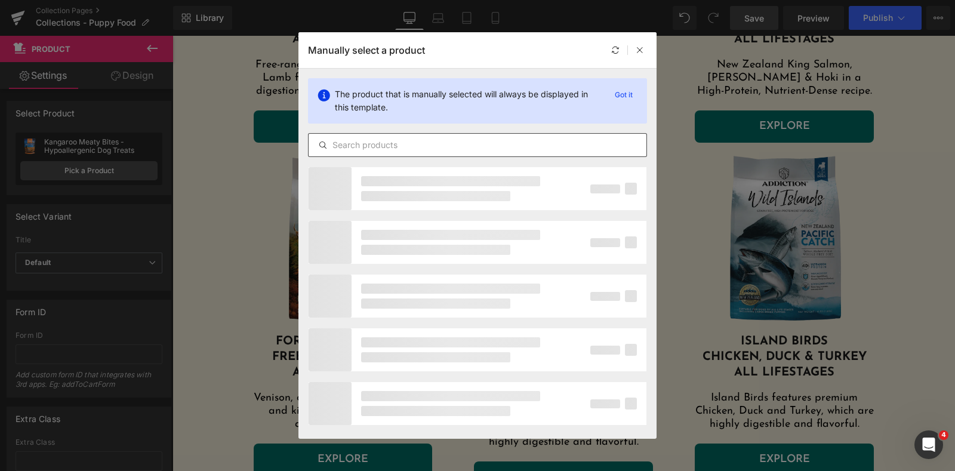
click at [421, 145] on input "text" at bounding box center [478, 145] width 338 height 14
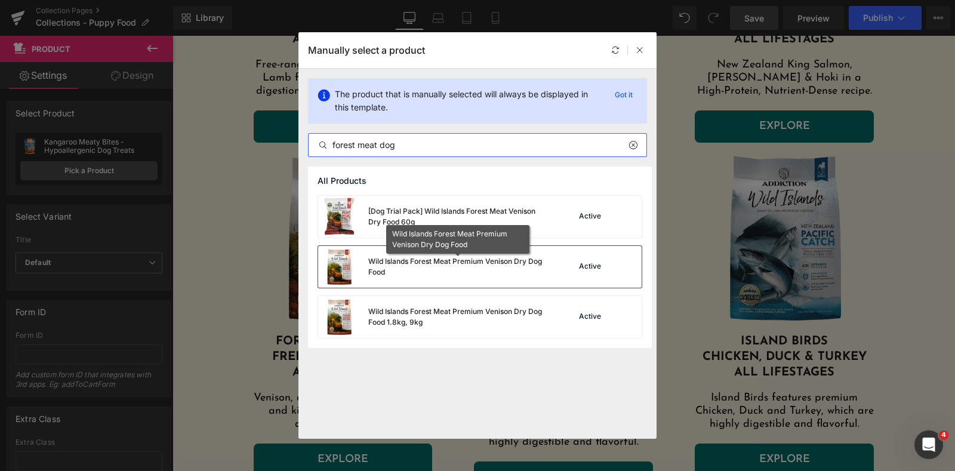
type input "forest meat dog"
click at [453, 266] on div "Wild Islands Forest Meat Premium Venison Dry Dog Food" at bounding box center [457, 266] width 179 height 21
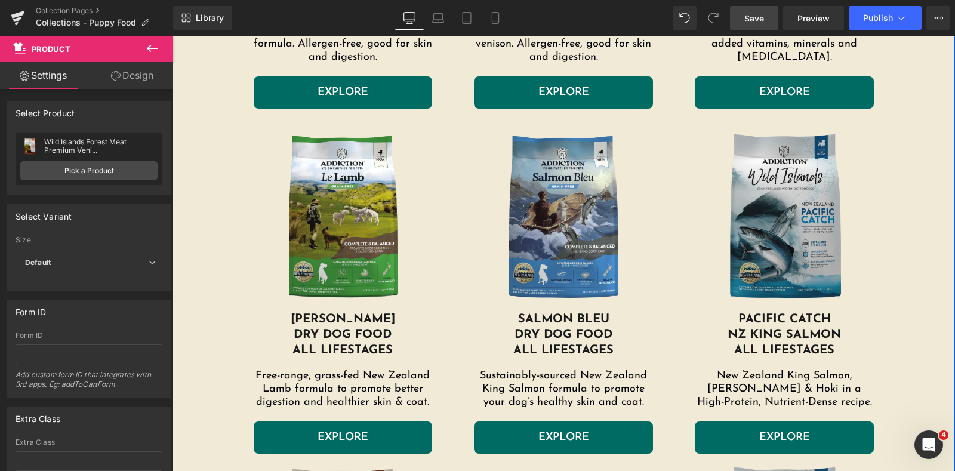
scroll to position [1194, 0]
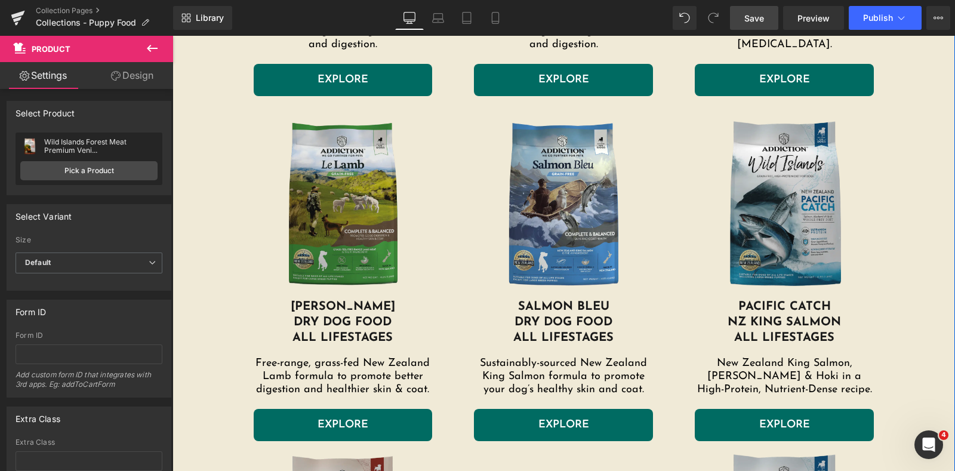
click at [373, 190] on img at bounding box center [343, 206] width 179 height 185
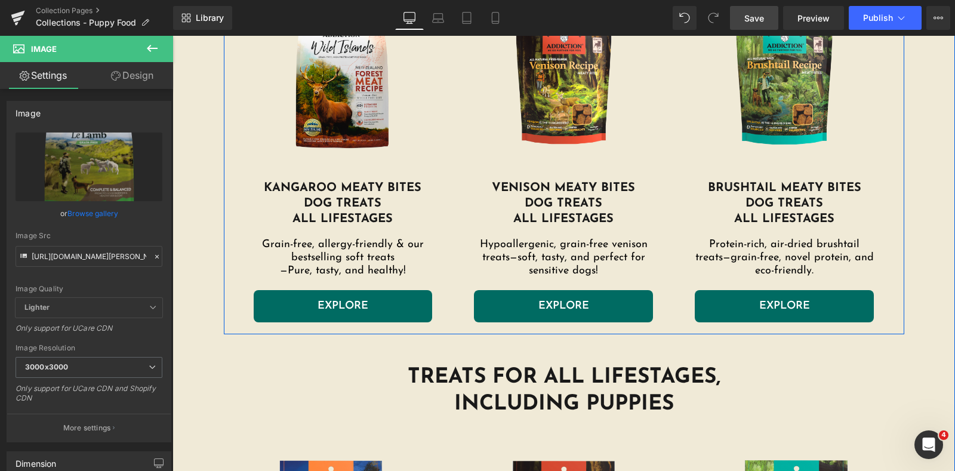
scroll to position [1791, 0]
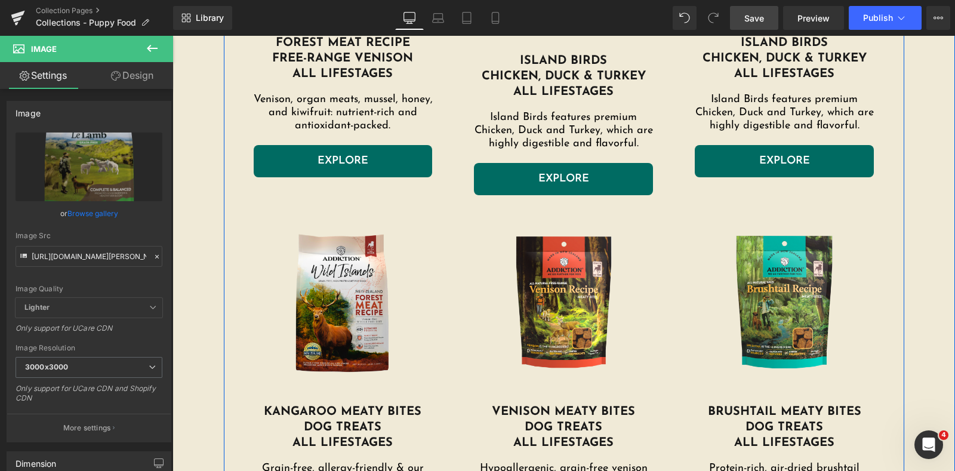
click at [362, 239] on img at bounding box center [343, 302] width 167 height 167
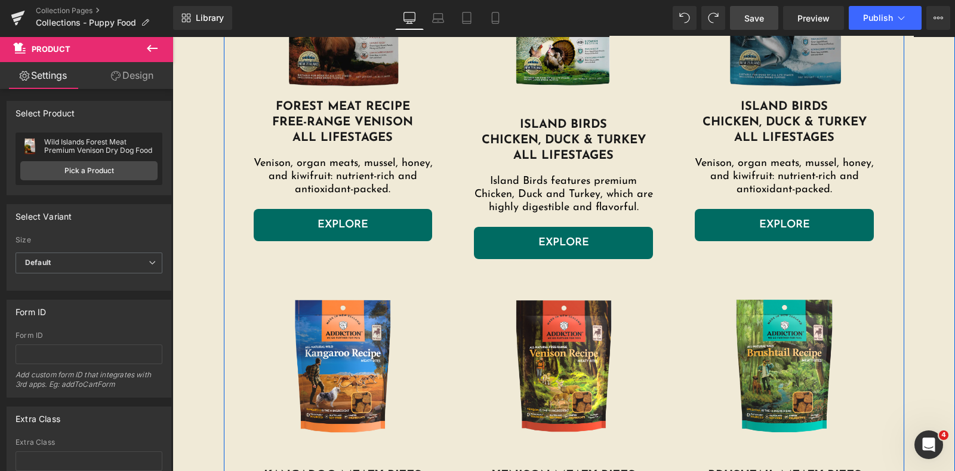
scroll to position [1716, 0]
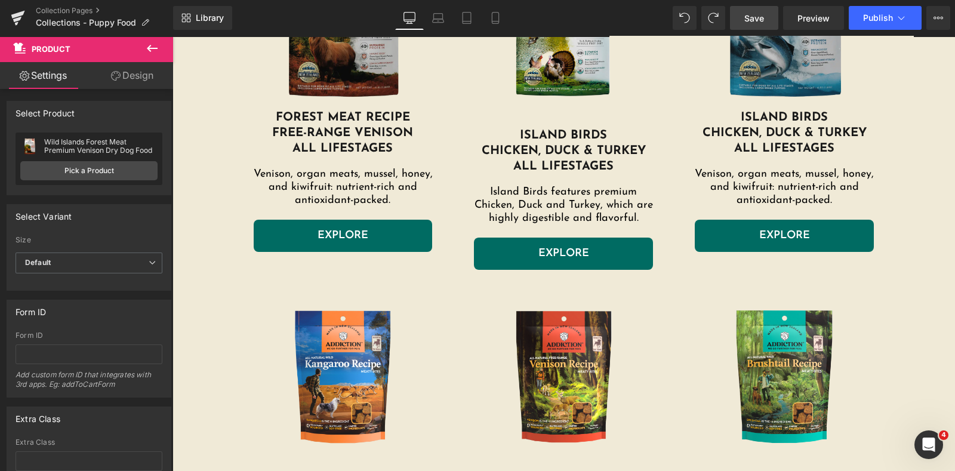
click at [753, 16] on span "Save" at bounding box center [755, 18] width 20 height 13
